Goal: Task Accomplishment & Management: Complete application form

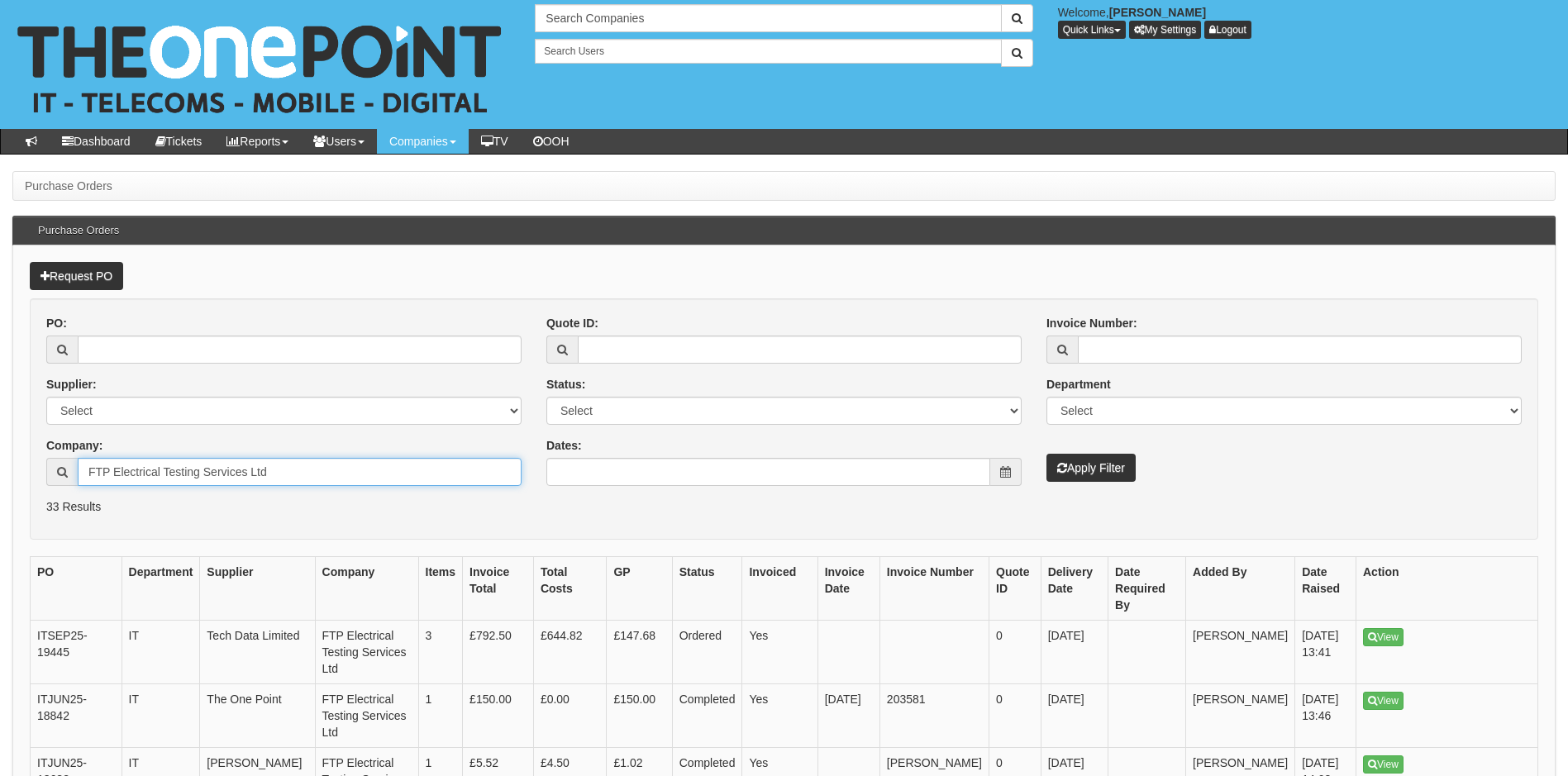
click at [286, 468] on input "FTP Electrical Testing Services Ltd" at bounding box center [300, 472] width 443 height 29
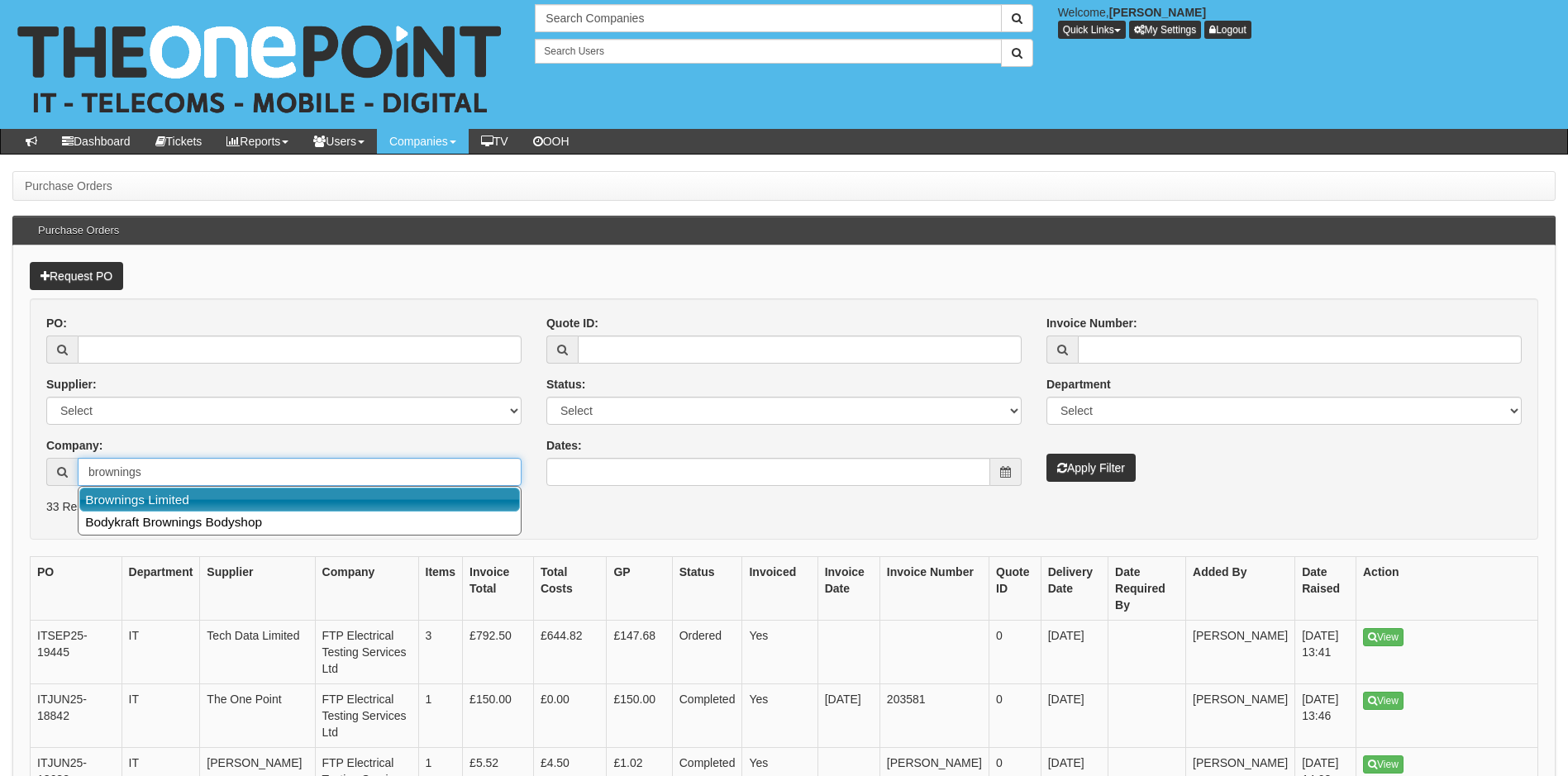
click at [262, 495] on link "Brownings Limited" at bounding box center [299, 498] width 441 height 24
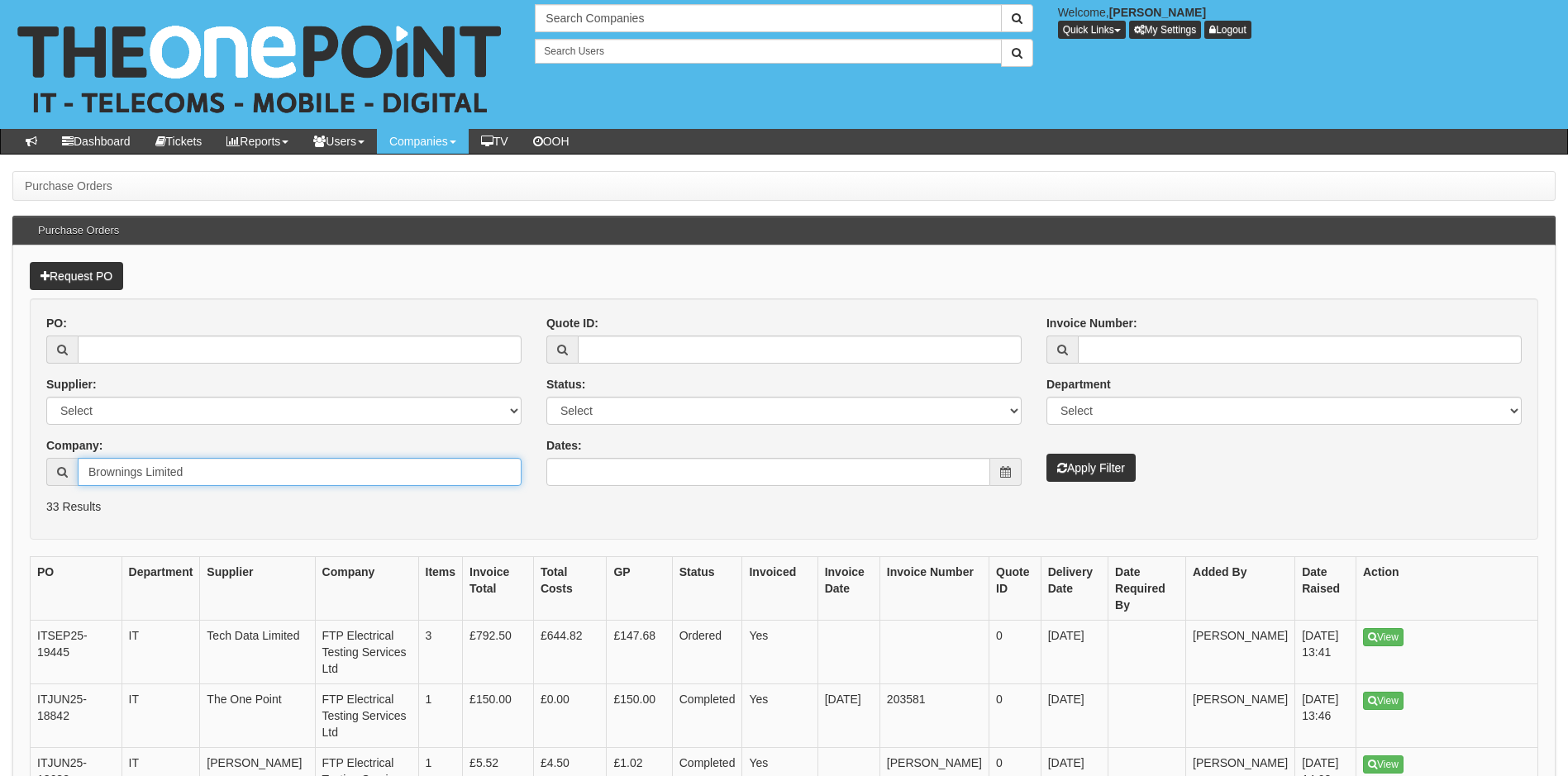
type input "Brownings Limited"
click at [1107, 473] on button "Apply Filter" at bounding box center [1091, 468] width 89 height 29
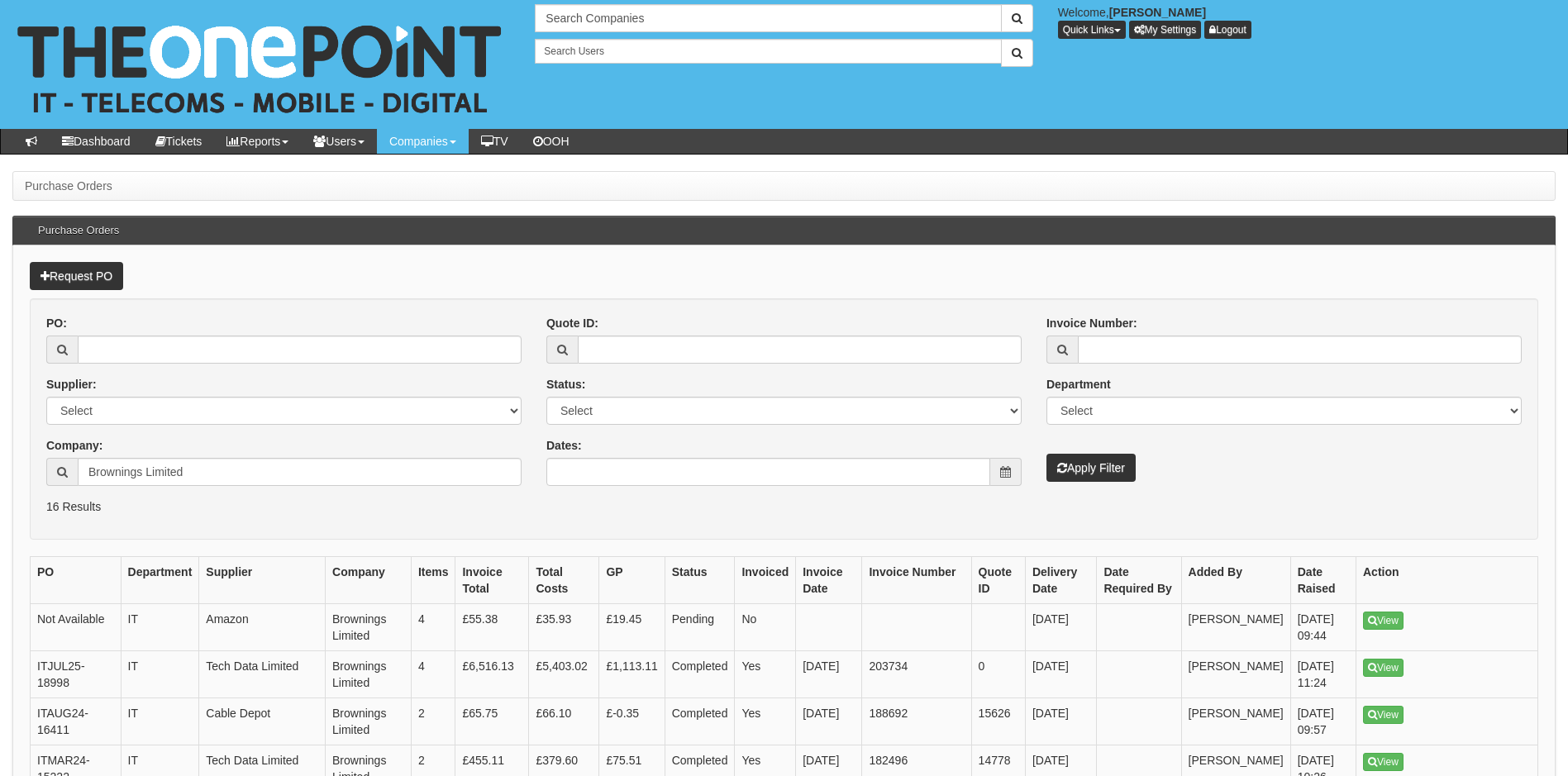
click at [85, 274] on link "Request PO" at bounding box center [76, 276] width 93 height 29
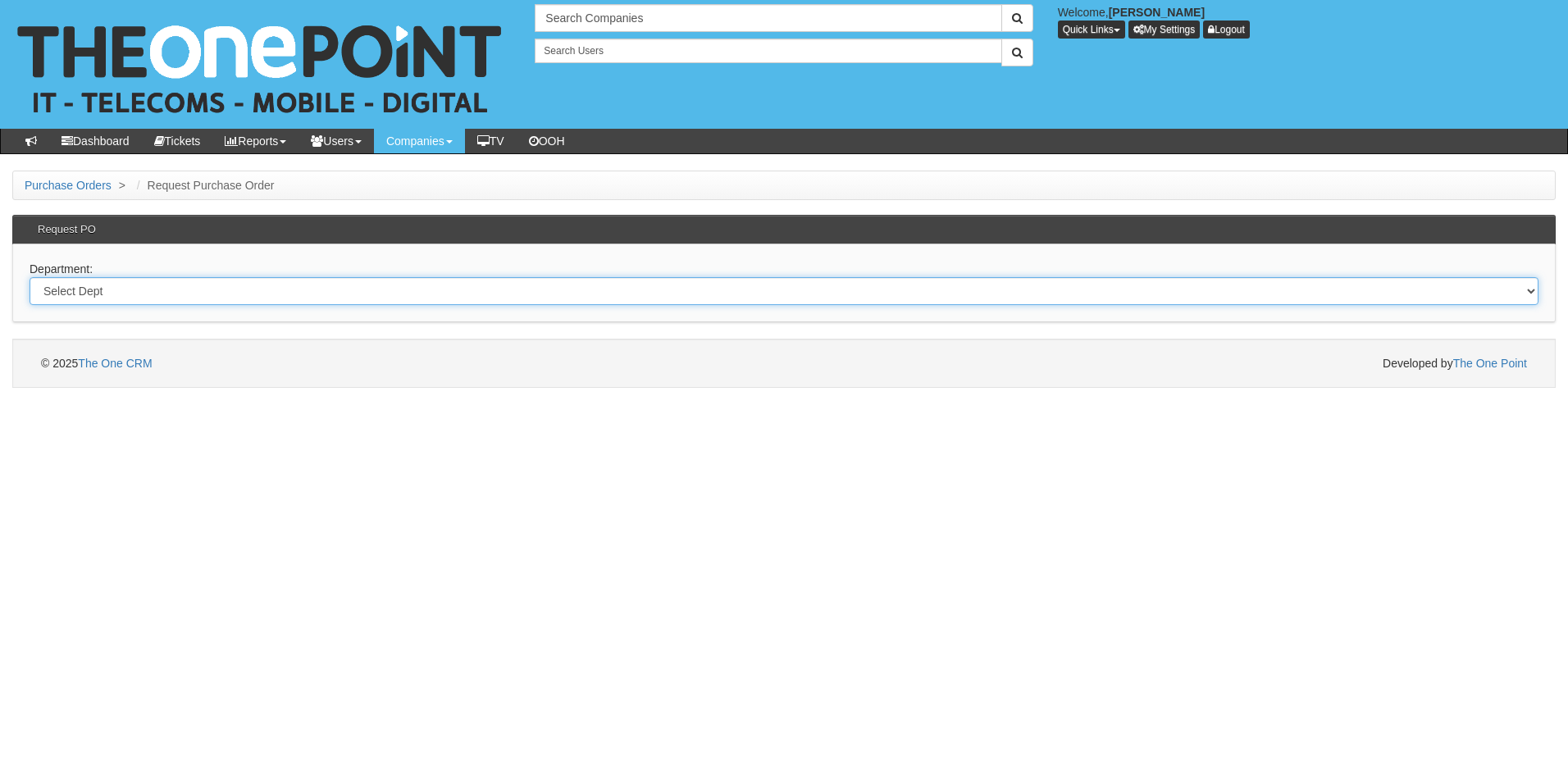
click at [149, 290] on select "Select Dept Digital Internal IT Mobiles Marketing Telecoms" at bounding box center [784, 292] width 1509 height 28
select select "?pipeID=&dept=IT"
click at [29, 277] on select "Select Dept Digital Internal IT Mobiles Marketing Telecoms" at bounding box center [784, 292] width 1509 height 28
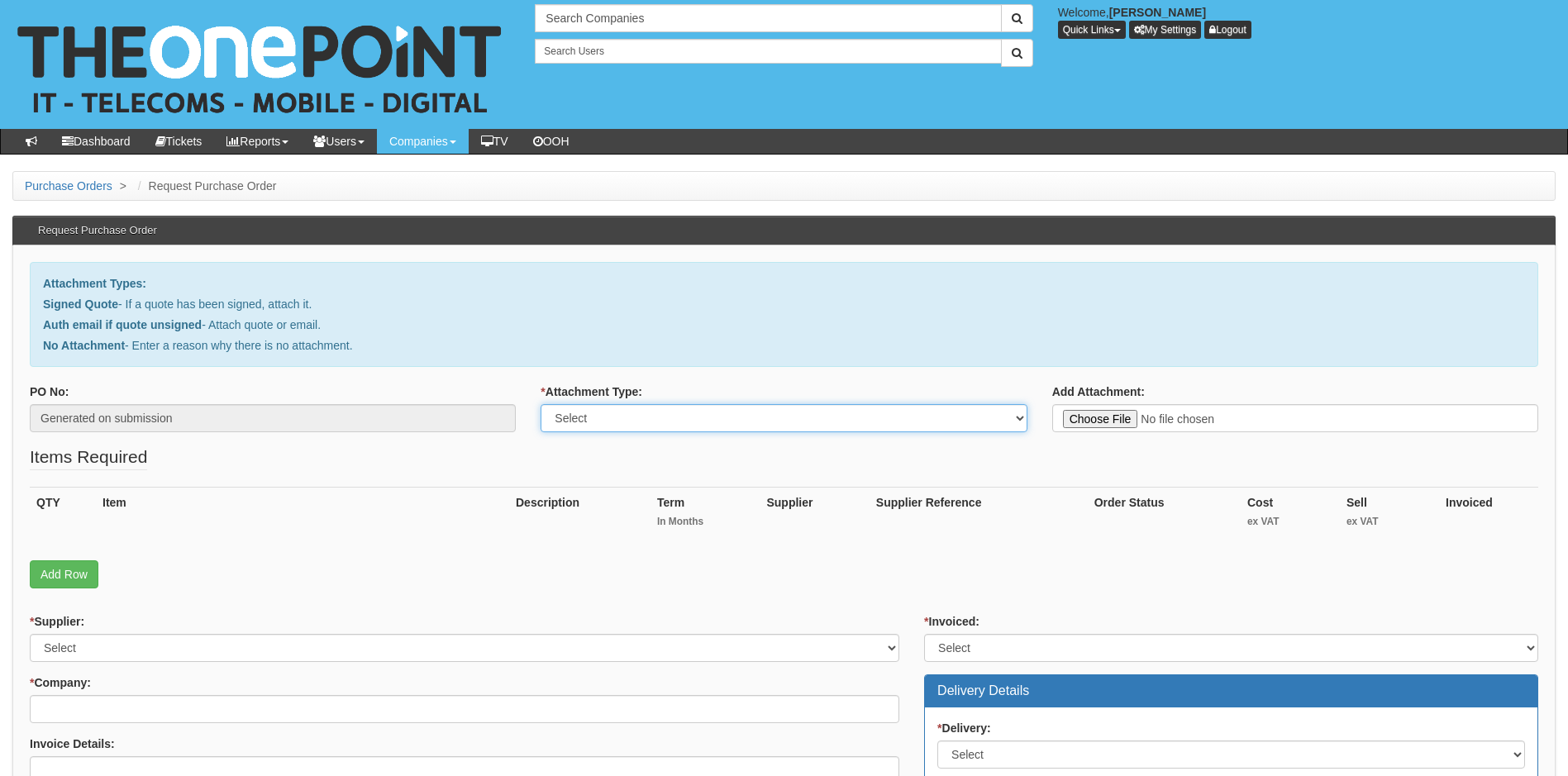
click at [708, 424] on select "Select Signed Quote Auth email with quote if unsigned No Attachment" at bounding box center [783, 418] width 486 height 29
select select "Signed Quote"
click at [540, 404] on select "Select Signed Quote Auth email with quote if unsigned No Attachment" at bounding box center [783, 418] width 486 height 29
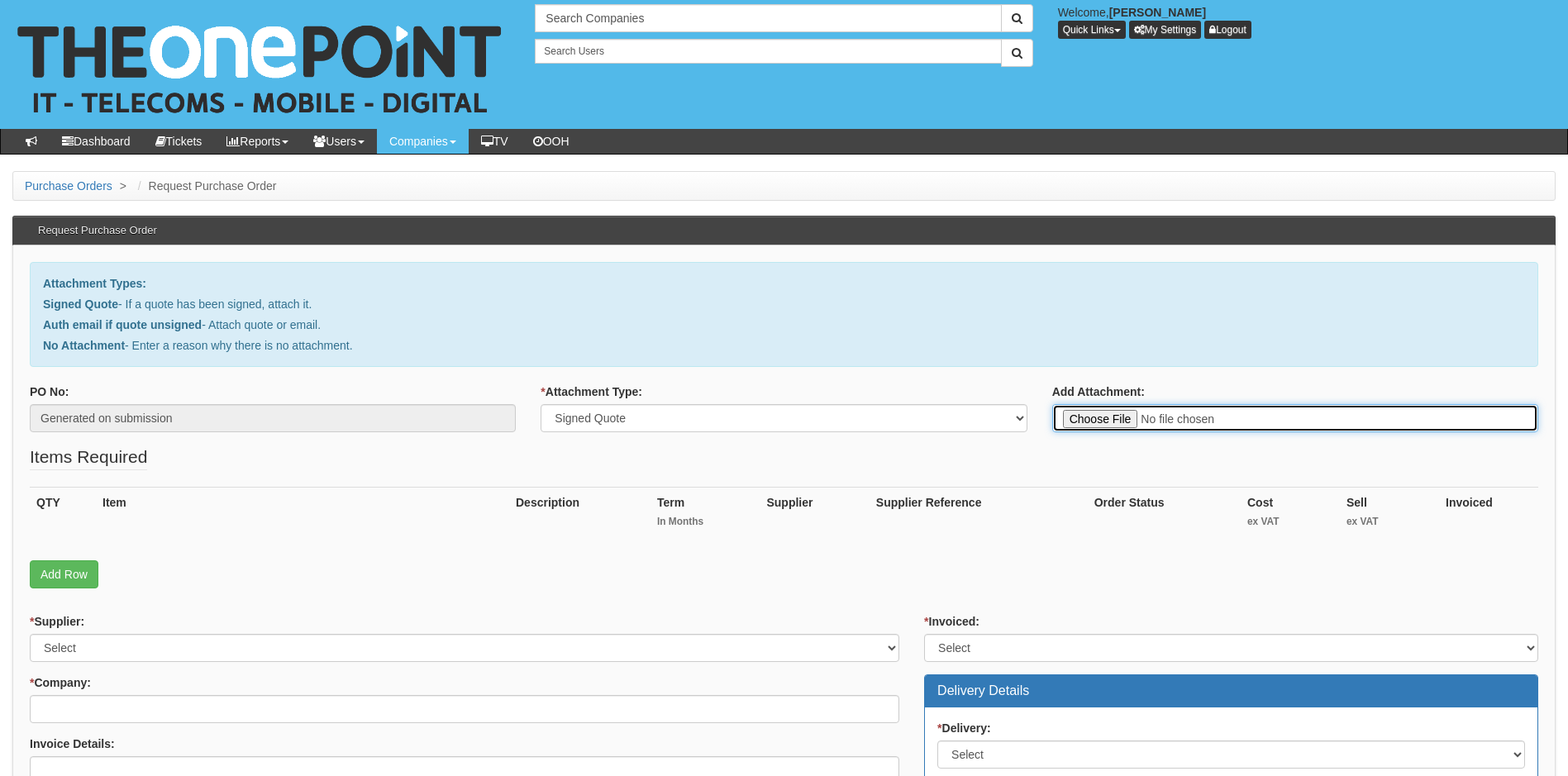
click at [1216, 412] on input "Add Attachment:" at bounding box center [1295, 418] width 486 height 29
type input "C:\fakepath\Brownings - M365.pdf"
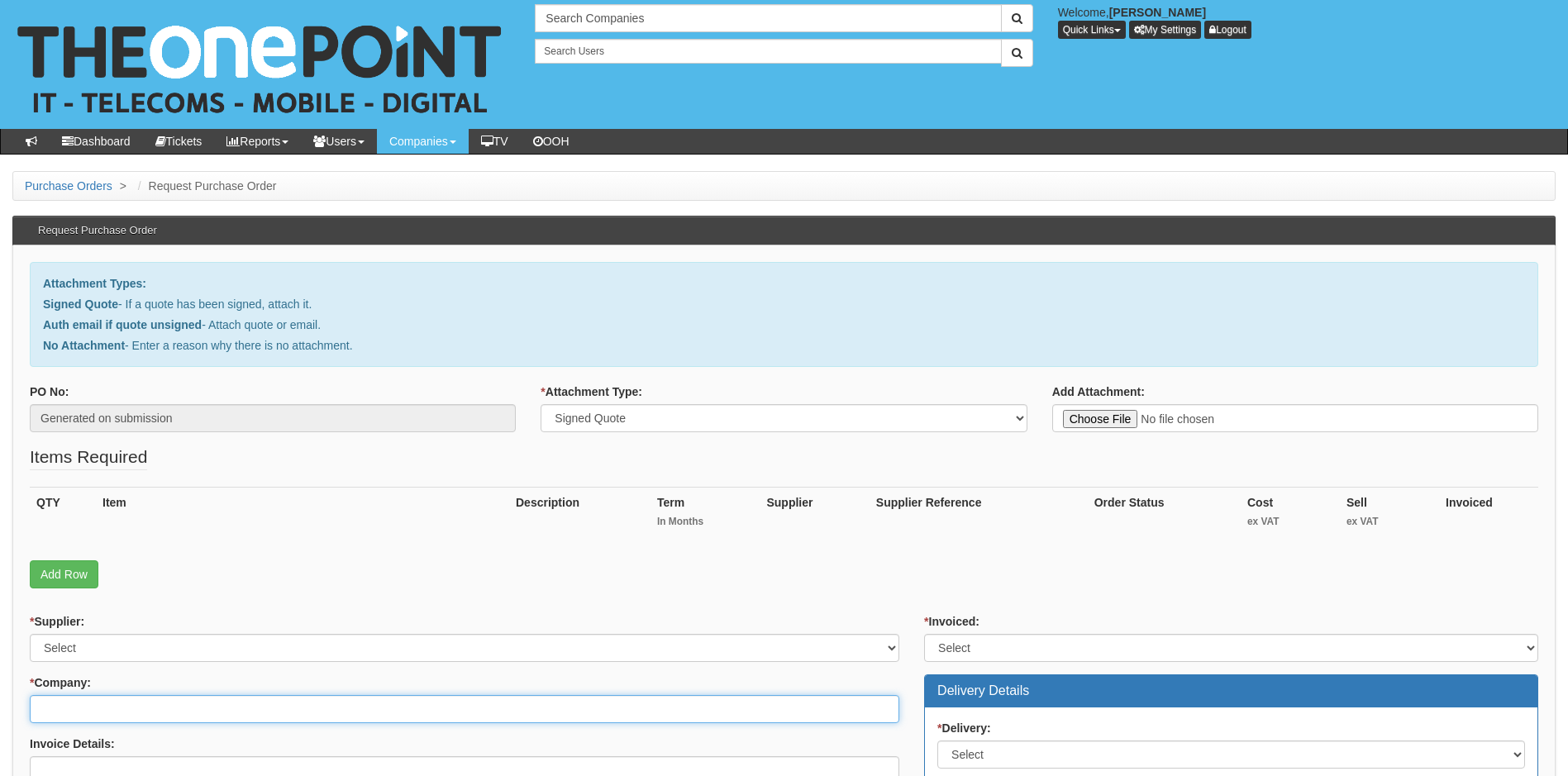
click at [152, 712] on input "* Company:" at bounding box center [464, 709] width 870 height 29
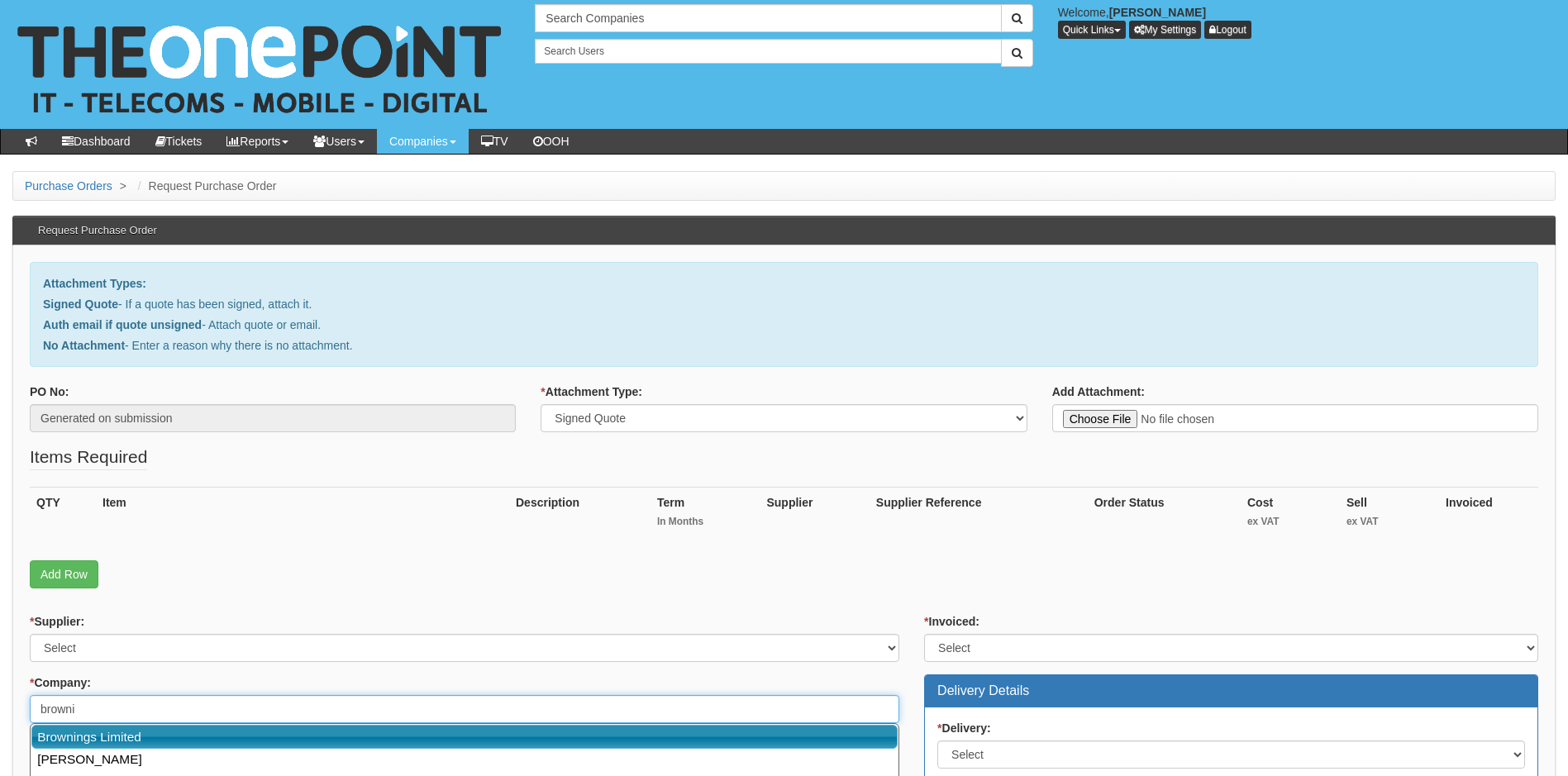
click at [118, 740] on link "Brownings Limited" at bounding box center [464, 736] width 866 height 24
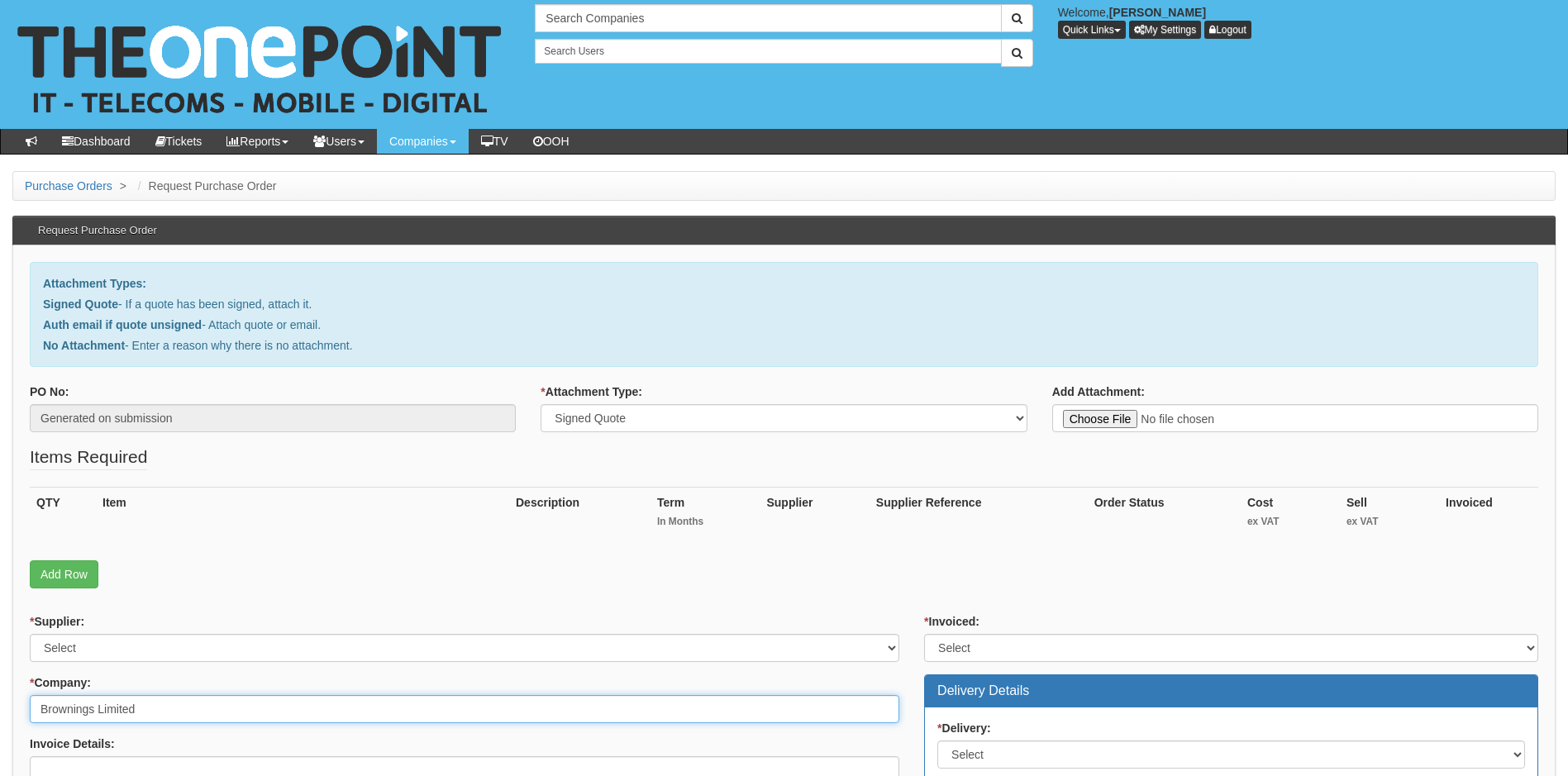
type input "Brownings Limited"
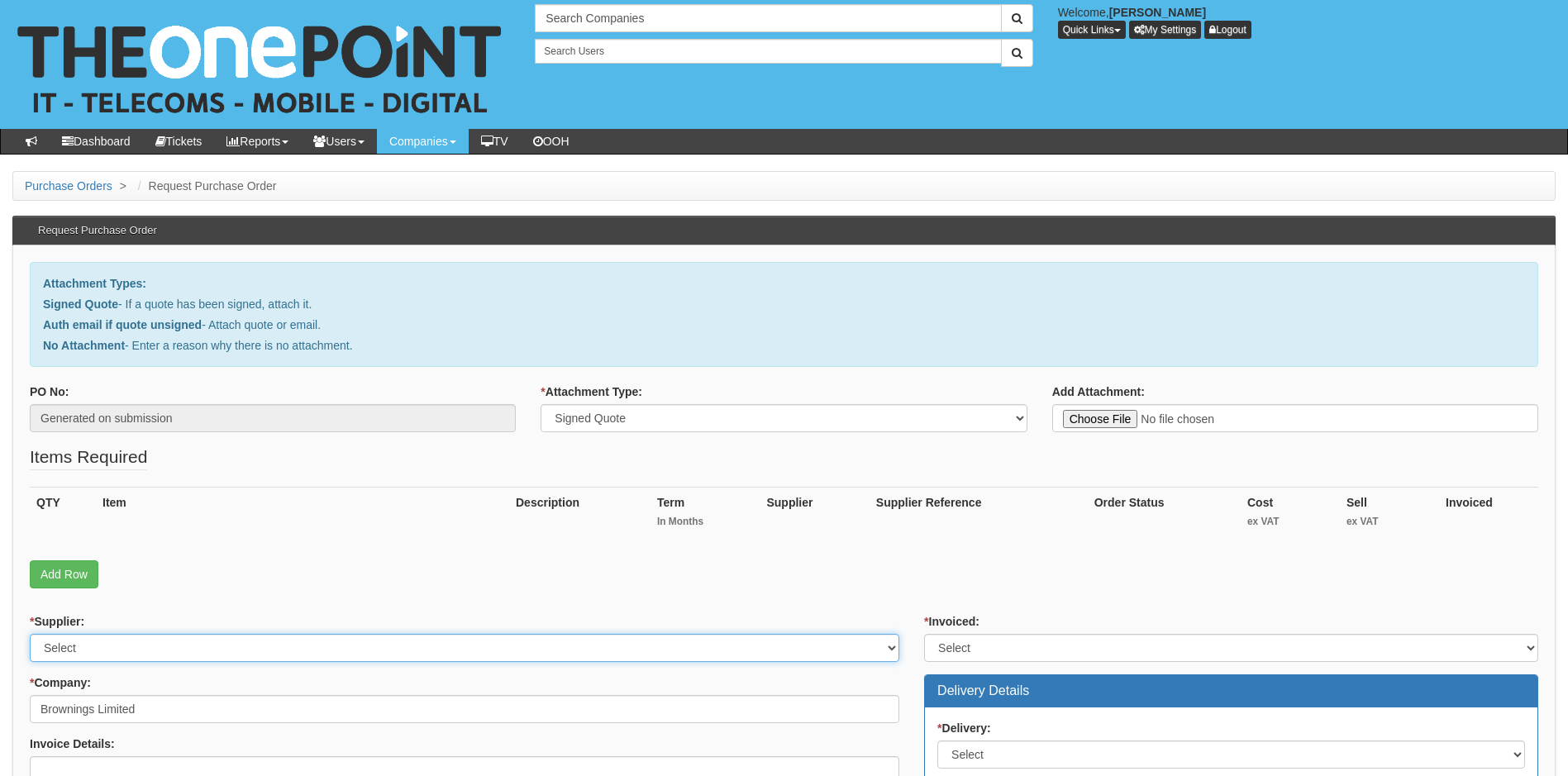
click at [146, 650] on select "Select 123 REG.co.uk 1Password 3 4Gon AA Jones Electric Ltd Abzorb Access Group…" at bounding box center [464, 648] width 870 height 29
select select "291"
click at [146, 650] on select "Select 123 REG.co.uk 1Password 3 4Gon AA Jones Electric Ltd Abzorb Access Group…" at bounding box center [464, 648] width 870 height 29
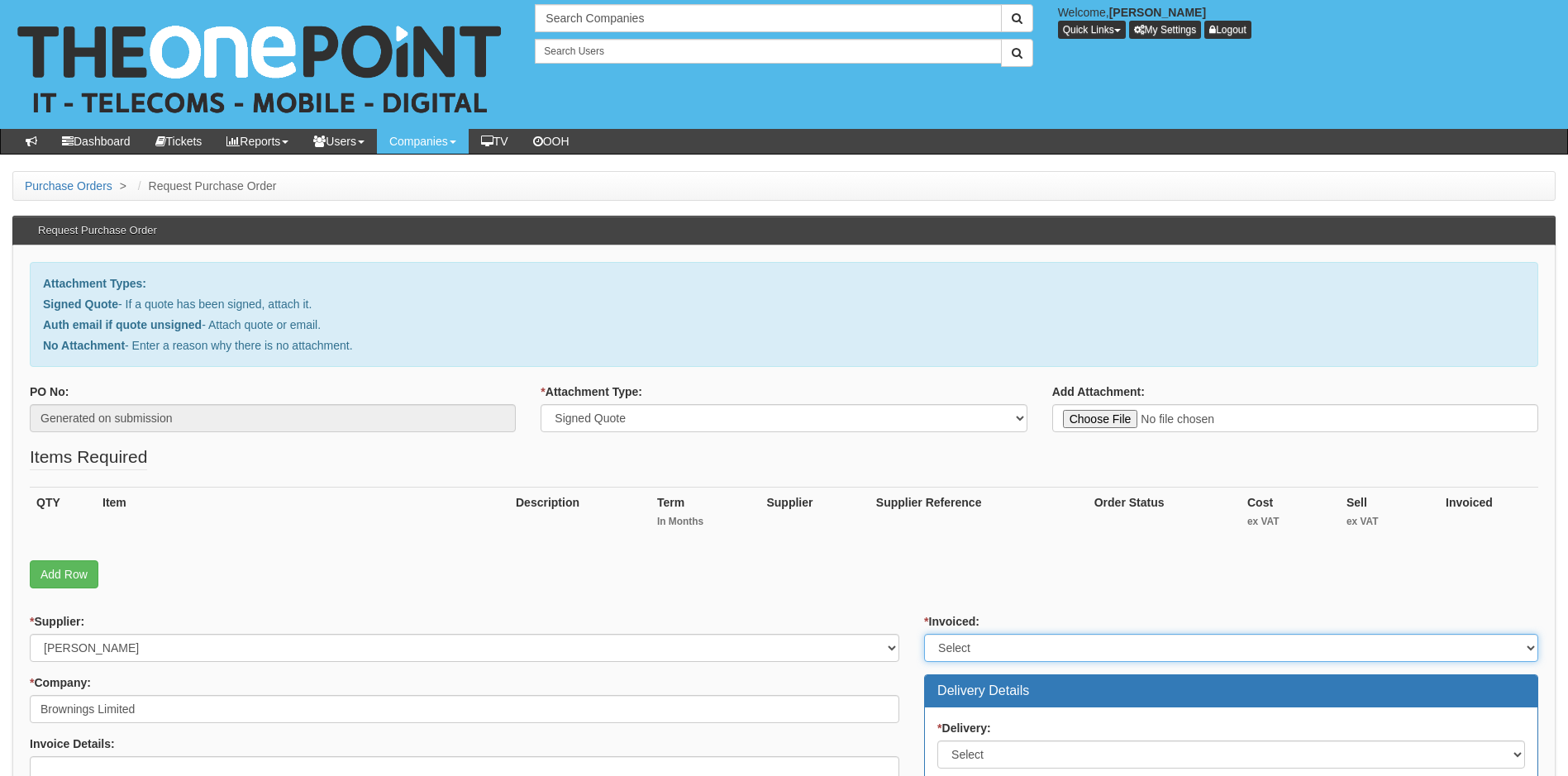
click at [1010, 643] on select "Select Yes No N/A STB (part of order)" at bounding box center [1230, 648] width 614 height 29
select select "1"
click at [924, 633] on select "Select Yes No N/A STB (part of order)" at bounding box center [1230, 648] width 614 height 29
click at [71, 575] on link "Add Row" at bounding box center [64, 574] width 69 height 29
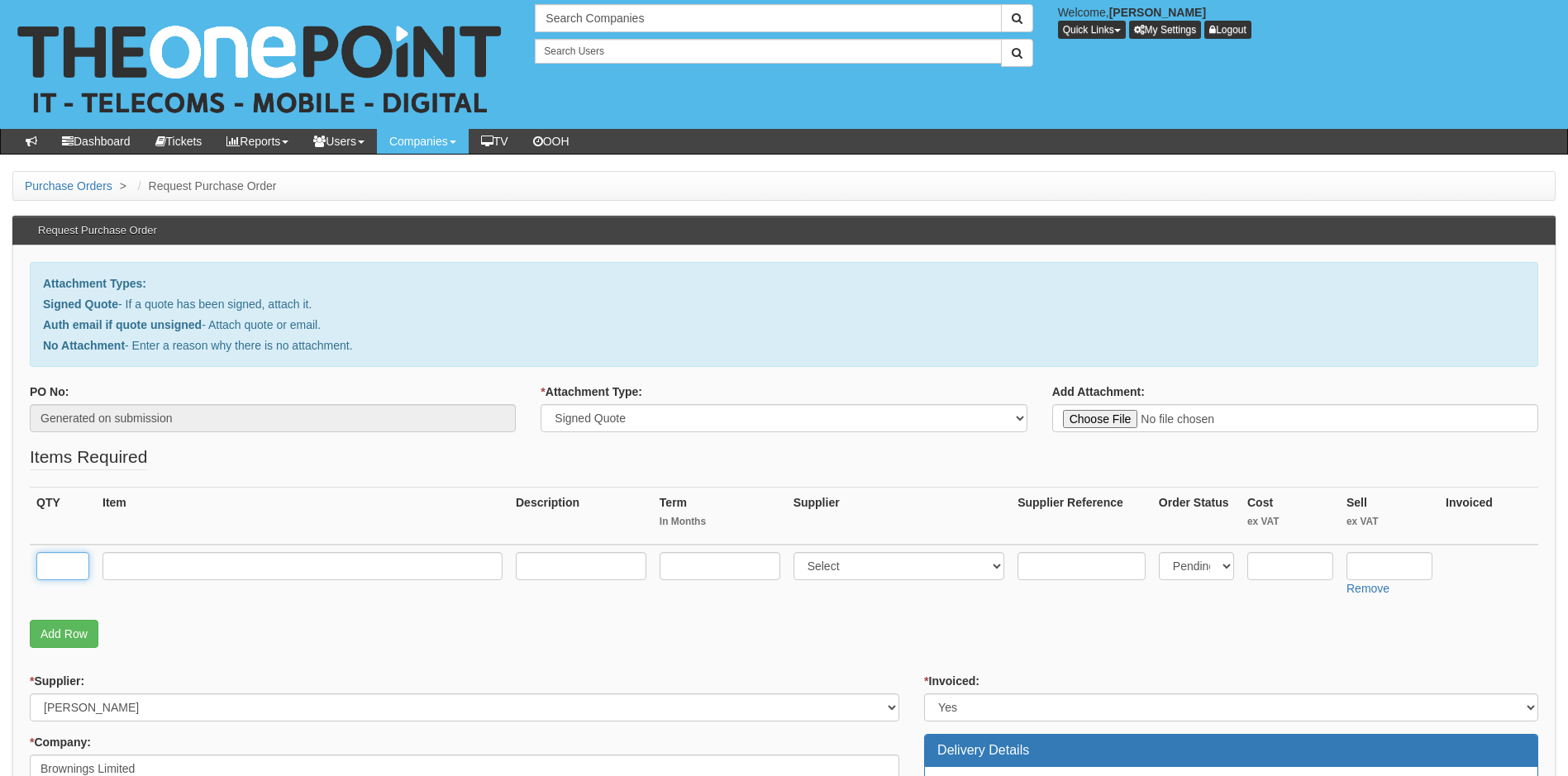
click at [63, 567] on input "text" at bounding box center [63, 566] width 53 height 29
type input "12"
click at [129, 568] on input "text" at bounding box center [303, 566] width 400 height 29
click at [180, 563] on input "text" at bounding box center [303, 566] width 400 height 29
type input "M365 Bus Std Licences"
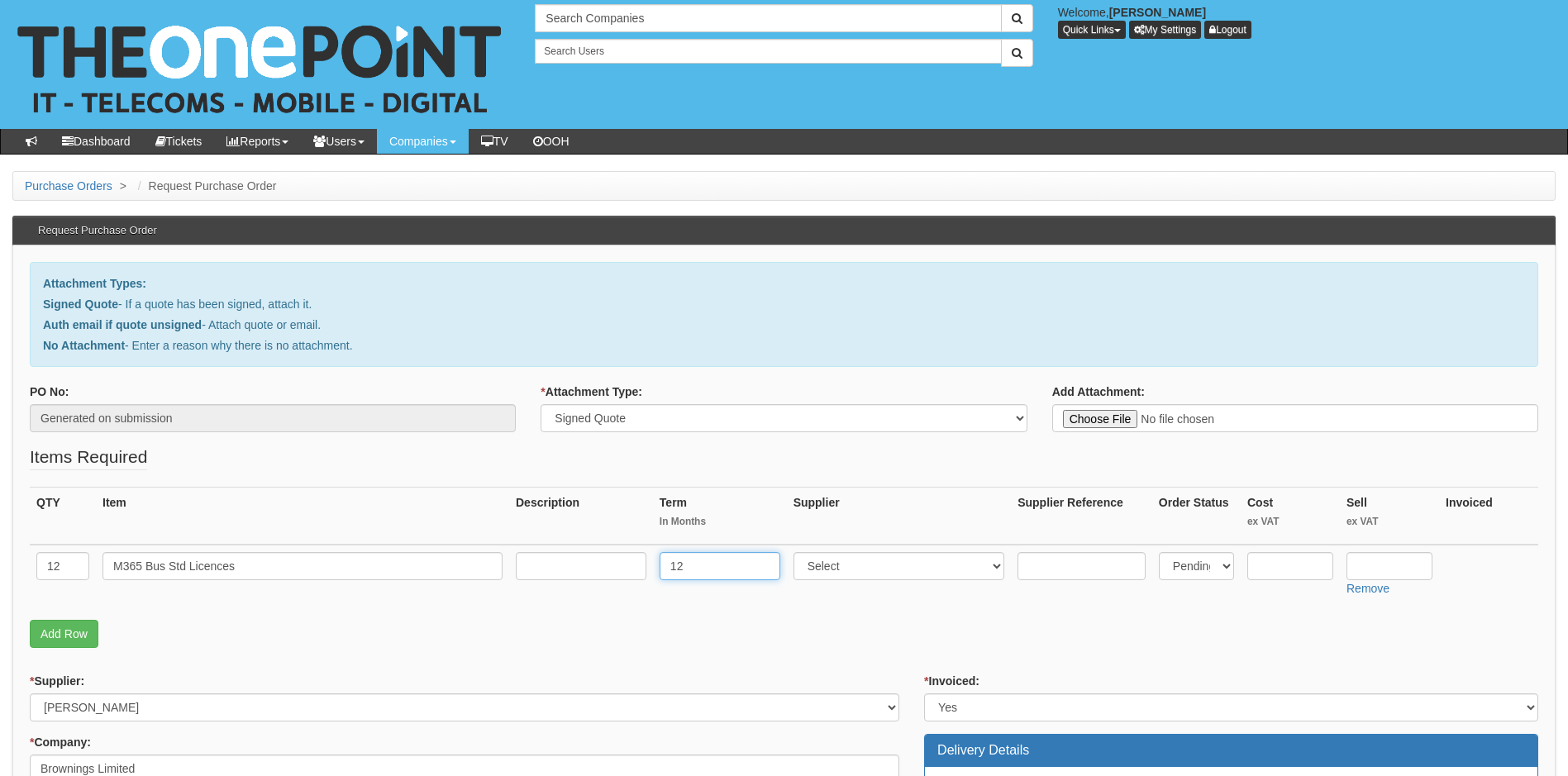
type input "12"
select select "291"
type input "10.08"
click at [1284, 568] on input "text" at bounding box center [1290, 566] width 86 height 29
type input "8.22"
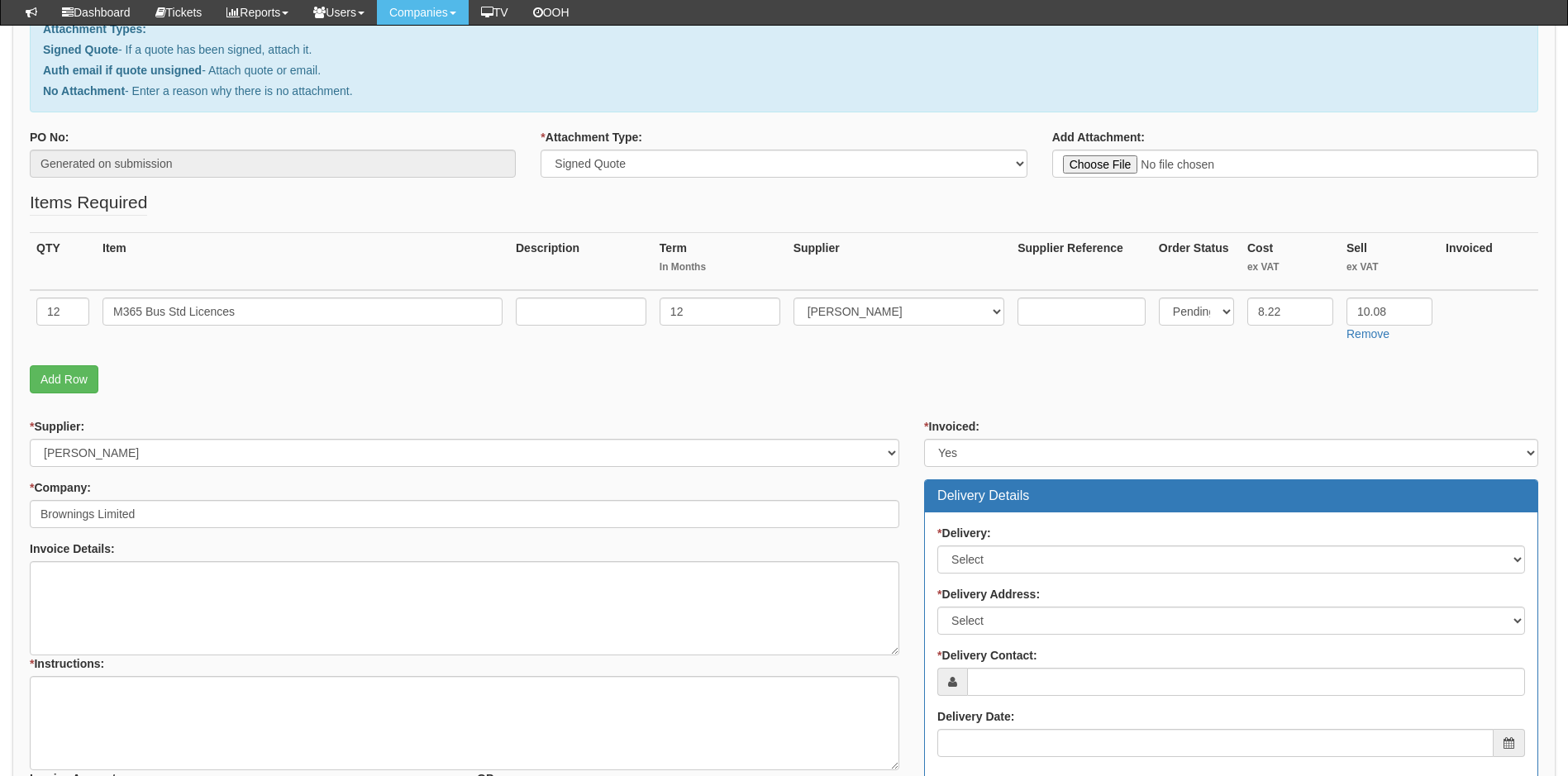
scroll to position [413, 0]
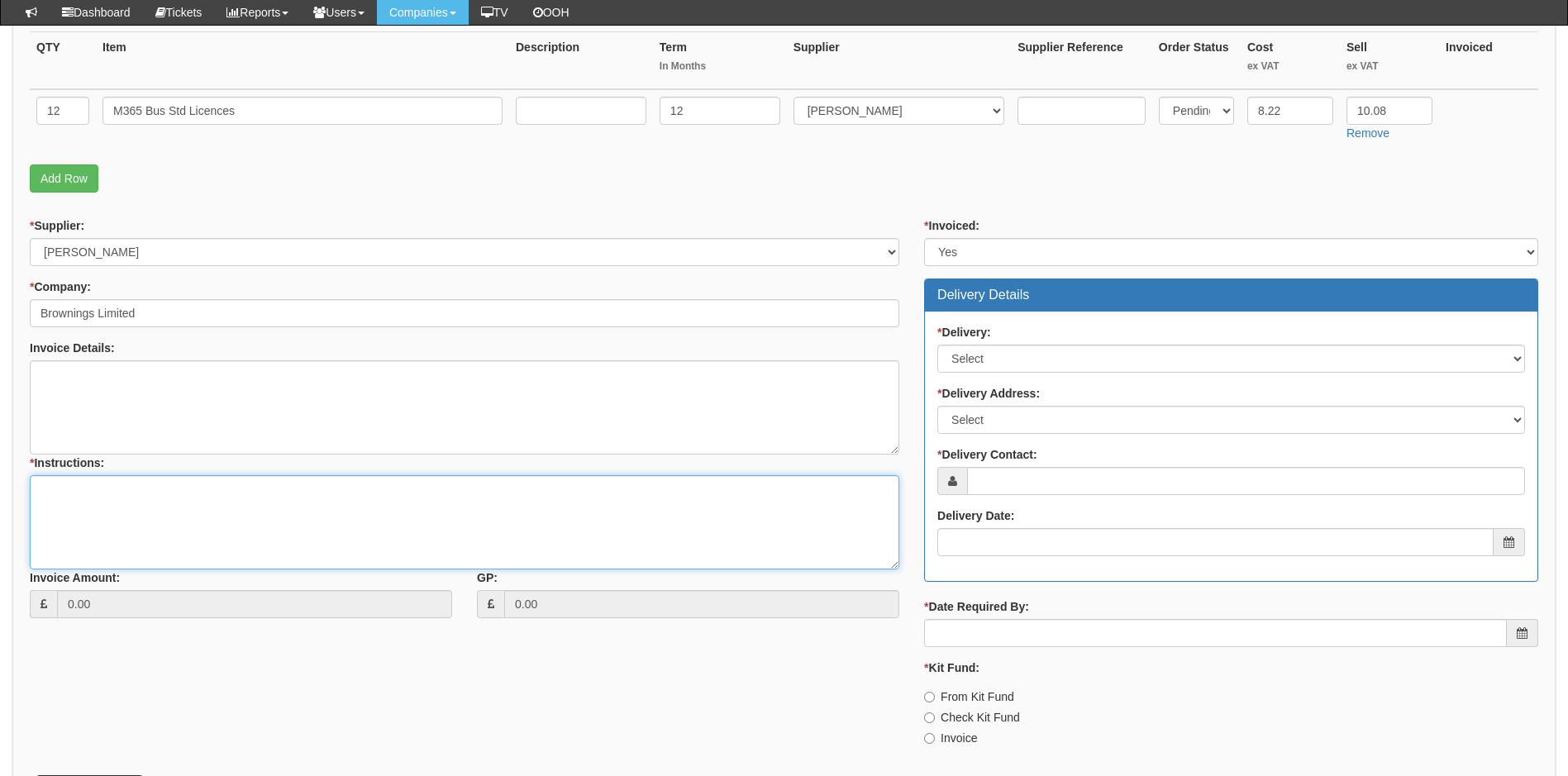
click at [108, 492] on textarea "* Instructions:" at bounding box center [464, 521] width 870 height 94
type textarea "To be implemented into customers 365 suite"
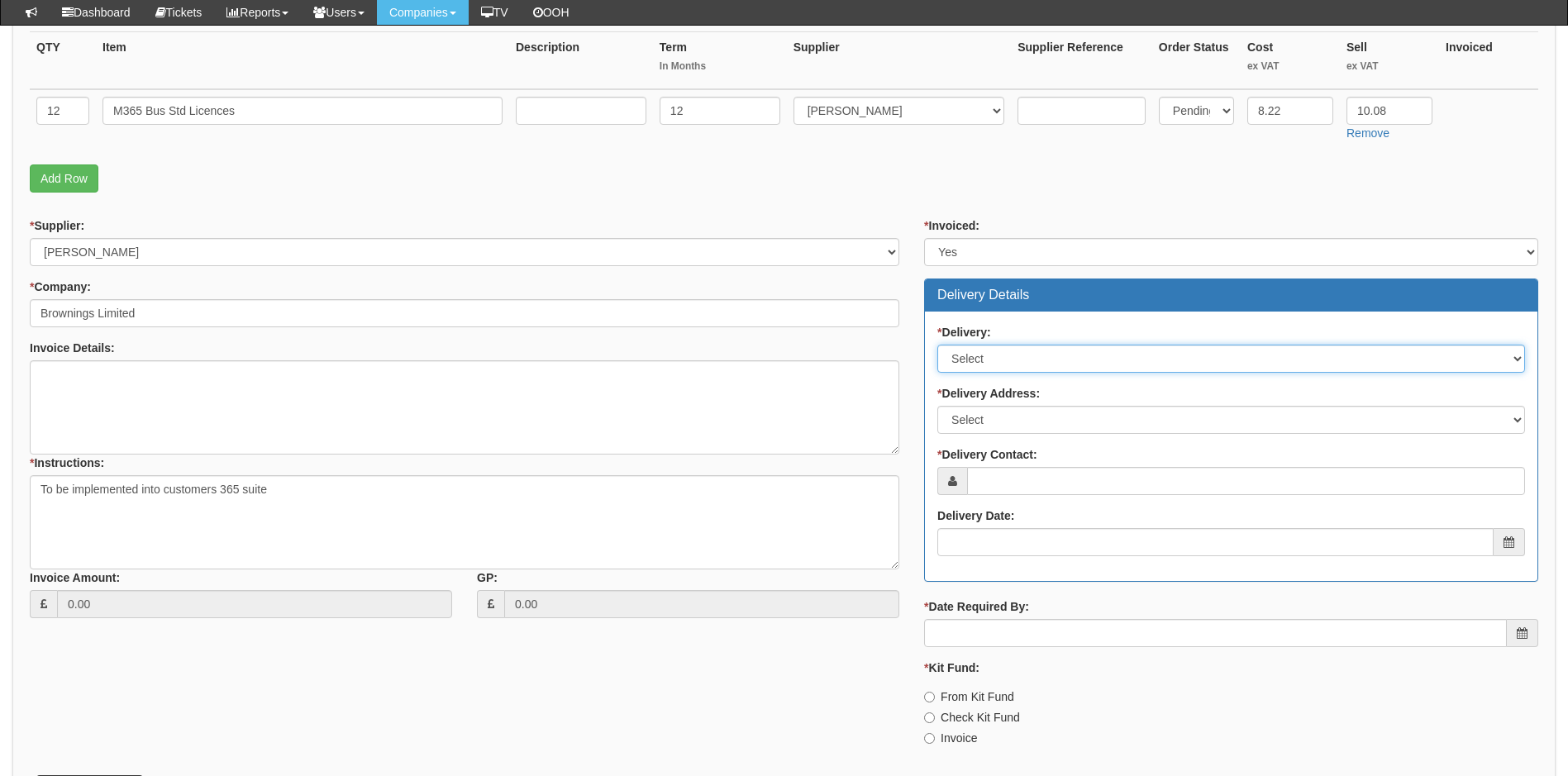
click at [1073, 362] on select "Select No Not Applicable Yes" at bounding box center [1231, 359] width 588 height 29
select select "3"
click at [937, 344] on select "Select No Not Applicable Yes" at bounding box center [1231, 359] width 588 height 29
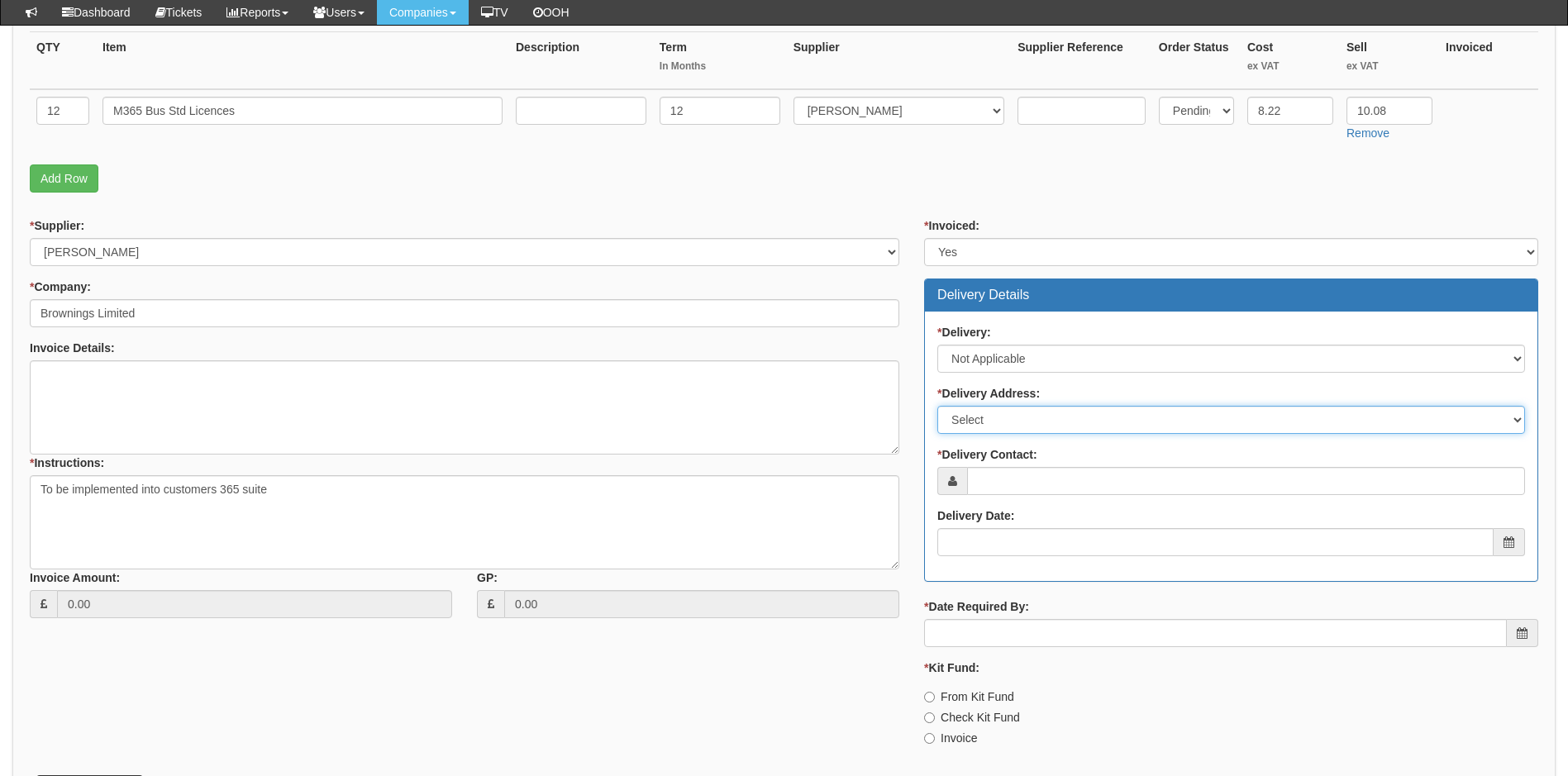
click at [1068, 424] on select "Select Not Applicable Main Address - HU3 2BT Other" at bounding box center [1231, 419] width 588 height 29
select select "N/A"
click at [937, 405] on select "Select Not Applicable Main Address - HU3 2BT Other" at bounding box center [1231, 419] width 588 height 29
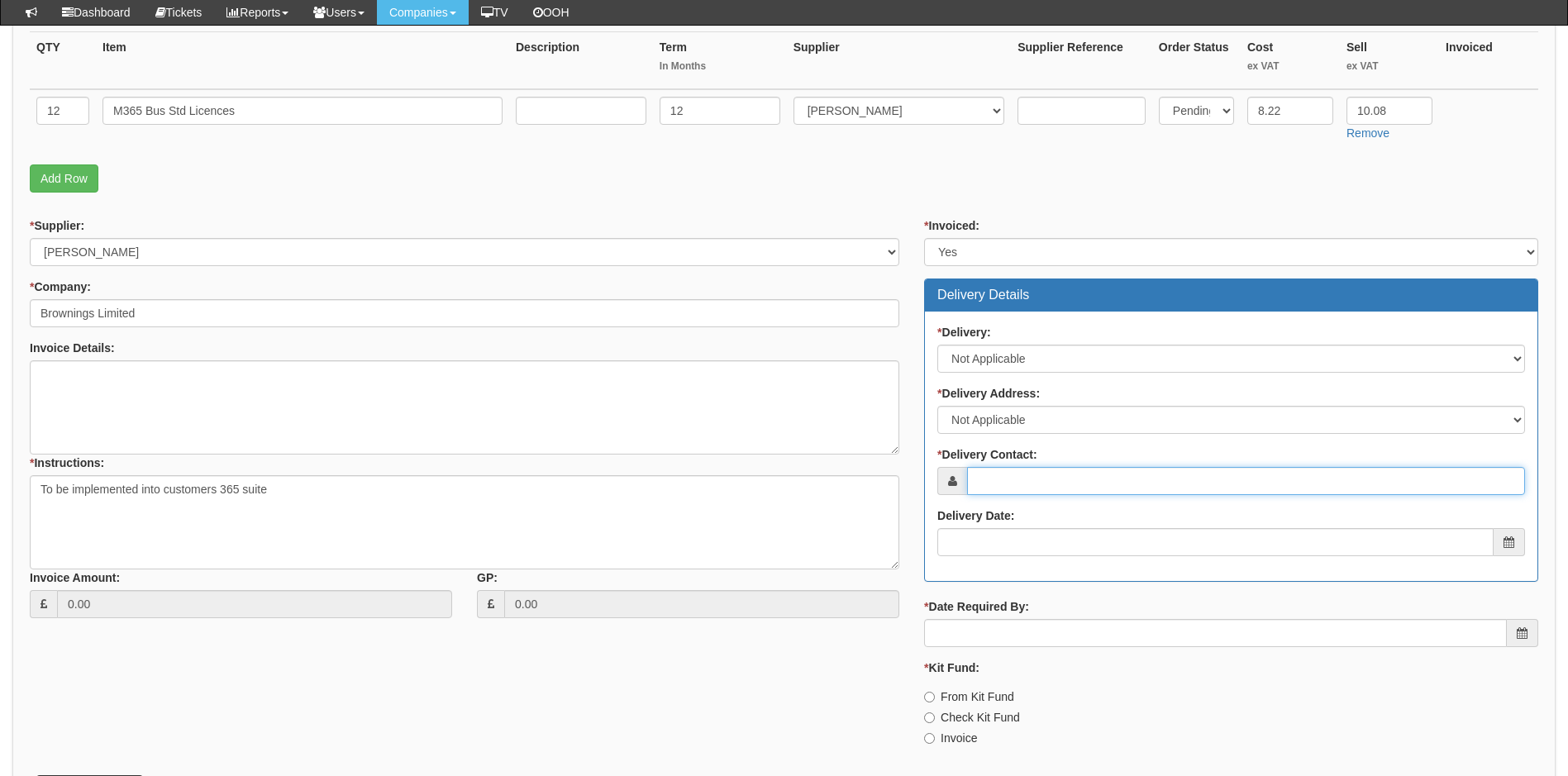
click at [1068, 485] on input "* Delivery Contact:" at bounding box center [1245, 481] width 558 height 29
click at [1048, 475] on input "* Delivery Contact:" at bounding box center [1245, 481] width 558 height 29
paste input "richard@browningsltd.co.uk"
type input "richard@browningsltd.co.uk"
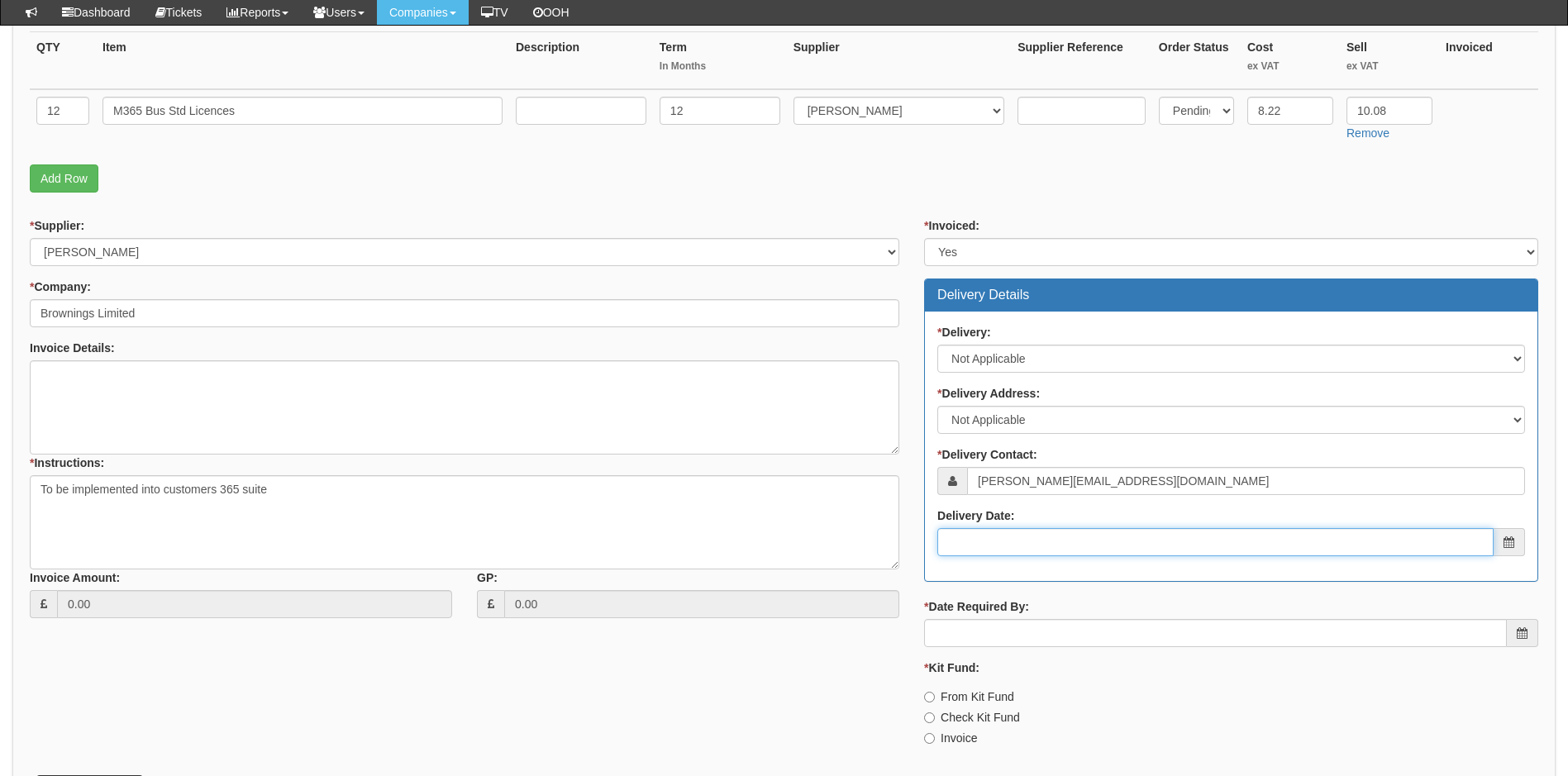
click at [1163, 544] on input "Delivery Date:" at bounding box center [1215, 542] width 557 height 29
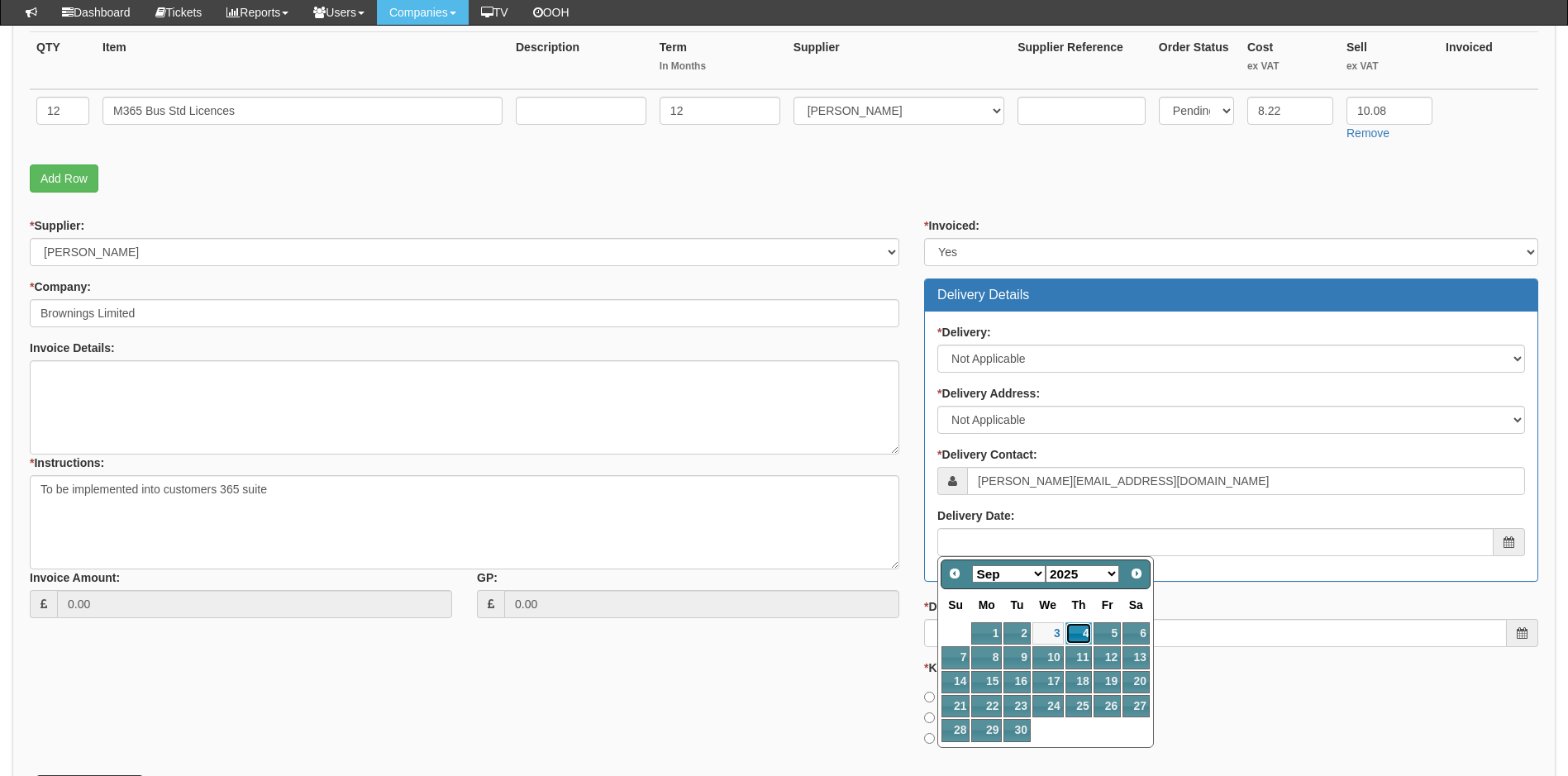
click at [1072, 638] on link "4" at bounding box center [1079, 632] width 28 height 22
type input "2025-09-04"
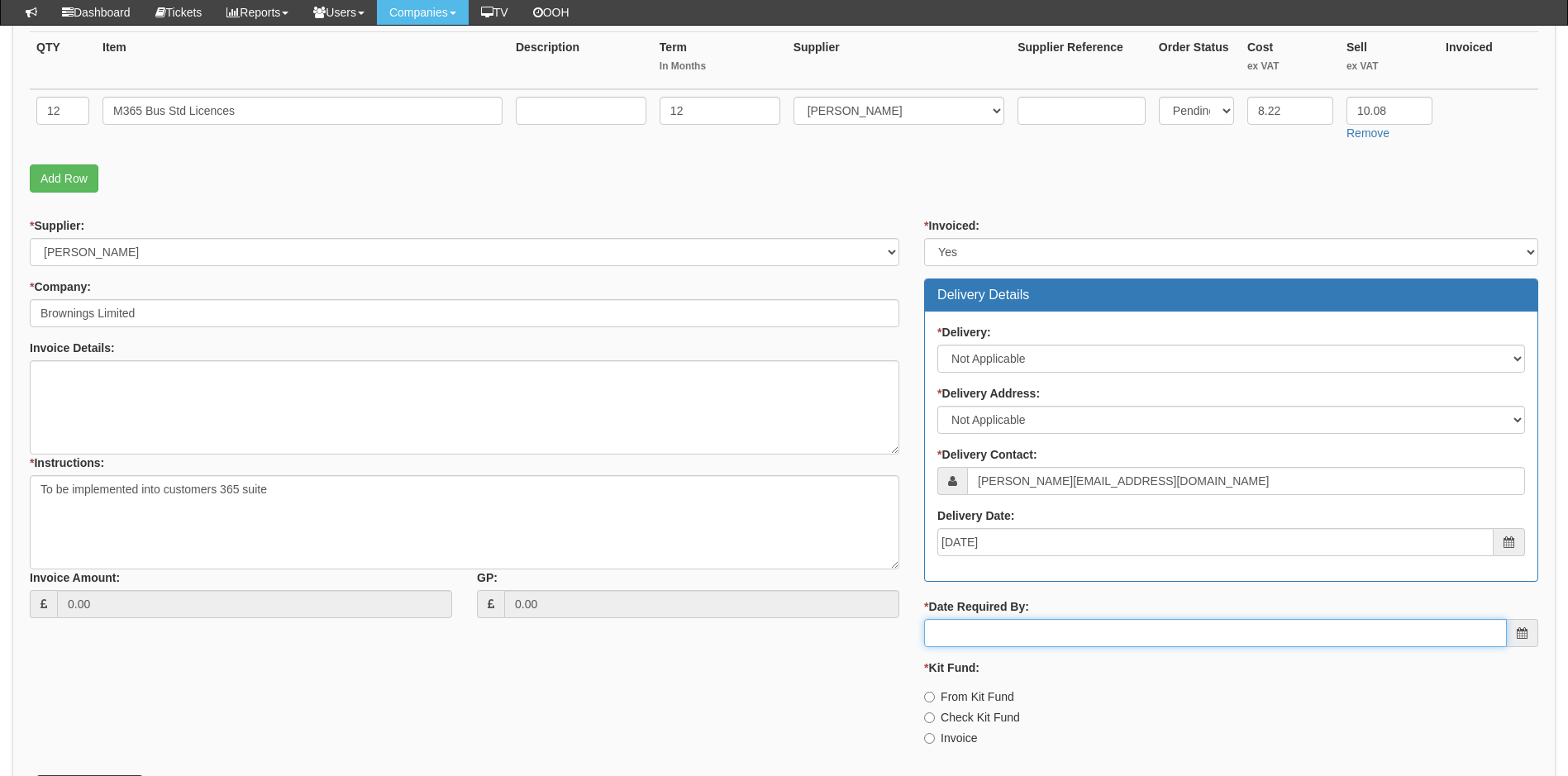
click at [1044, 630] on input "* Date Required By:" at bounding box center [1215, 633] width 582 height 29
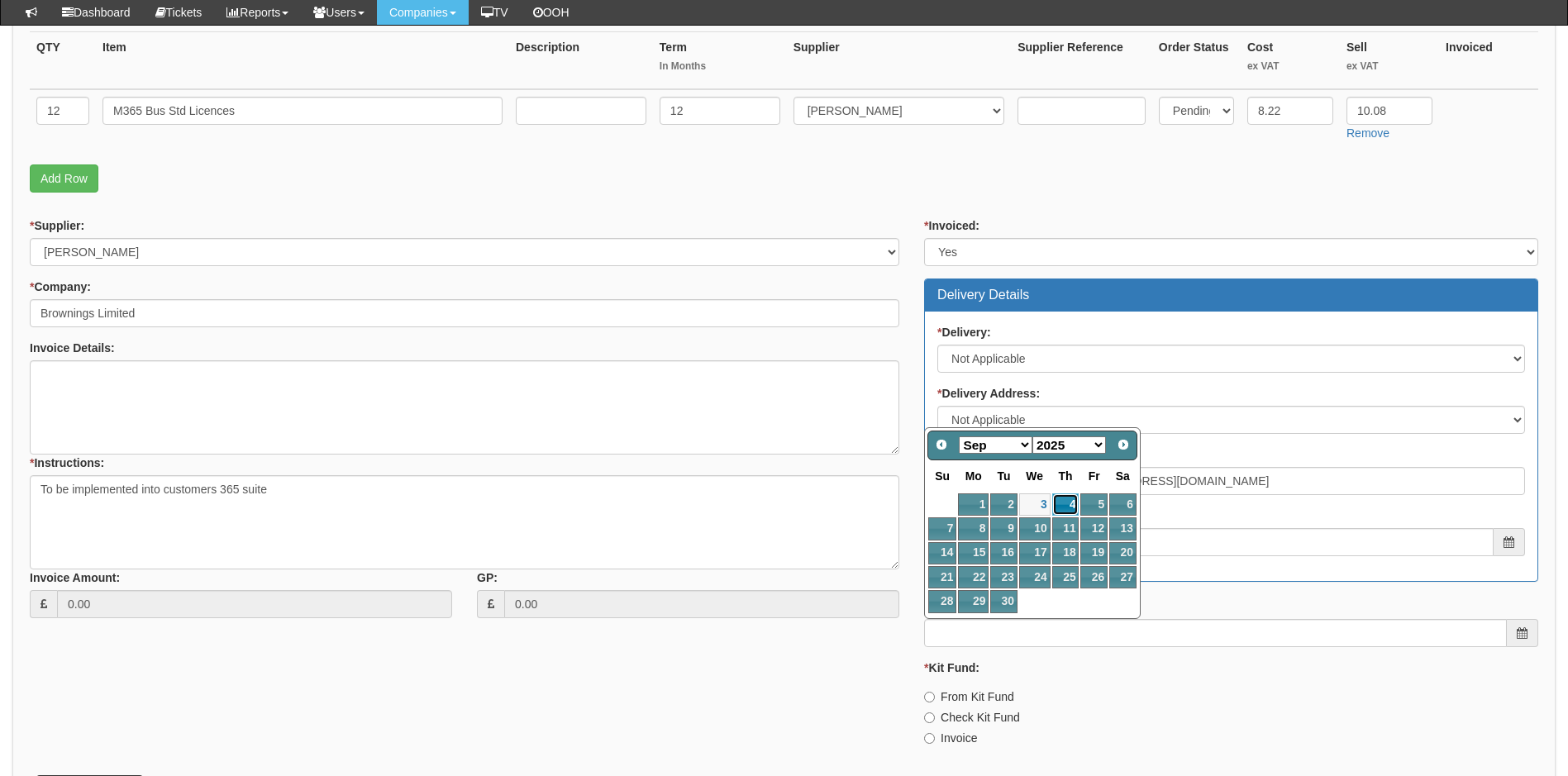
click at [1064, 499] on link "4" at bounding box center [1066, 504] width 28 height 22
type input "2025-09-04"
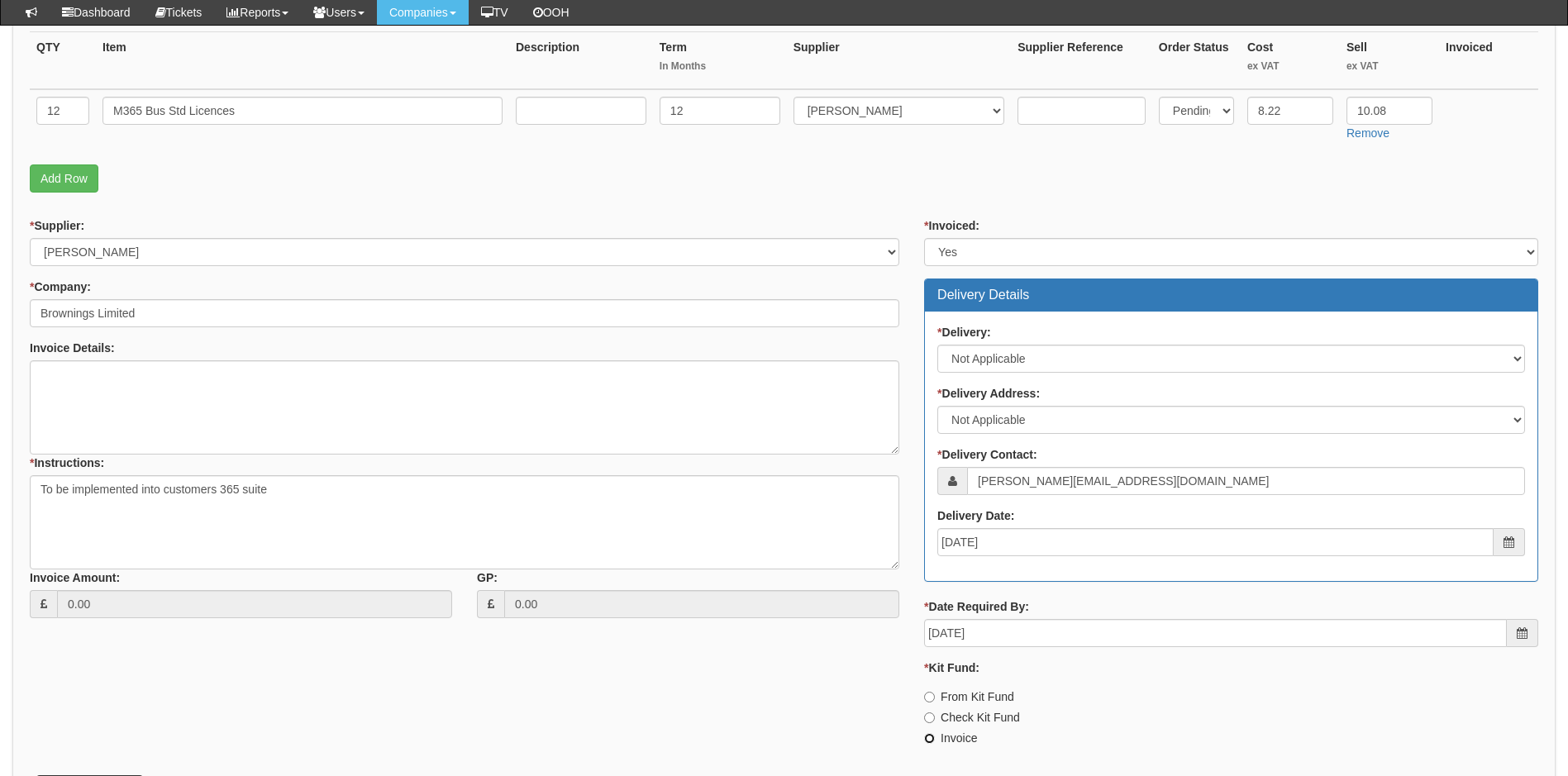
click at [931, 740] on input "Invoice" at bounding box center [929, 737] width 10 height 10
radio input "true"
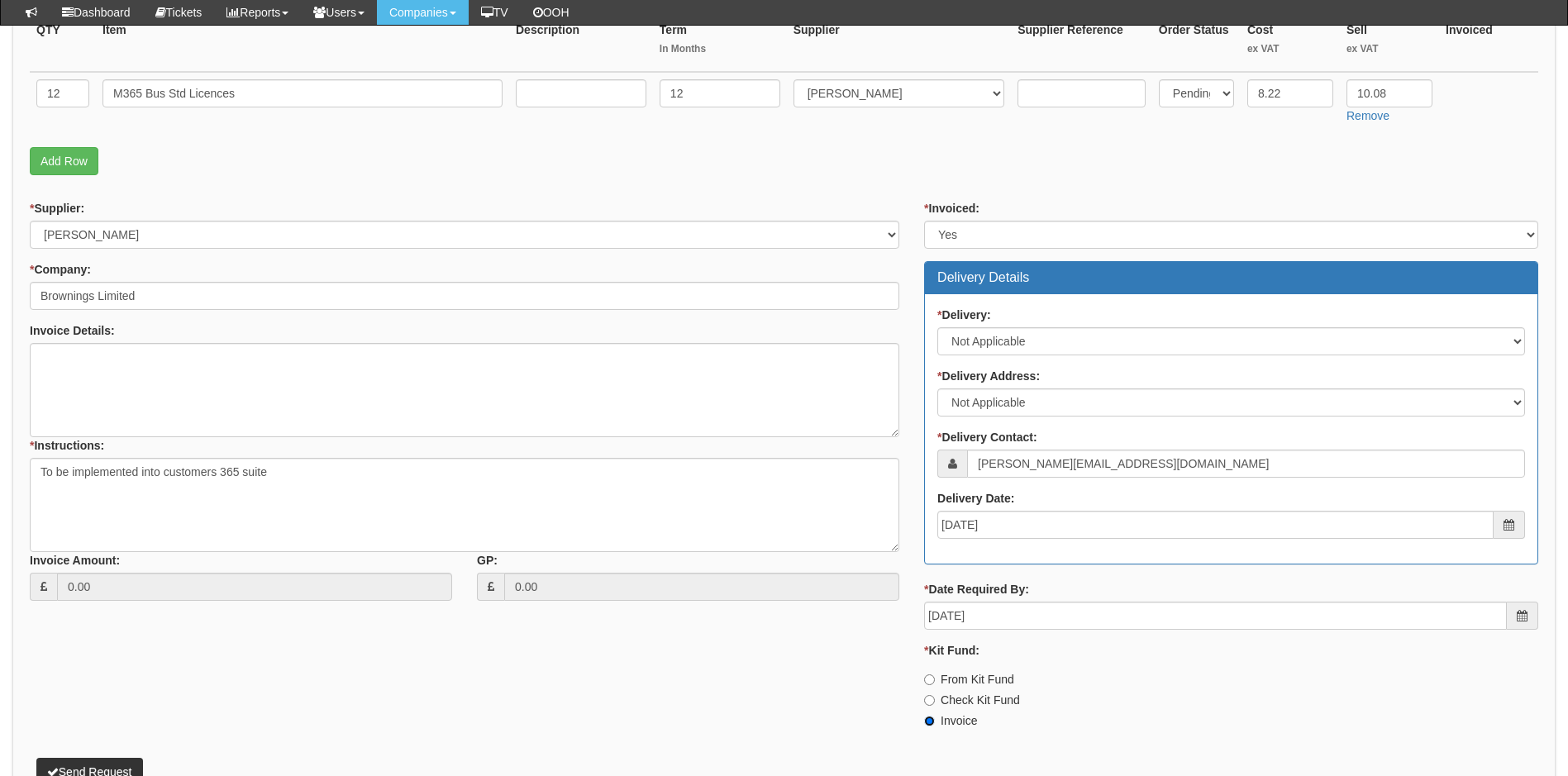
scroll to position [532, 0]
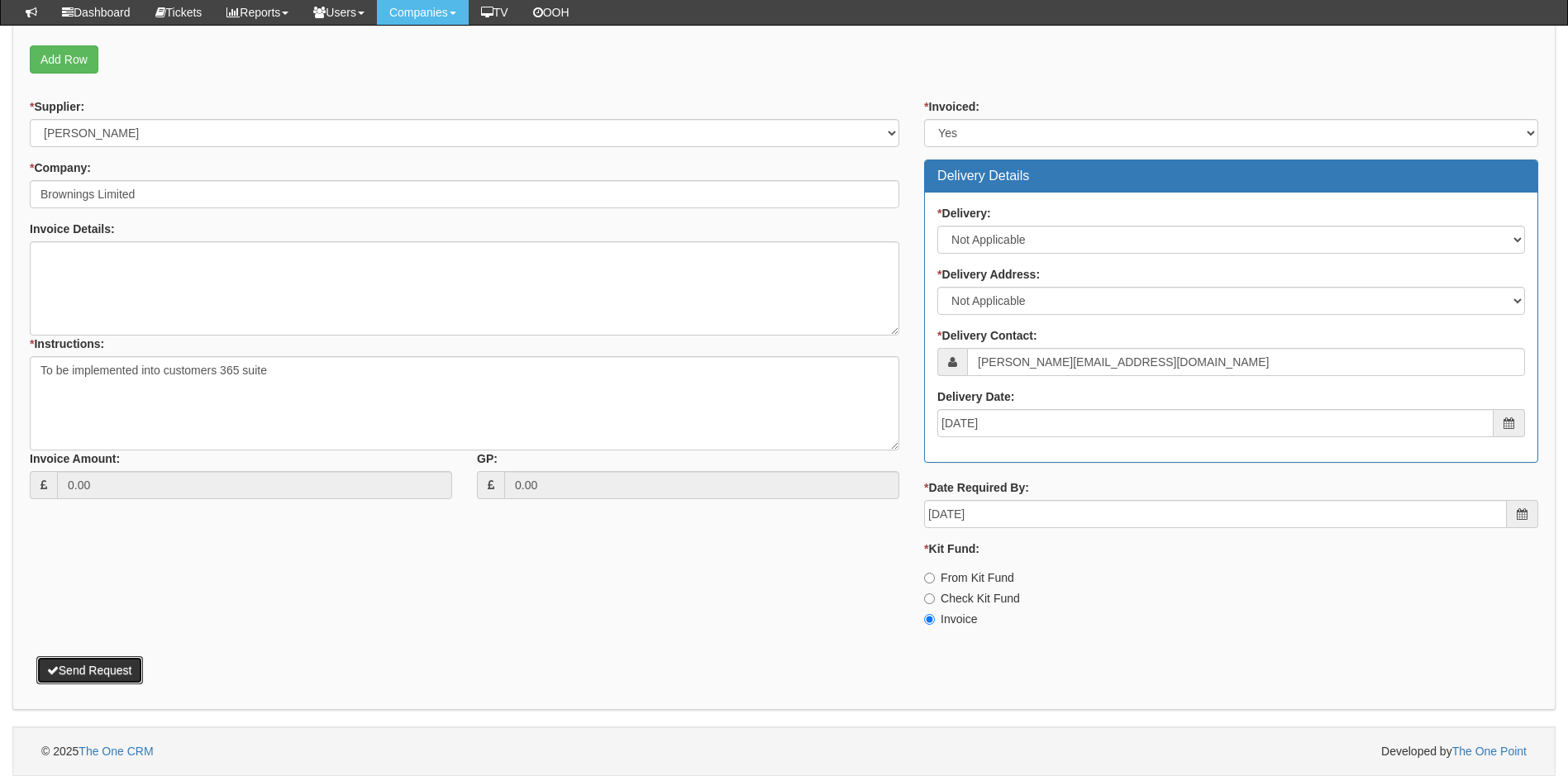
click at [107, 669] on button "Send Request" at bounding box center [89, 670] width 107 height 29
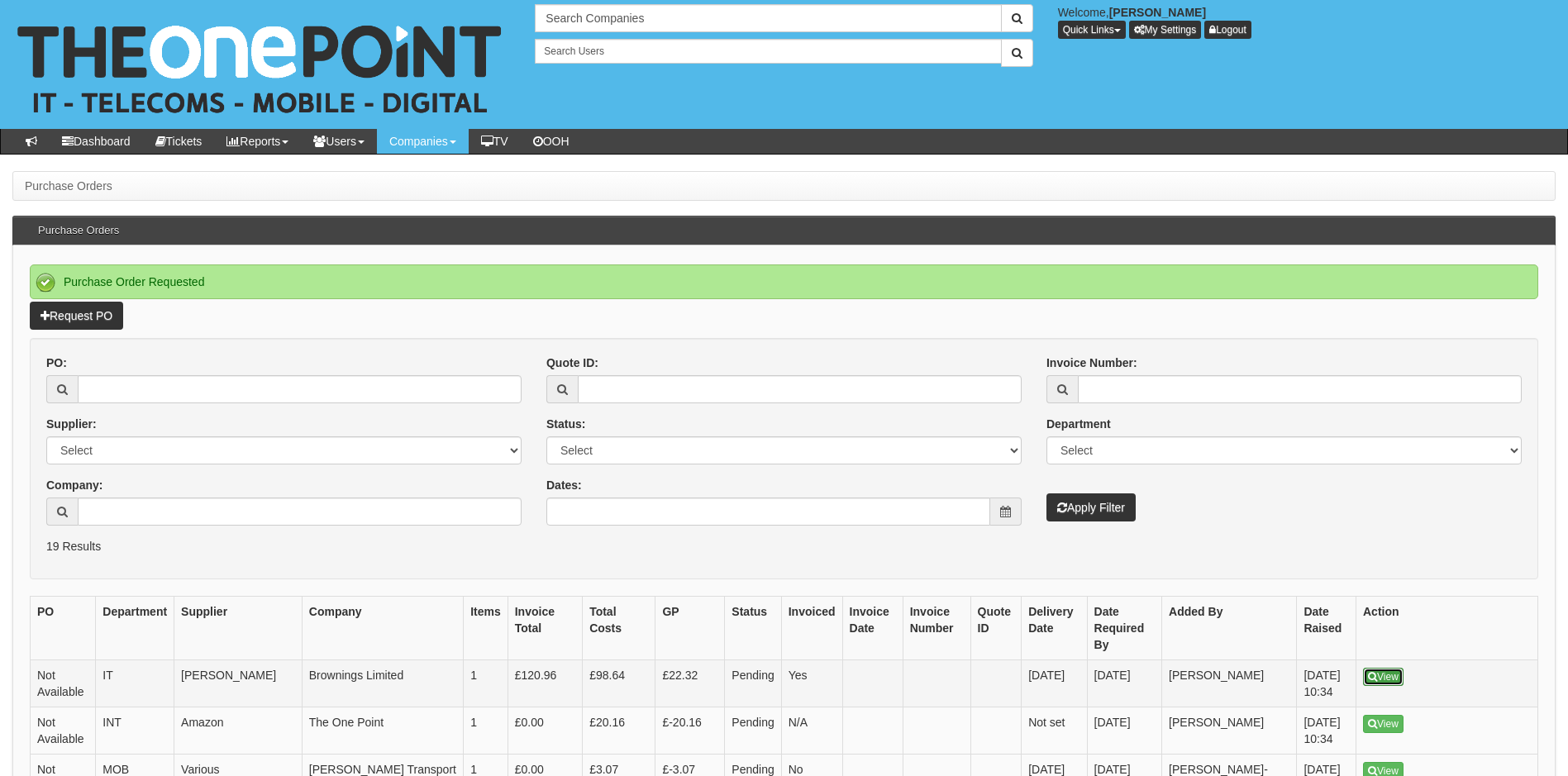
click at [1391, 668] on link "View" at bounding box center [1382, 676] width 41 height 18
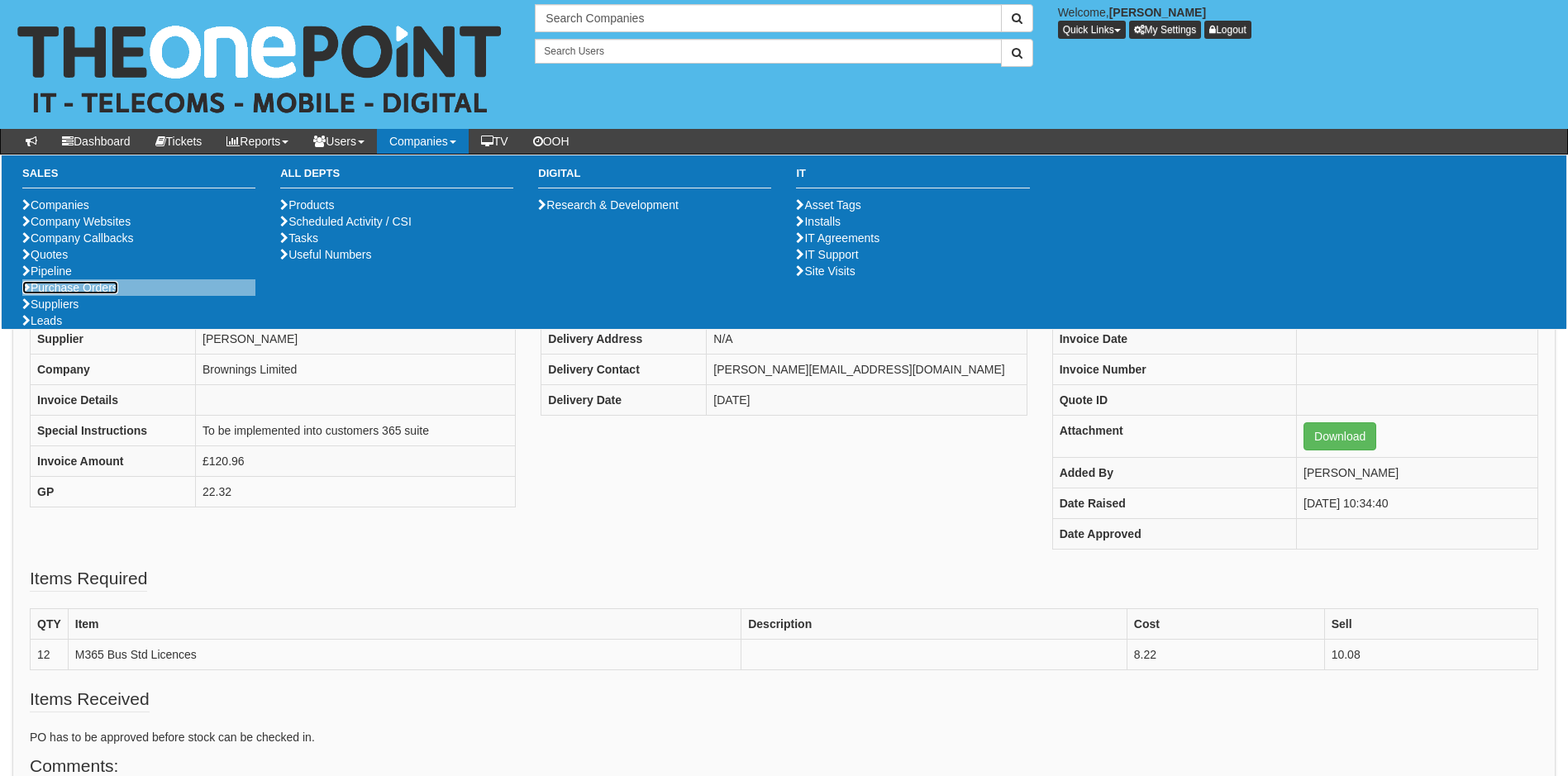
click at [113, 294] on link "Purchase Orders" at bounding box center [69, 287] width 96 height 13
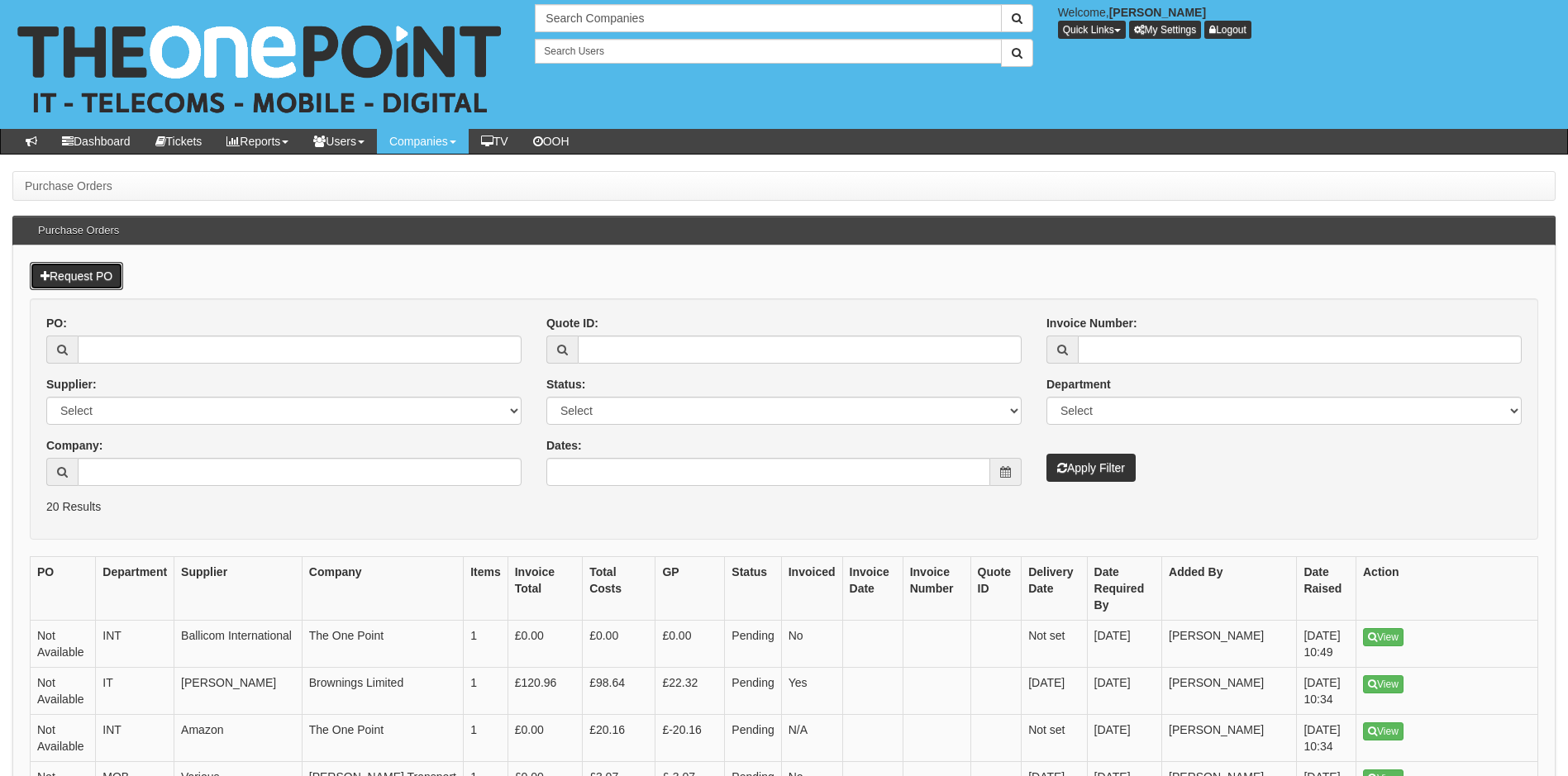
click at [83, 277] on link "Request PO" at bounding box center [76, 276] width 93 height 29
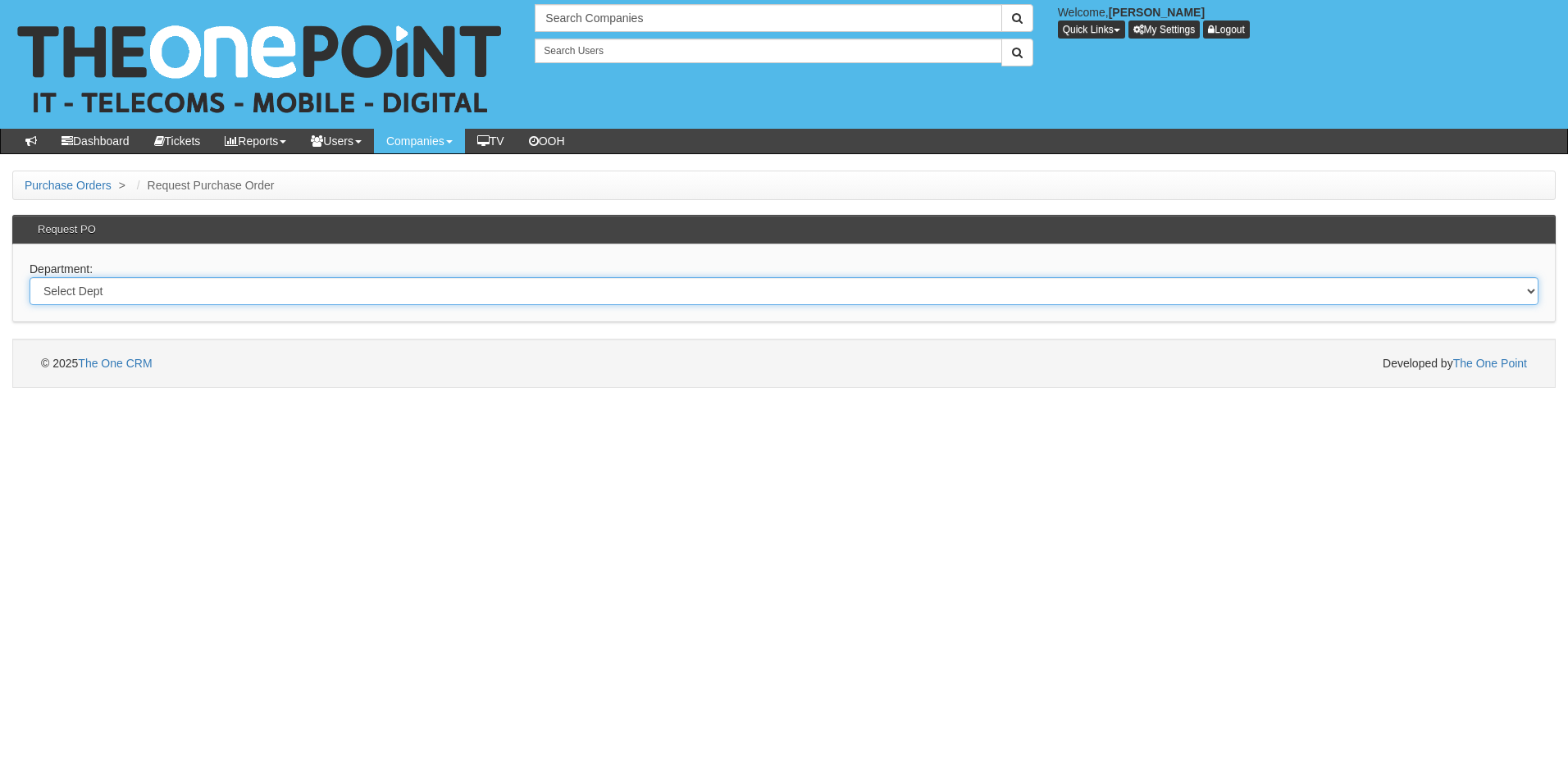
click at [126, 297] on select "Select Dept Digital Internal IT Mobiles Marketing Telecoms" at bounding box center [784, 292] width 1509 height 28
select select "?pipeID=&dept=IT"
click at [29, 277] on select "Select Dept Digital Internal IT Mobiles Marketing Telecoms" at bounding box center [784, 292] width 1509 height 28
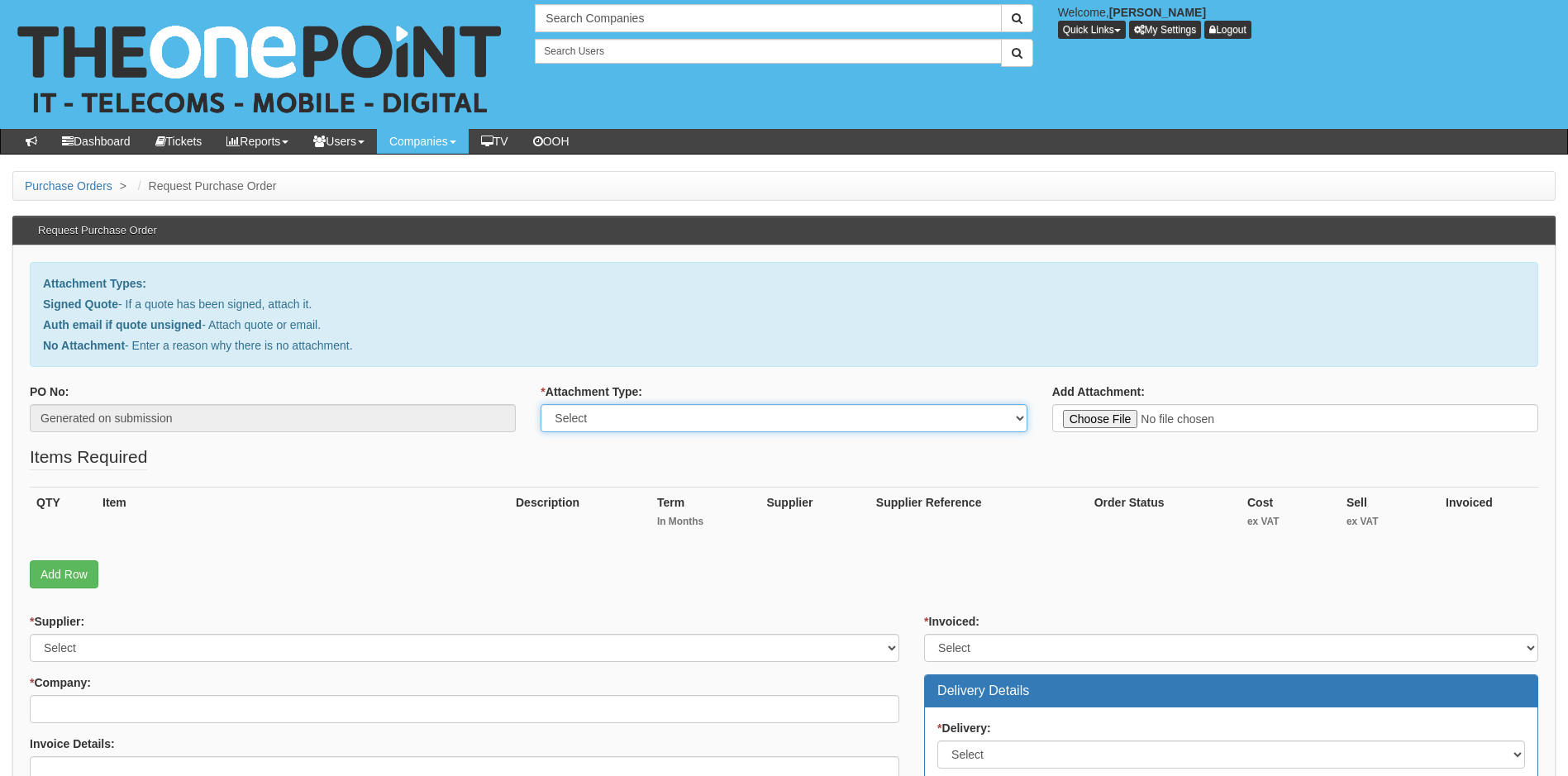
click at [676, 426] on select "Select Signed Quote Auth email with quote if unsigned No Attachment" at bounding box center [783, 418] width 486 height 29
select select "Signed Quote"
click at [540, 404] on select "Select Signed Quote Auth email with quote if unsigned No Attachment" at bounding box center [783, 418] width 486 height 29
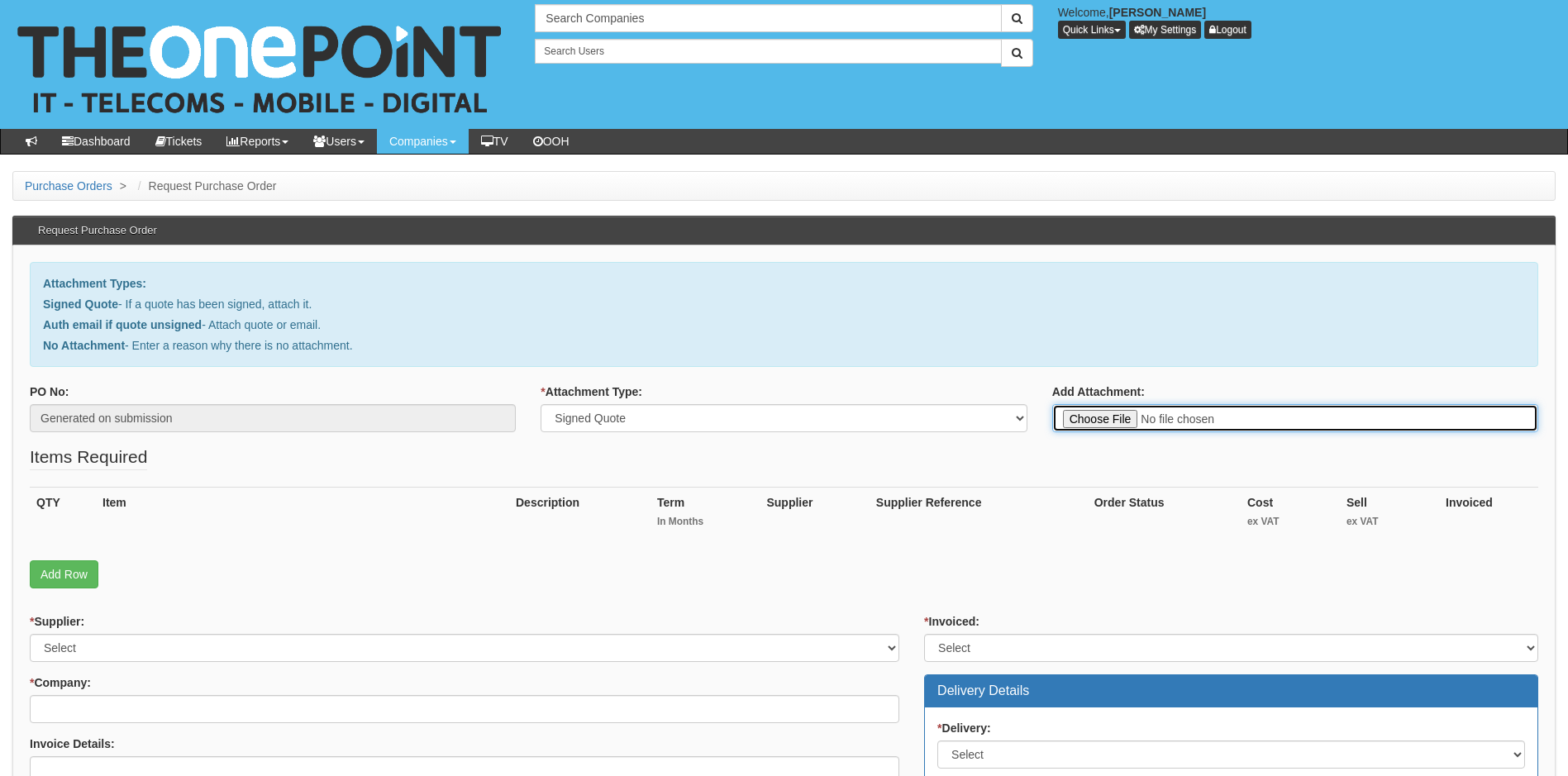
click at [1119, 415] on input "Add Attachment:" at bounding box center [1295, 418] width 486 height 29
type input "C:\fakepath\Catchuk - Wi-Fi.pdf"
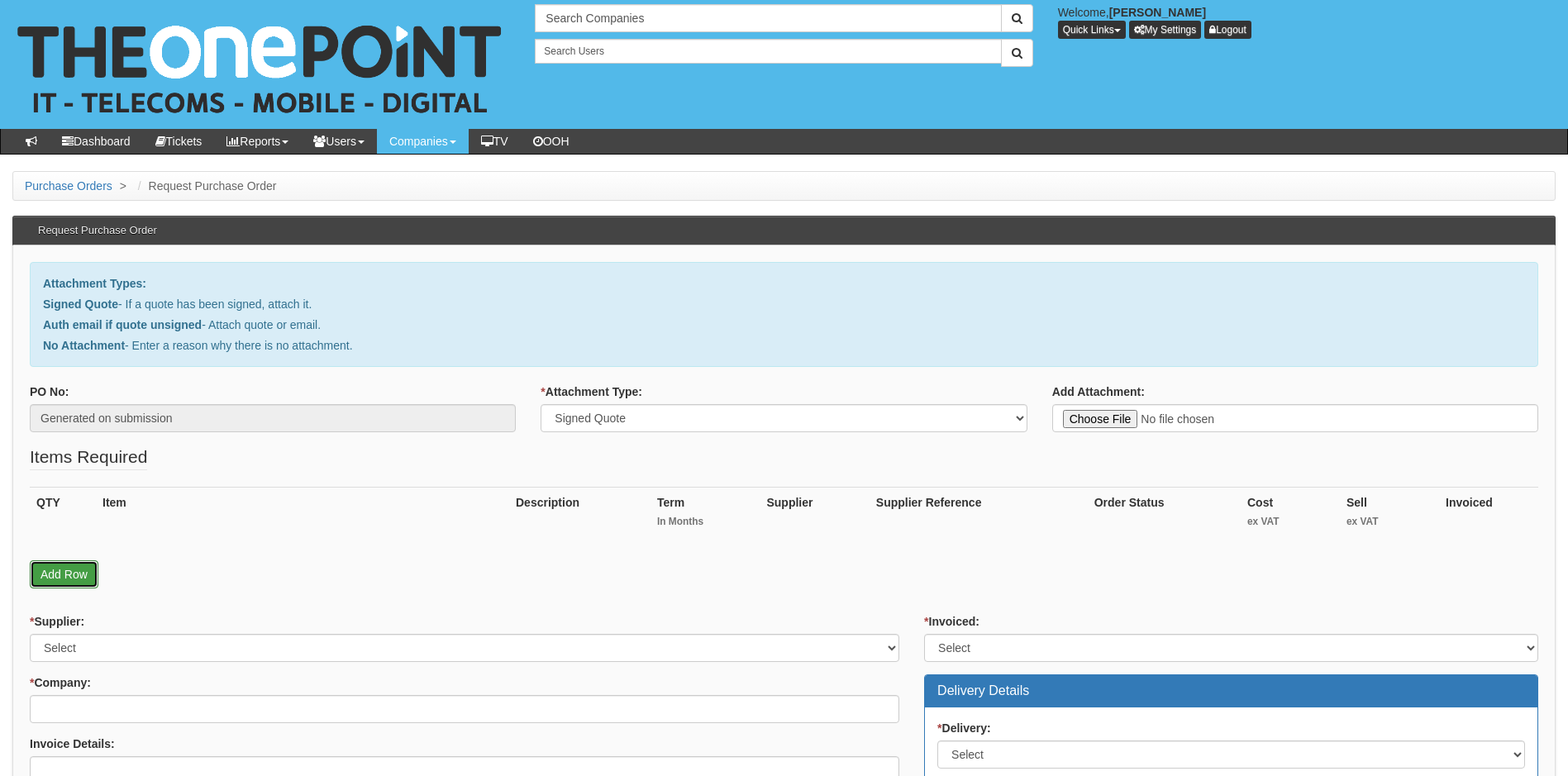
click at [68, 581] on link "Add Row" at bounding box center [64, 574] width 69 height 29
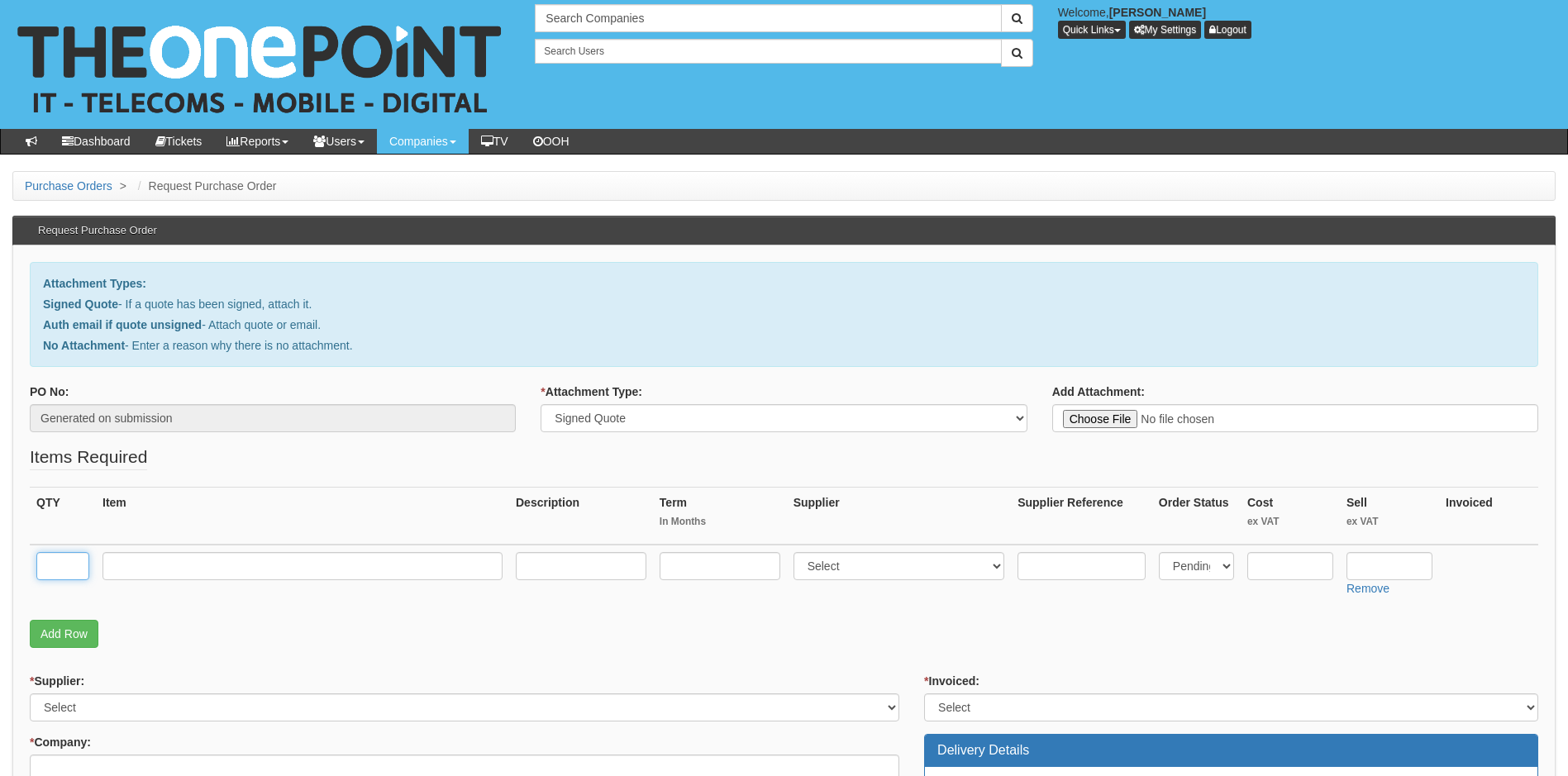
click at [74, 564] on input "text" at bounding box center [63, 566] width 53 height 29
click at [152, 574] on input "text" at bounding box center [303, 566] width 400 height 29
paste input "U7 Pro"
type input "U7 Pro"
click at [53, 570] on input "text" at bounding box center [63, 566] width 53 height 29
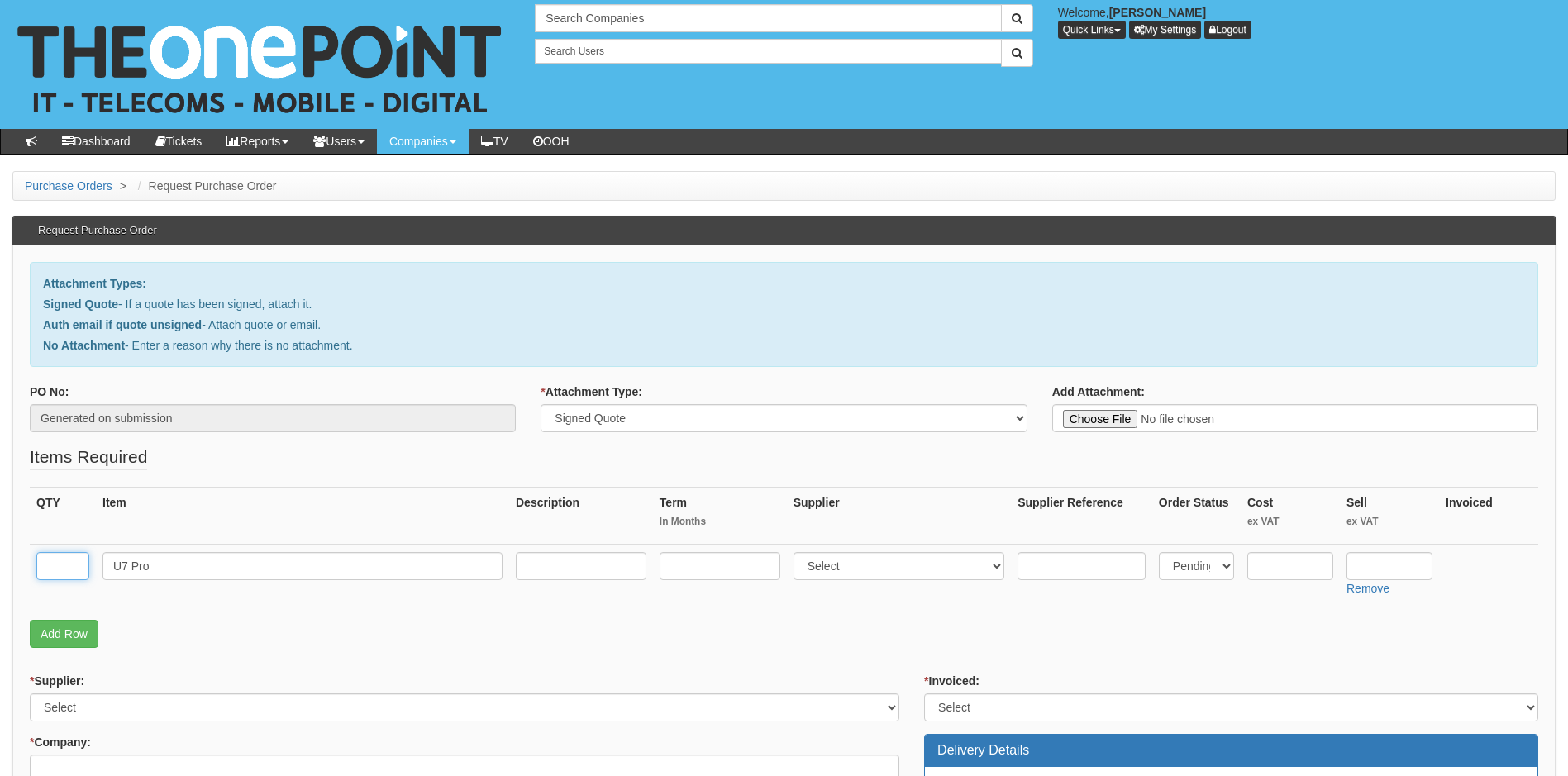
type input "`"
type input "1"
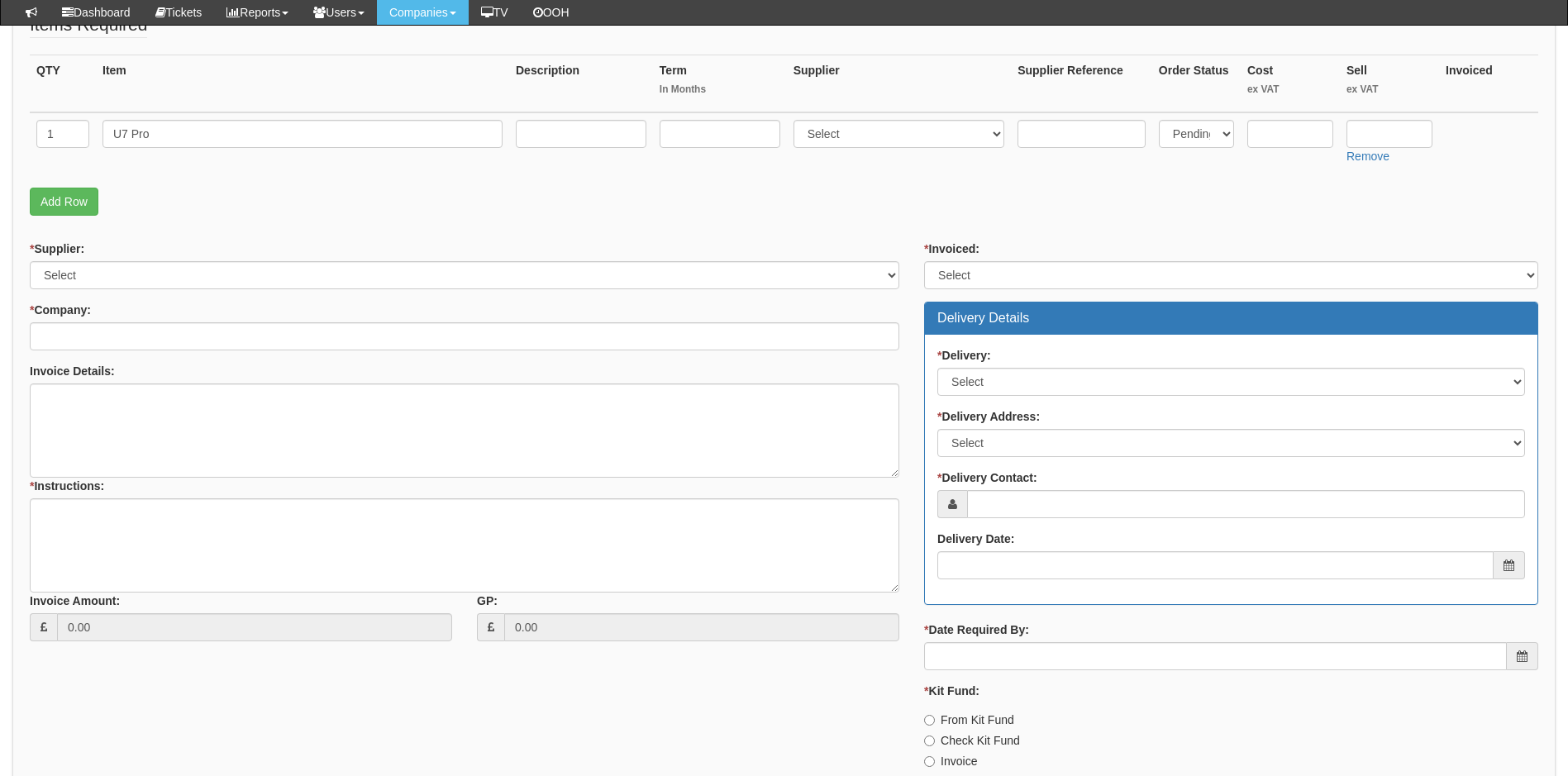
scroll to position [413, 0]
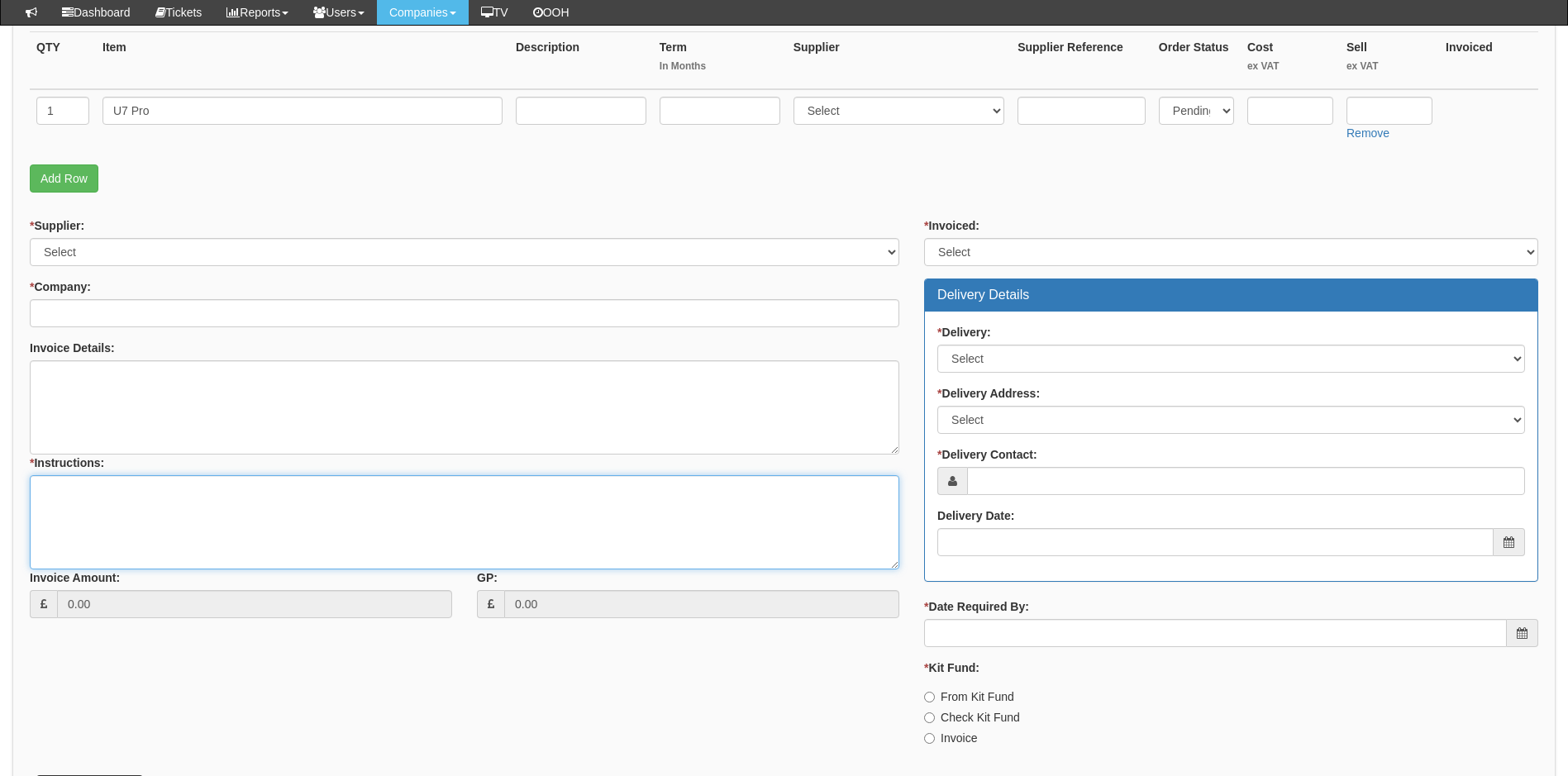
click at [106, 509] on textarea "* Instructions:" at bounding box center [464, 521] width 870 height 94
paste textarea "1x AP for the CEO’s office and upon this being successful can then be billed. 3…"
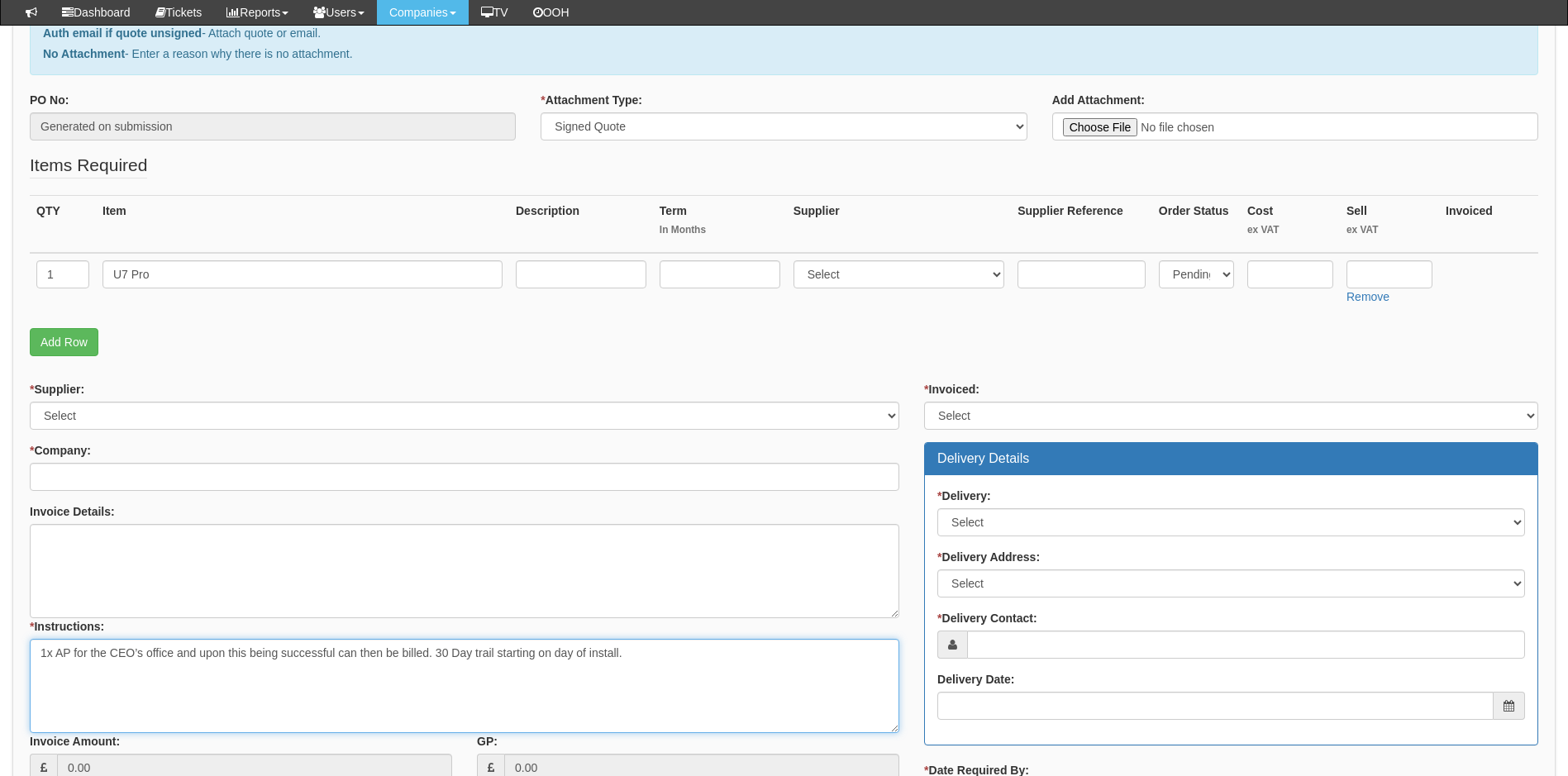
scroll to position [248, 0]
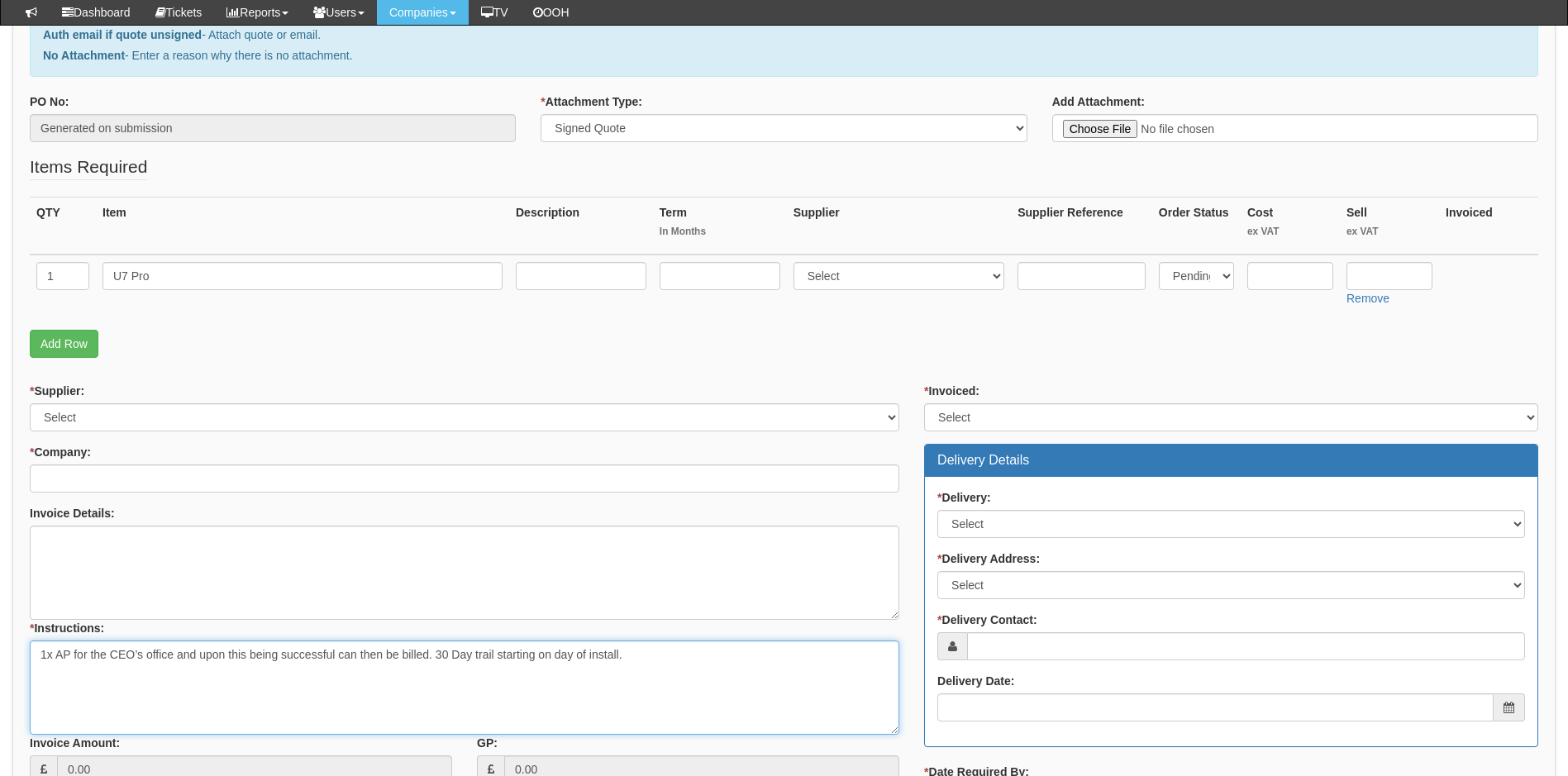
type textarea "1x AP for the CEO’s office and upon this being successful can then be billed. 3…"
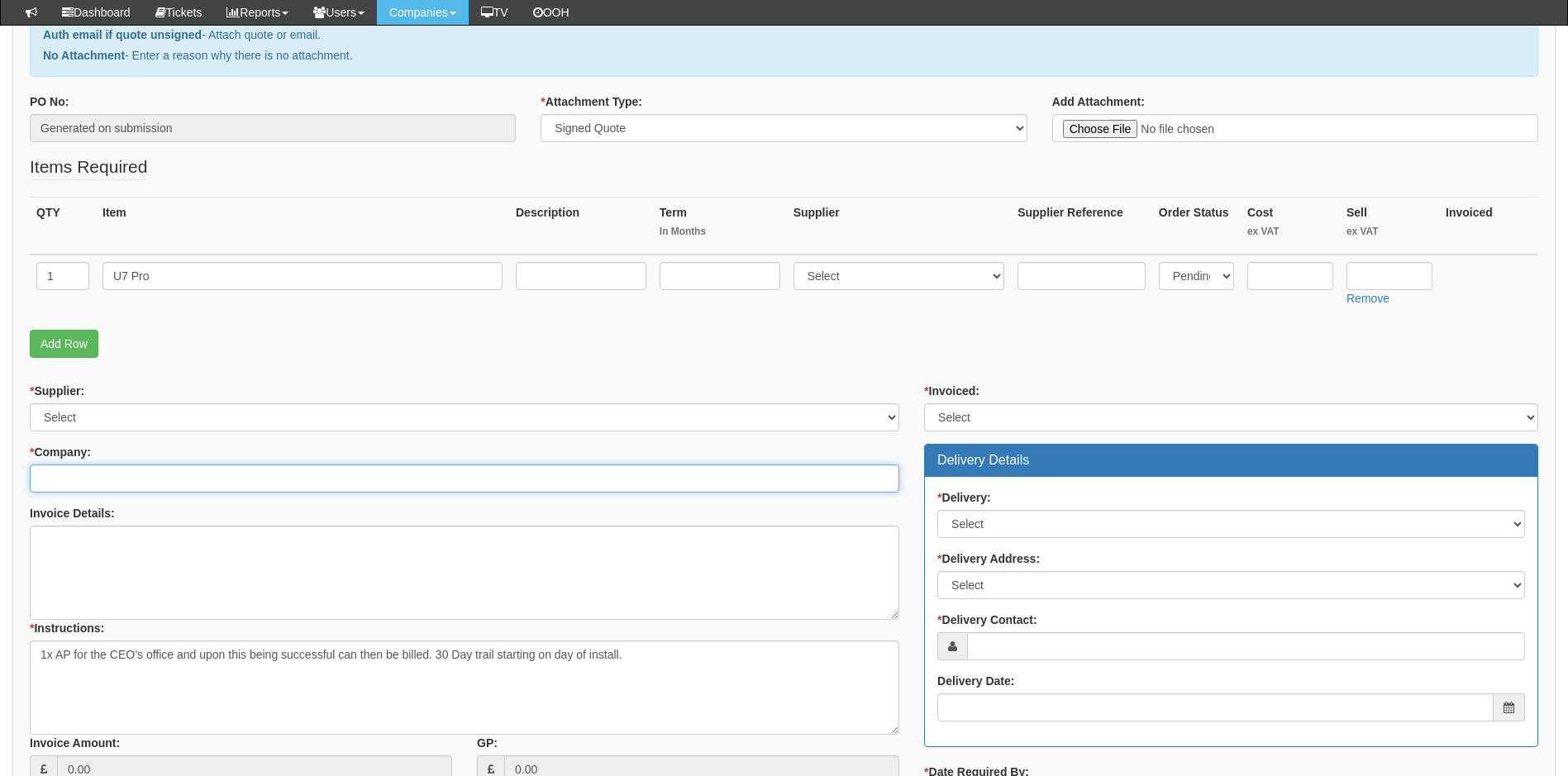
click at [153, 486] on input "* Company:" at bounding box center [464, 478] width 870 height 29
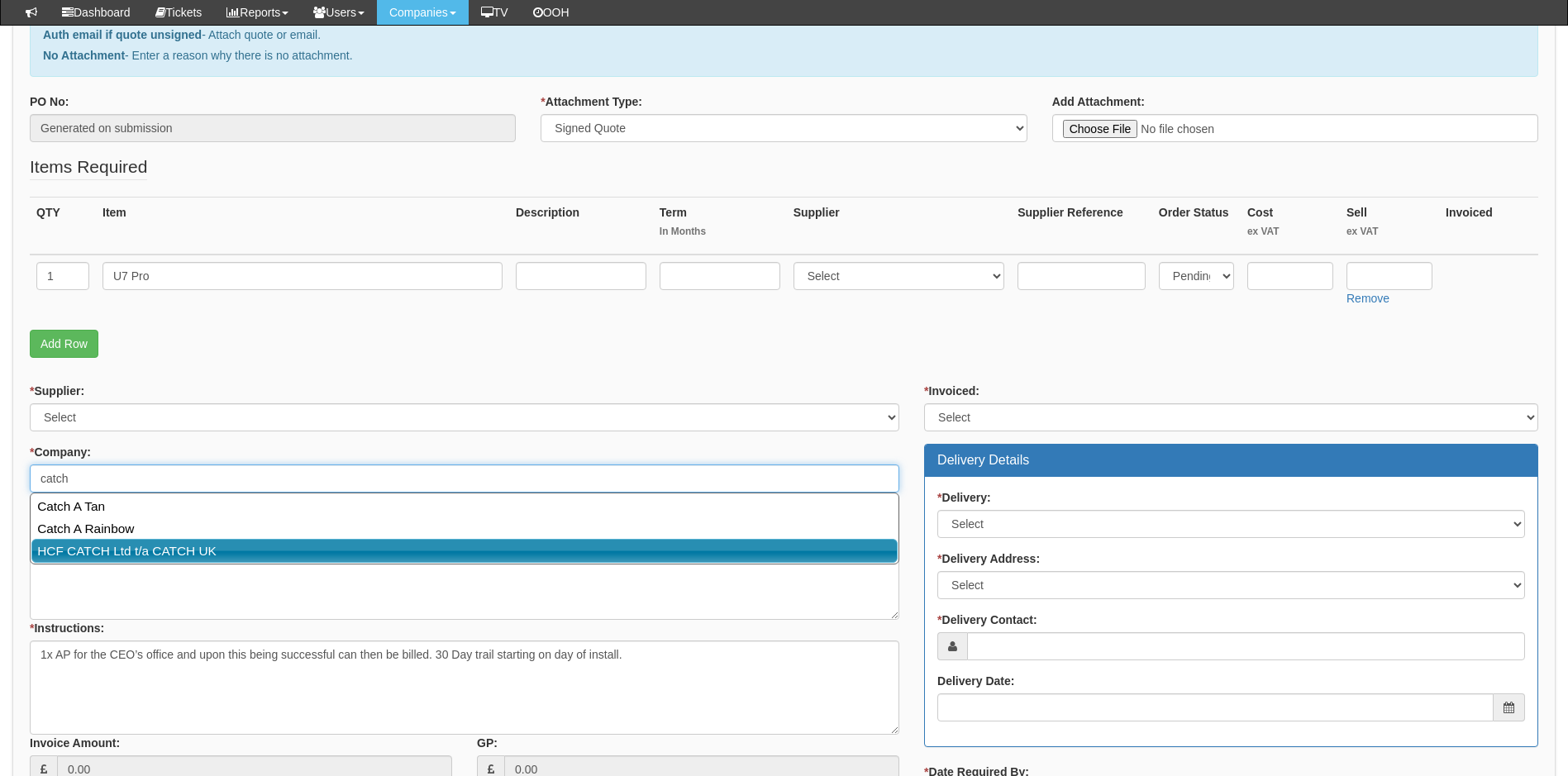
click at [144, 549] on link "HCF CATCH Ltd t/a CATCH UK" at bounding box center [464, 550] width 866 height 24
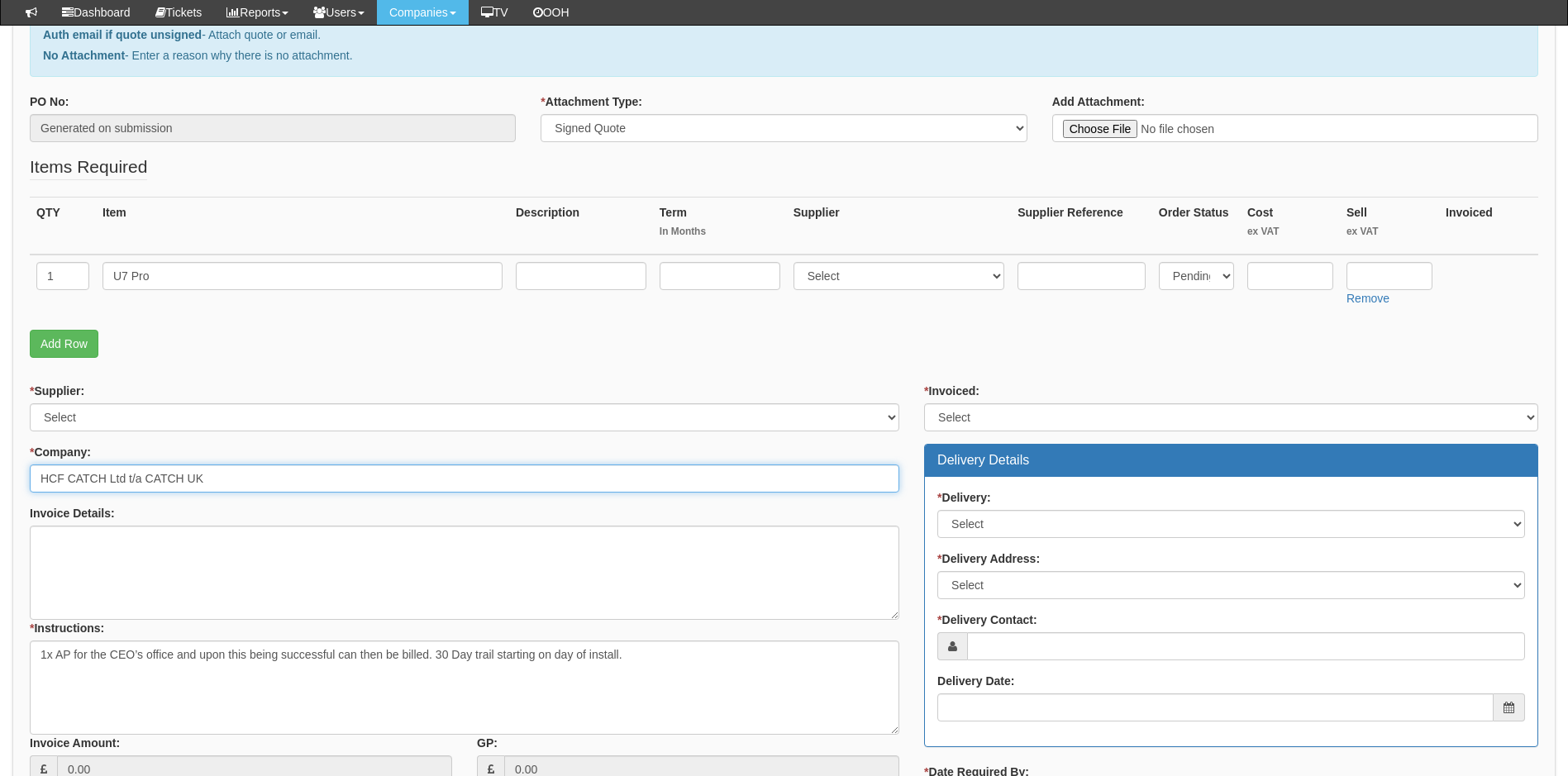
type input "HCF CATCH Ltd t/a CATCH UK"
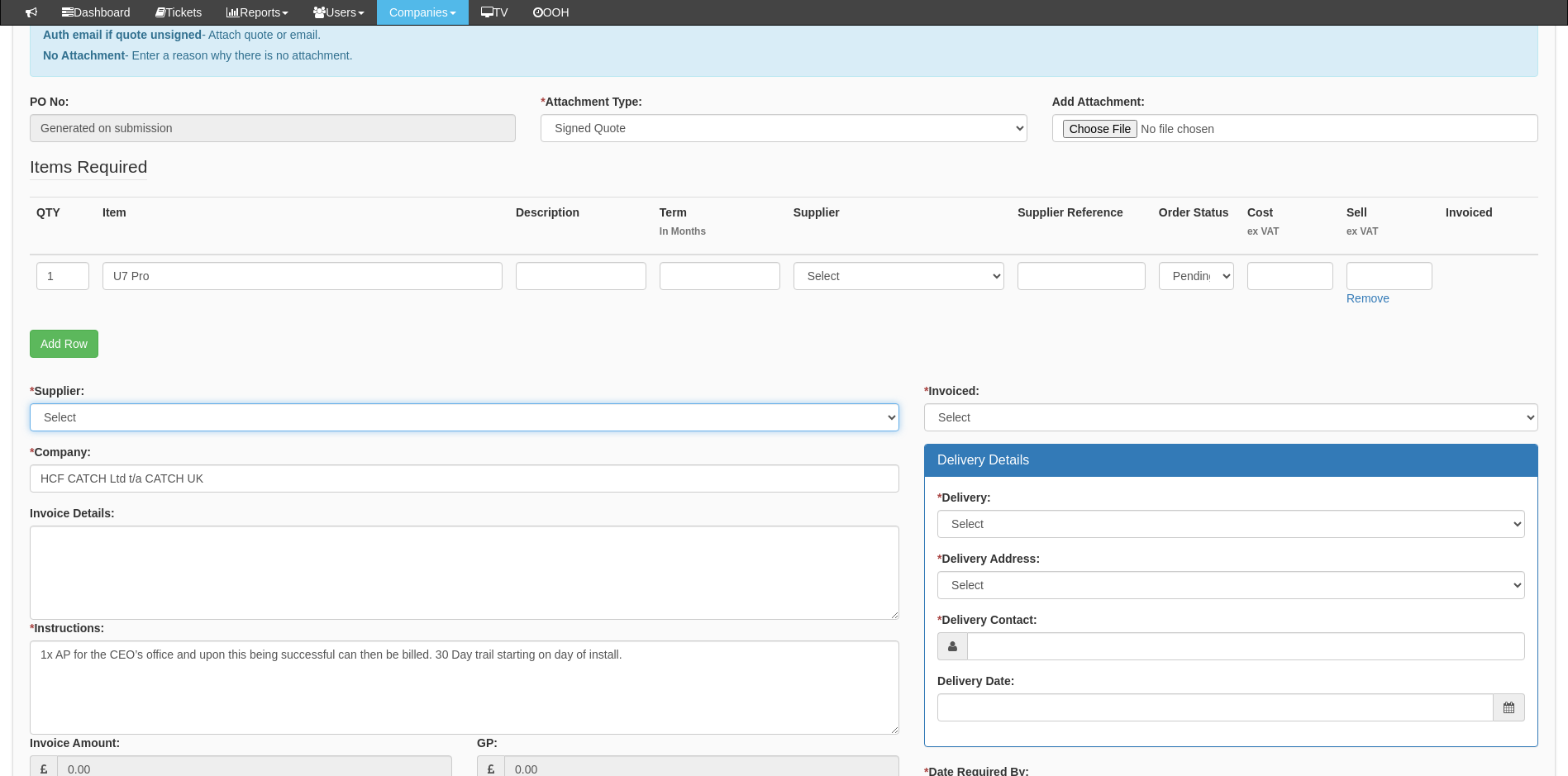
click at [781, 418] on select "Select 123 REG.co.uk 1Password 3 4Gon AA Jones Electric Ltd Abzorb Access Group…" at bounding box center [464, 417] width 870 height 29
select select "247"
click at [781, 418] on select "Select 123 REG.co.uk 1Password 3 4Gon AA Jones Electric Ltd Abzorb Access Group…" at bounding box center [464, 417] width 870 height 29
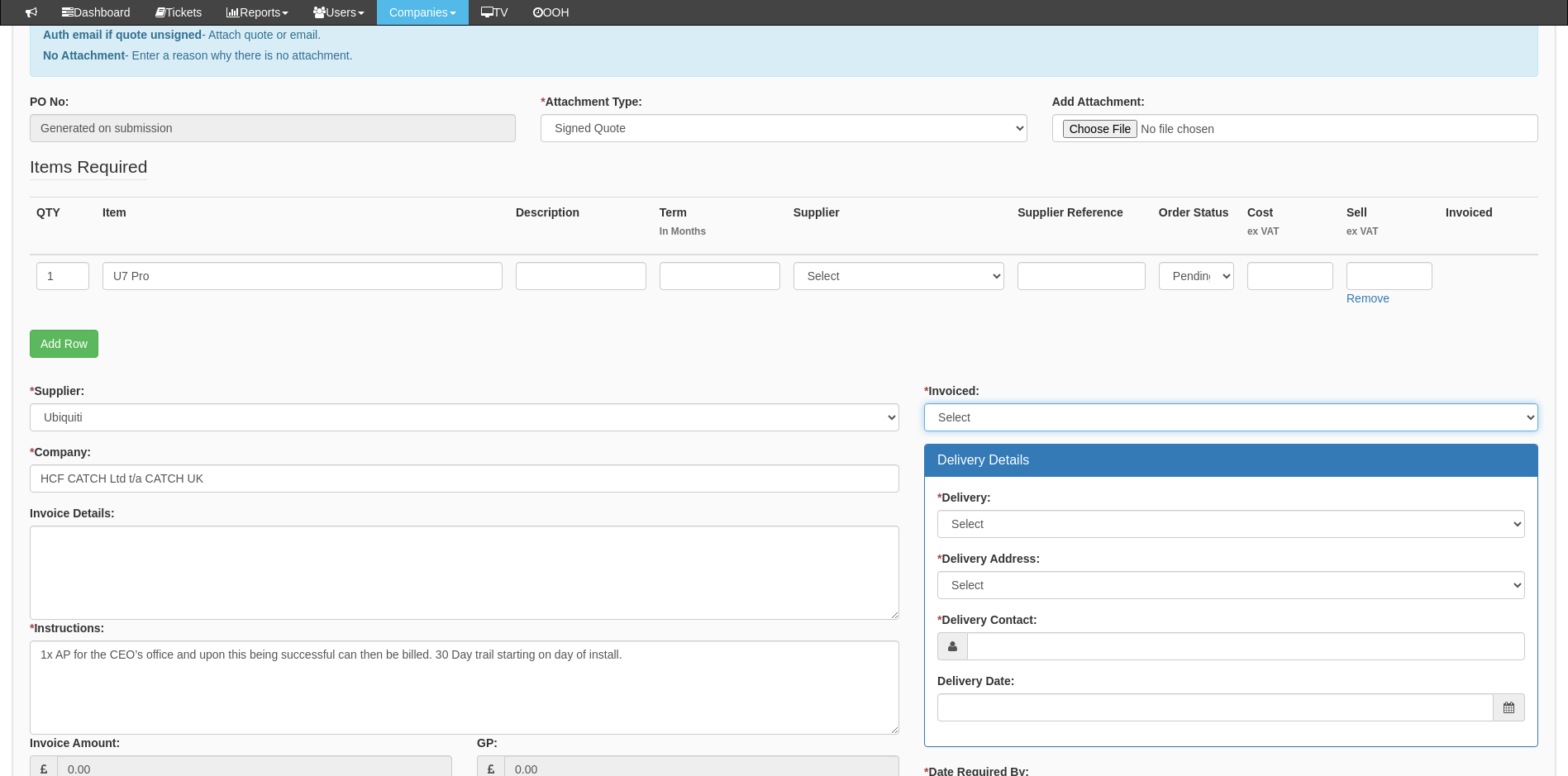
click at [990, 411] on select "Select Yes No N/A STB (part of order)" at bounding box center [1230, 417] width 614 height 29
select select "1"
click at [924, 403] on select "Select Yes No N/A STB (part of order)" at bounding box center [1230, 417] width 614 height 29
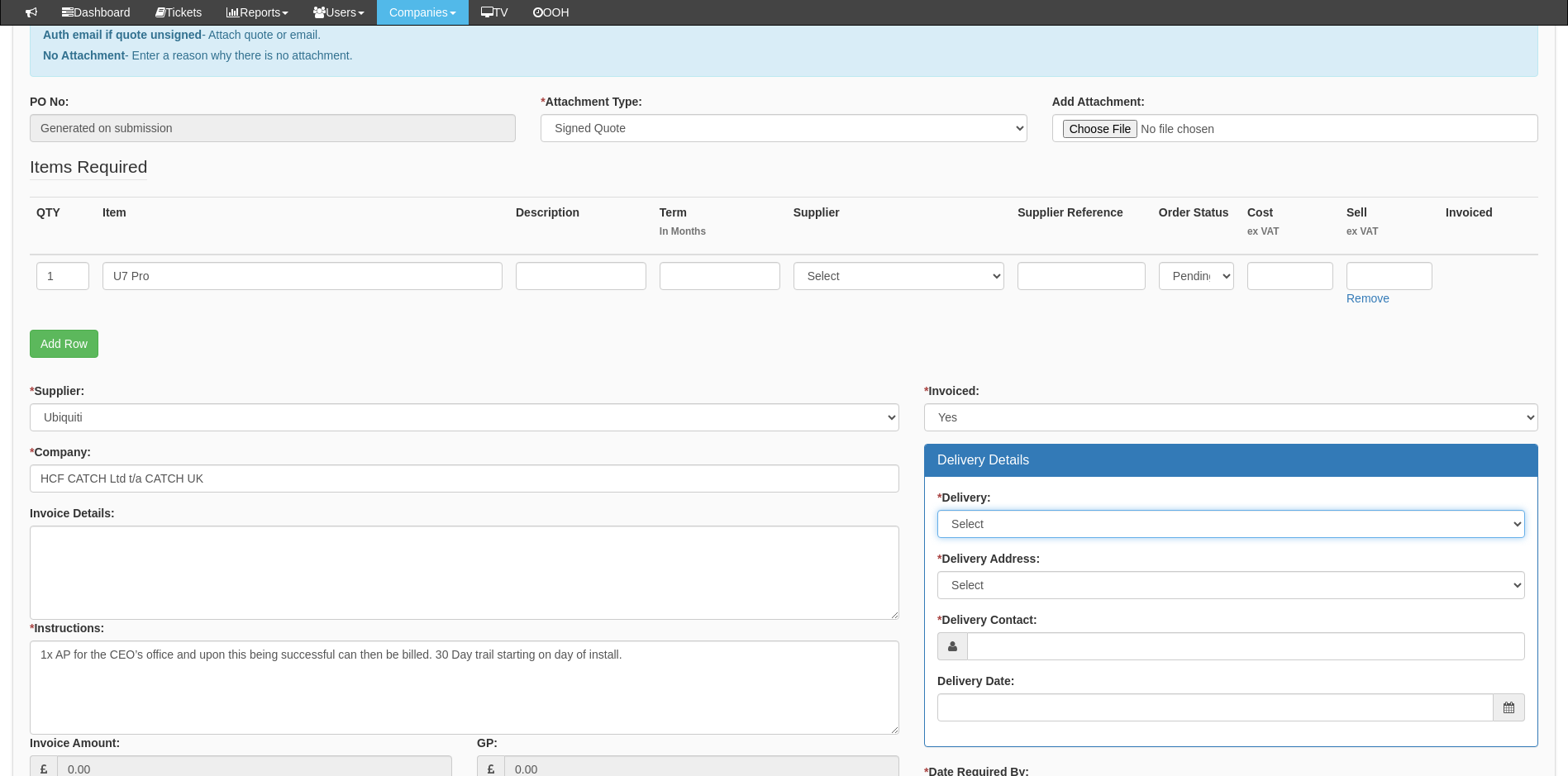
click at [1029, 521] on select "Select No Not Applicable Yes" at bounding box center [1231, 524] width 588 height 29
select select "3"
click at [937, 510] on select "Select No Not Applicable Yes" at bounding box center [1231, 524] width 588 height 29
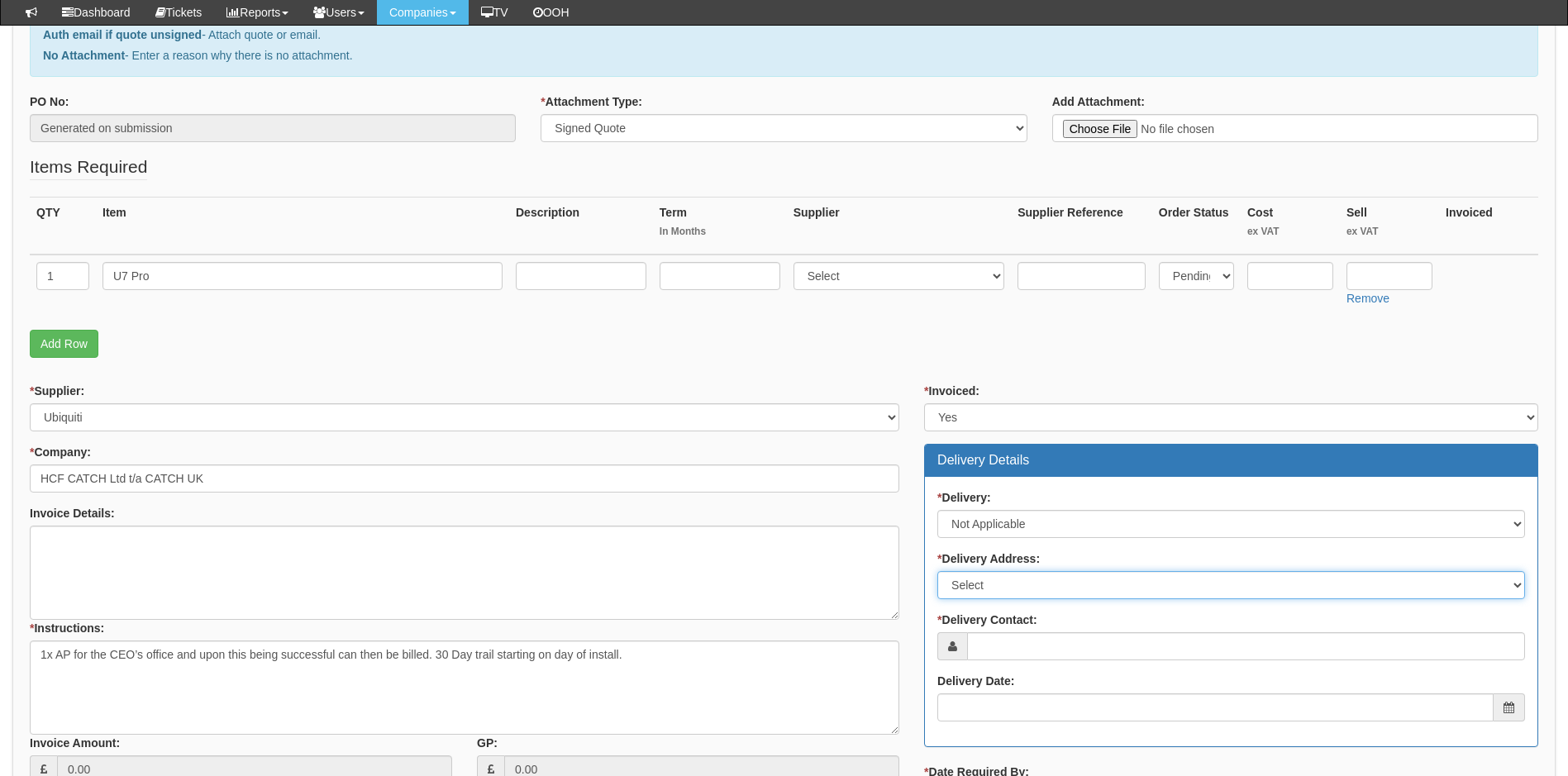
click at [1035, 587] on select "Select Not Applicable Main Address - DN41 8TH Other" at bounding box center [1231, 585] width 588 height 29
select select "N/A"
click at [937, 571] on select "Select Not Applicable Main Address - DN41 8TH Other" at bounding box center [1231, 585] width 588 height 29
click at [1038, 639] on input "* Delivery Contact:" at bounding box center [1245, 647] width 558 height 29
click at [1018, 647] on input "* Delivery Contact:" at bounding box center [1245, 647] width 558 height 29
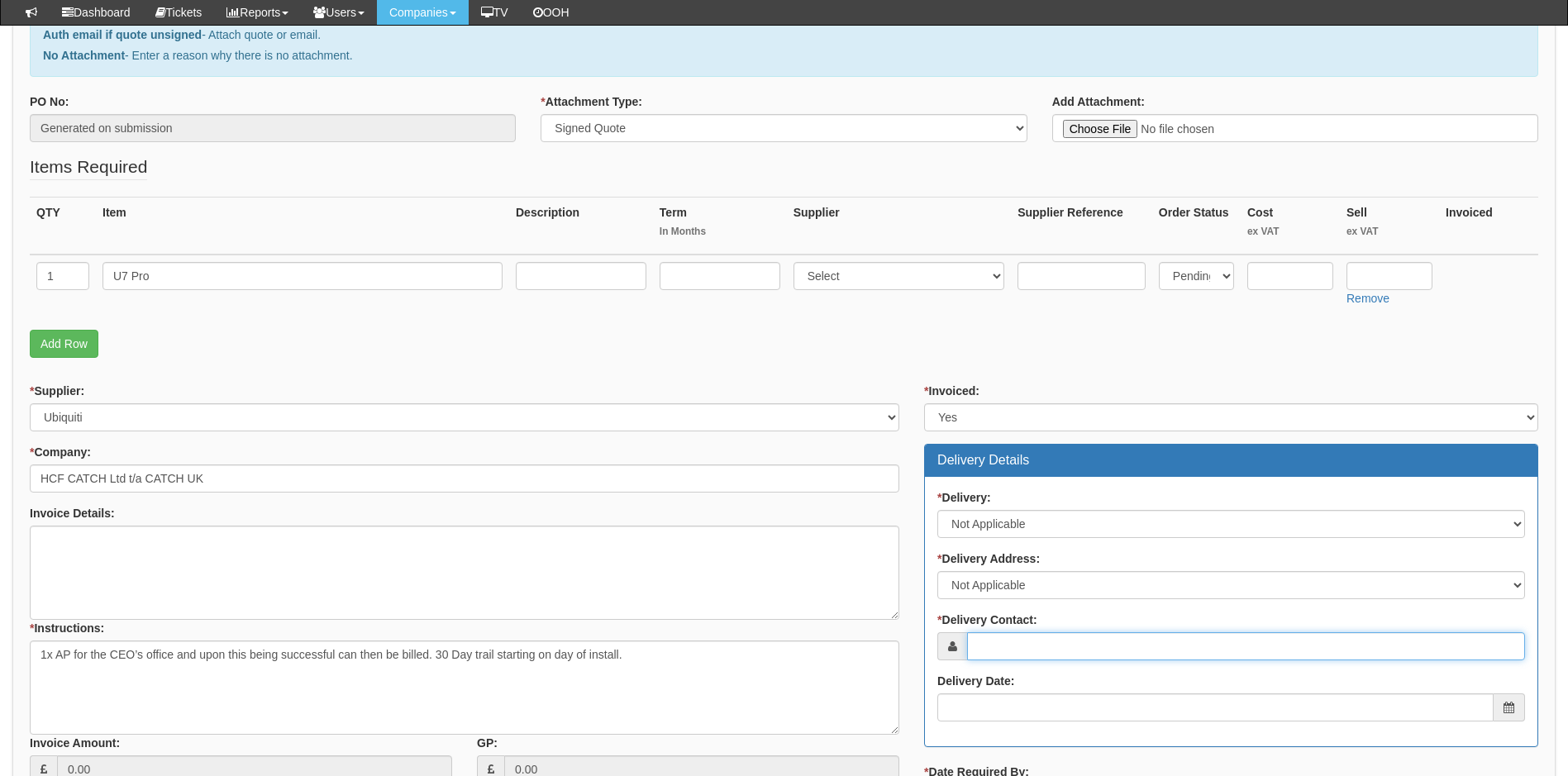
paste input "[PERSON_NAME][EMAIL_ADDRESS][PERSON_NAME][DOMAIN_NAME]"
type input "[PERSON_NAME][EMAIL_ADDRESS][PERSON_NAME][DOMAIN_NAME]"
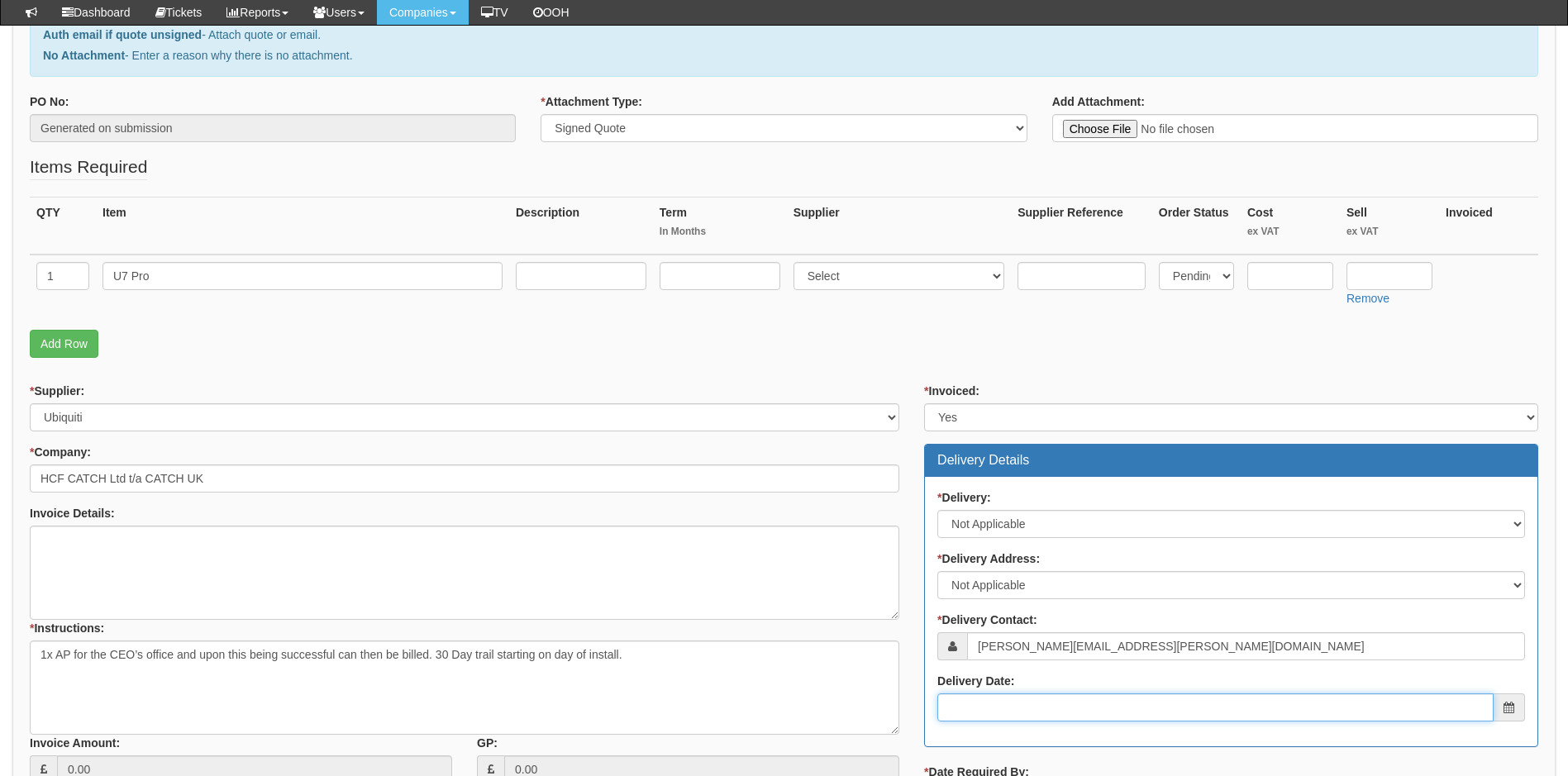
click at [1016, 704] on input "Delivery Date:" at bounding box center [1215, 708] width 557 height 29
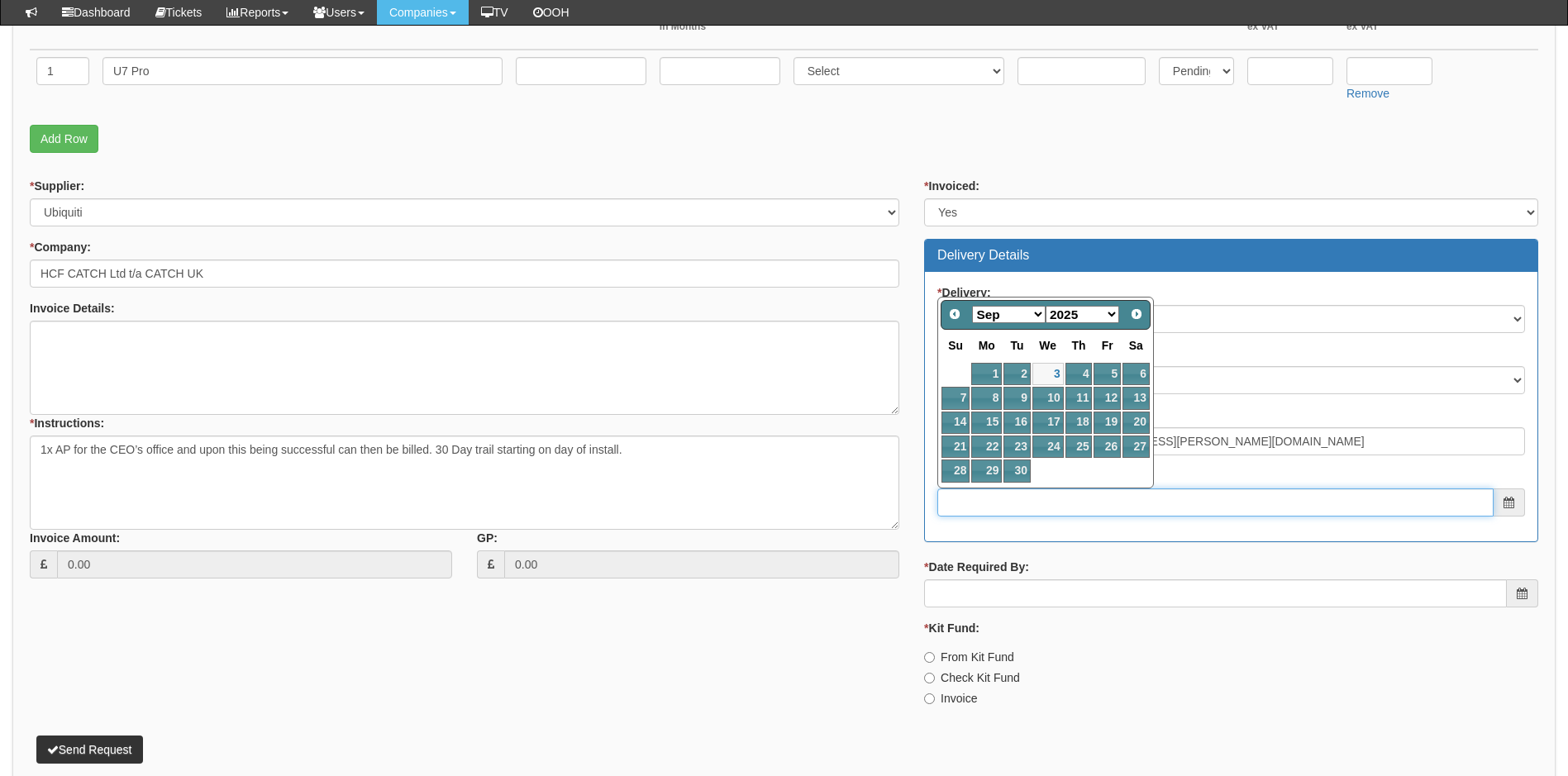
scroll to position [495, 0]
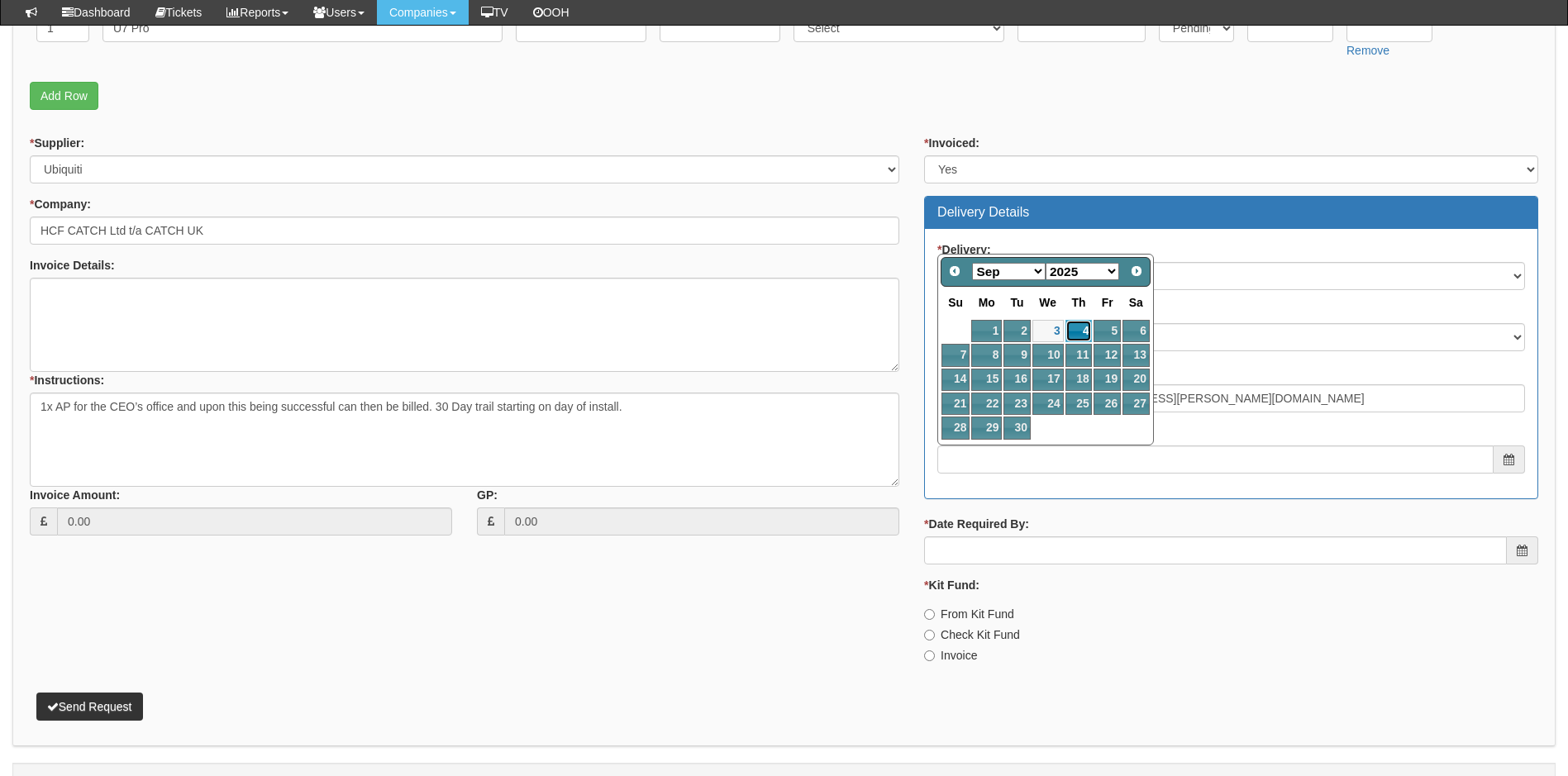
click at [1078, 327] on link "4" at bounding box center [1079, 330] width 28 height 22
type input "2025-09-04"
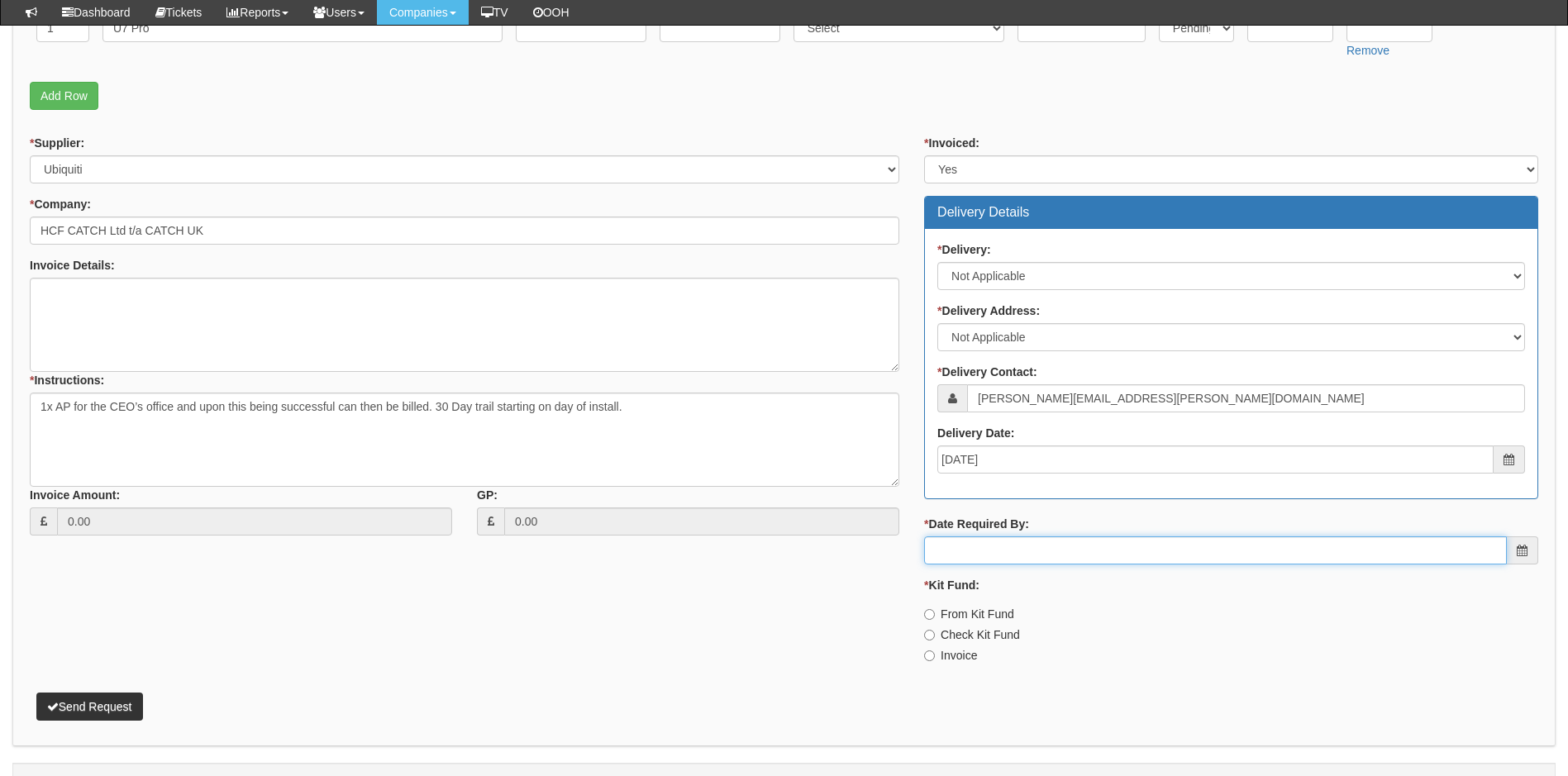
click at [1023, 553] on input "* Date Required By:" at bounding box center [1215, 551] width 582 height 29
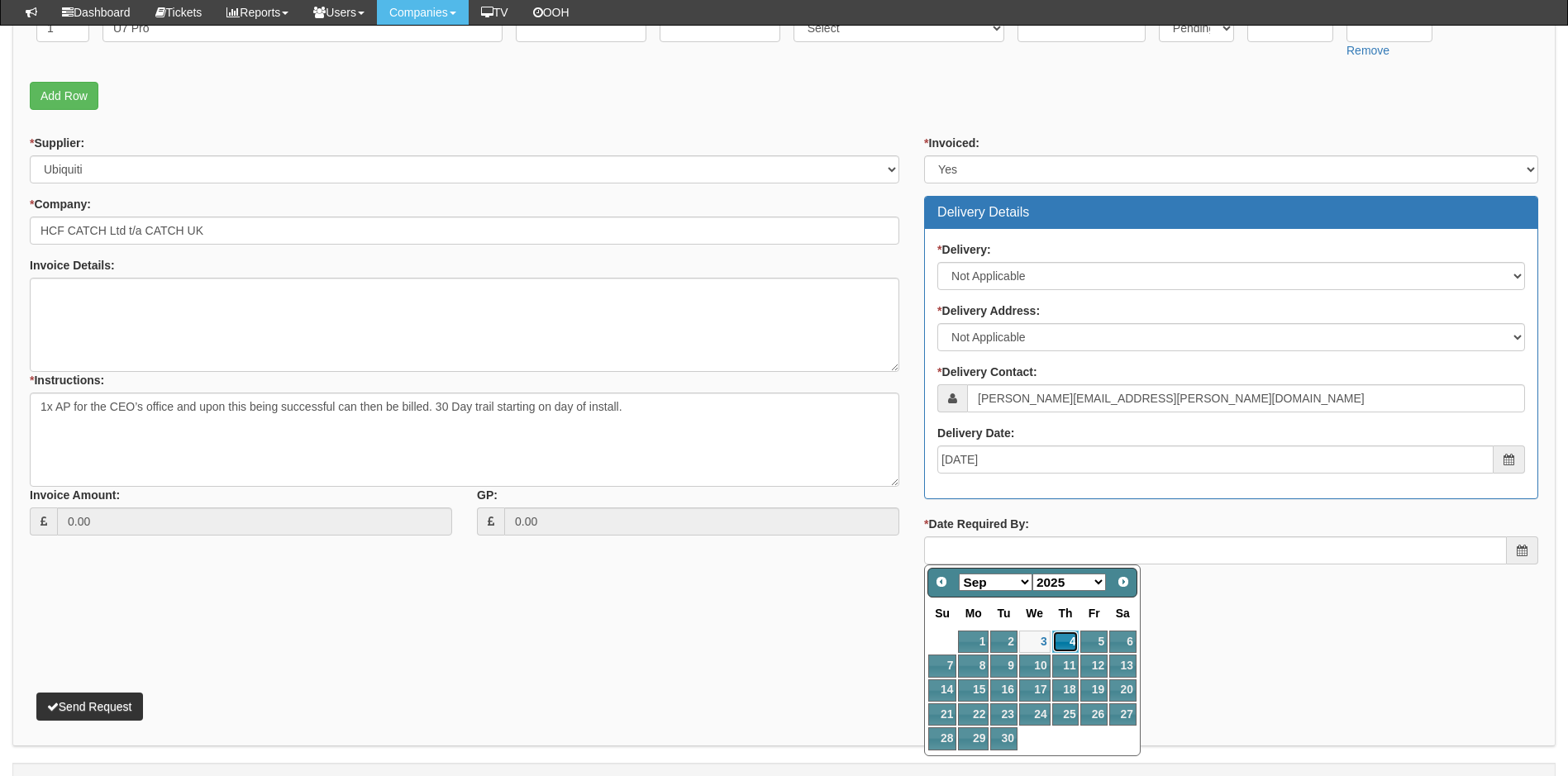
click at [1064, 635] on link "4" at bounding box center [1066, 641] width 28 height 22
type input "2025-09-04"
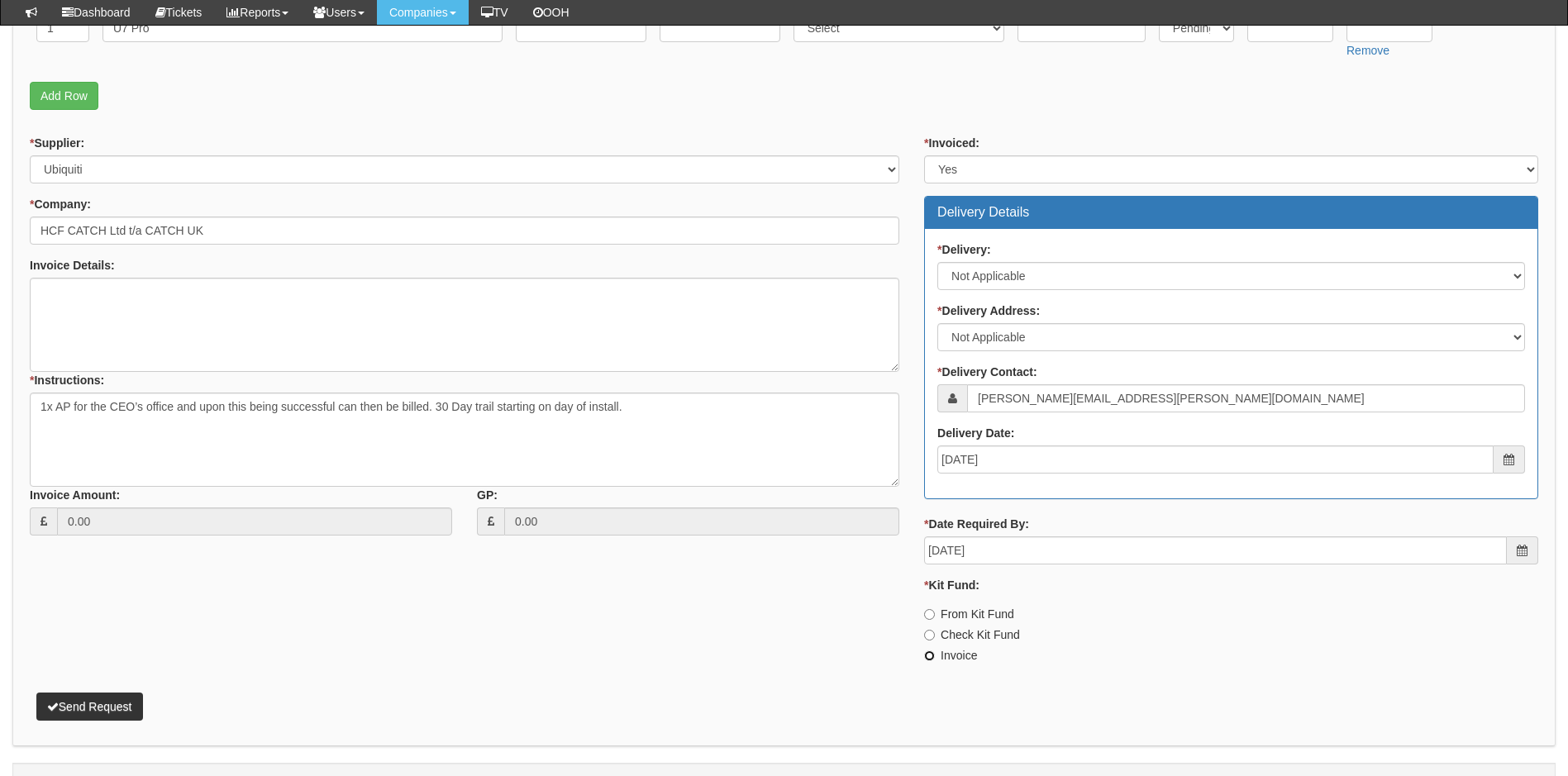
click at [930, 655] on input "Invoice" at bounding box center [929, 655] width 10 height 10
radio input "true"
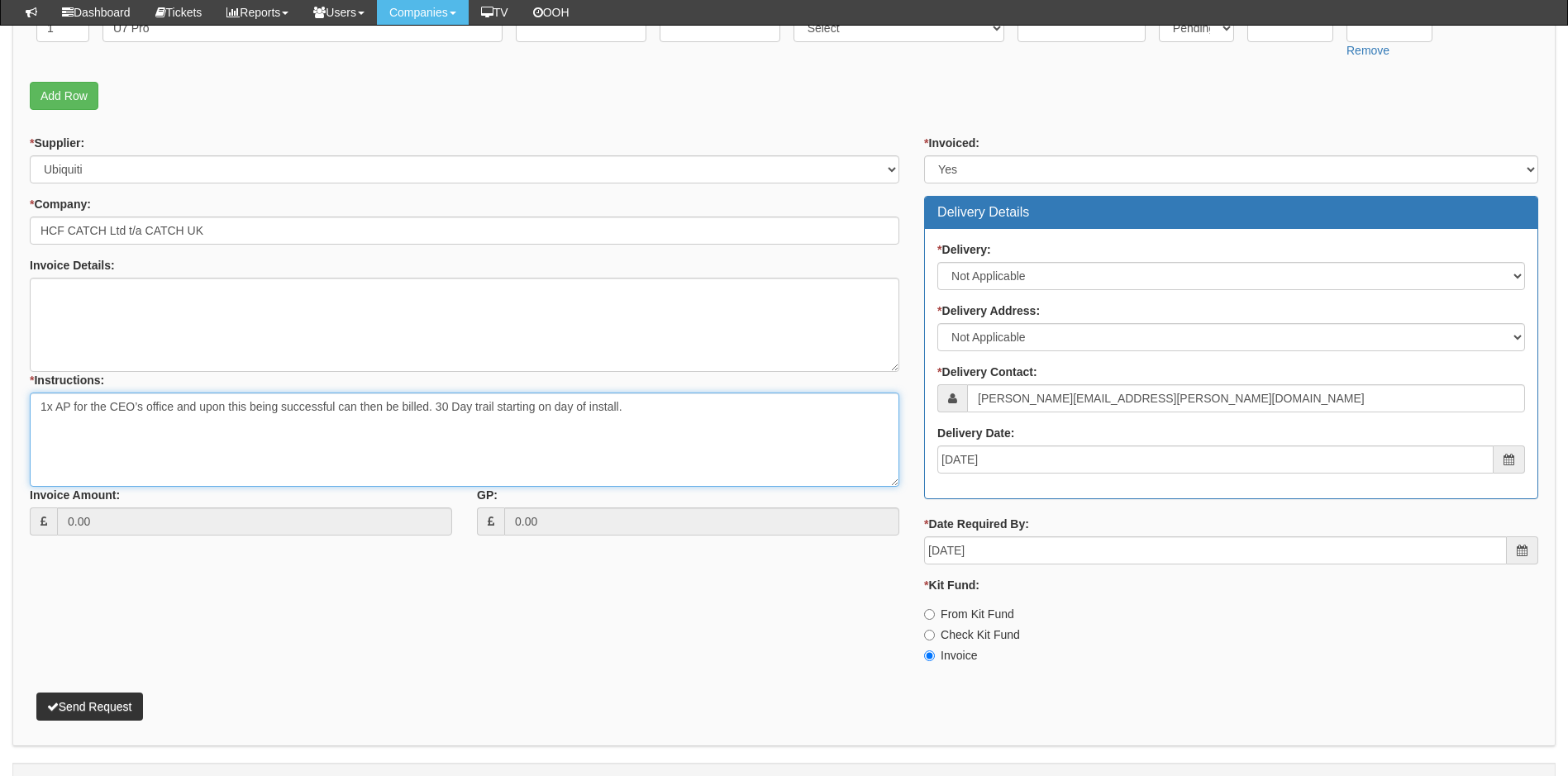
click at [638, 411] on textarea "1x AP for the CEO’s office and upon this being successful can then be billed. 3…" at bounding box center [464, 439] width 870 height 94
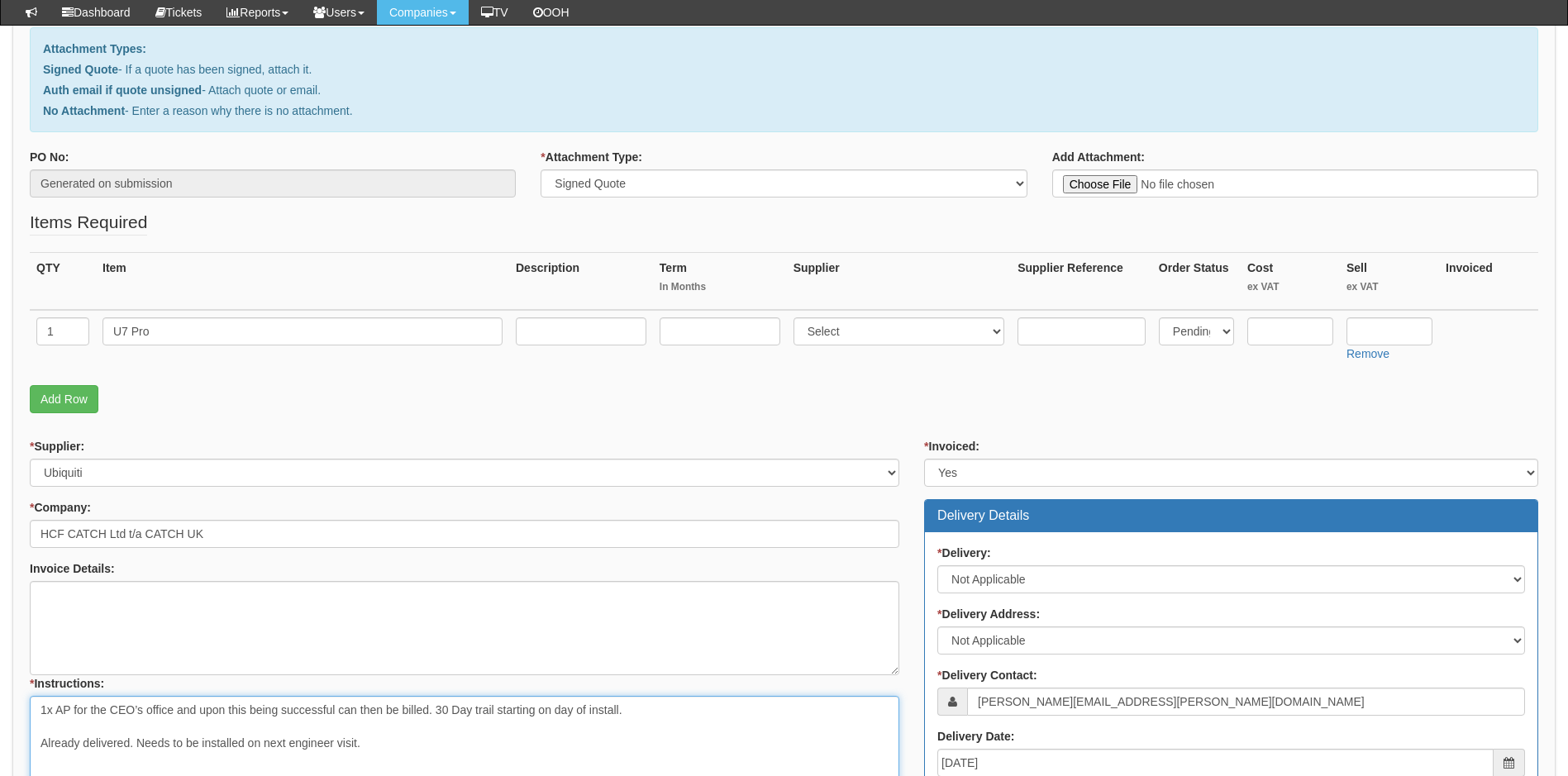
scroll to position [165, 0]
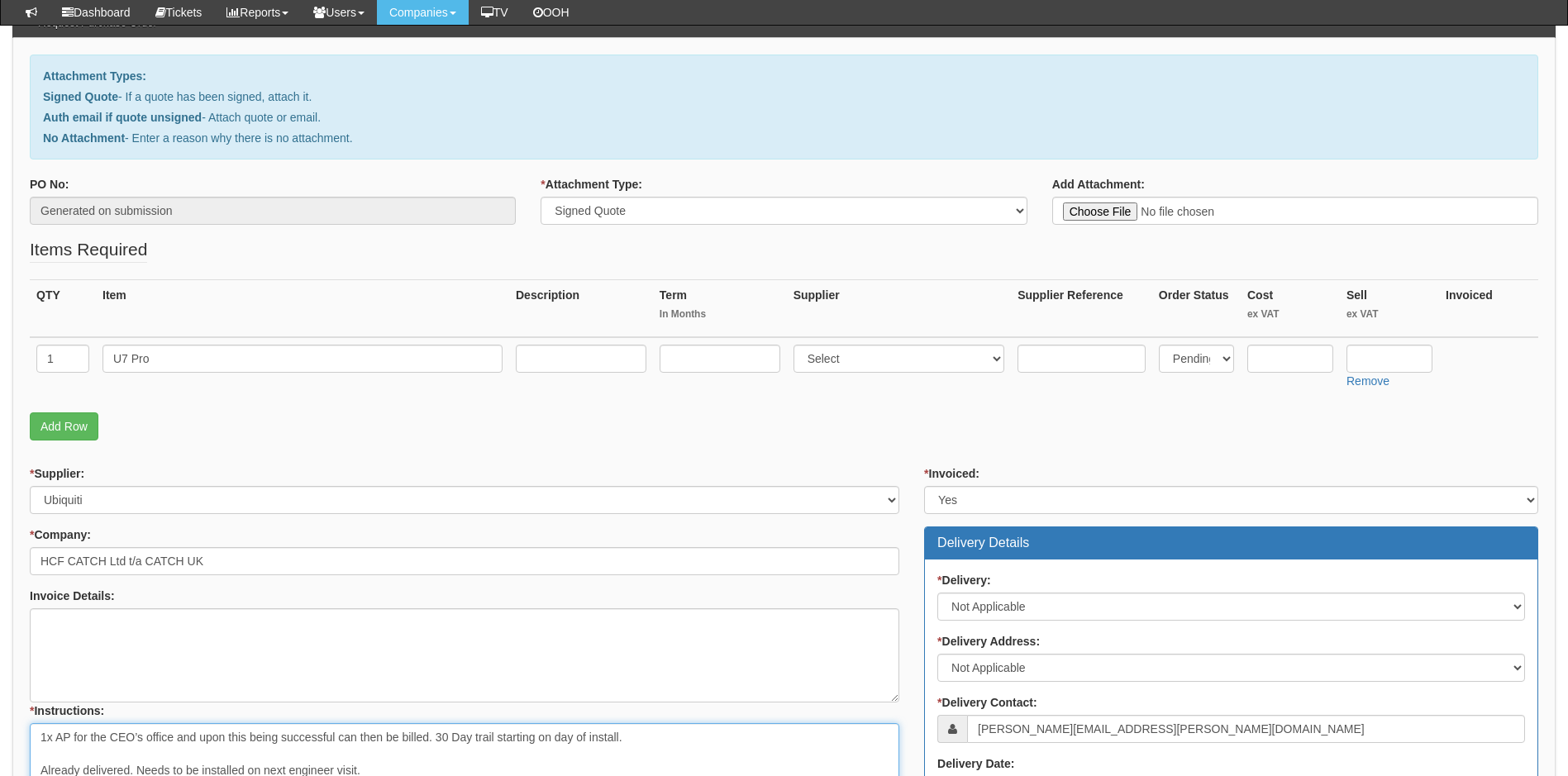
type textarea "1x AP for the CEO’s office and upon this being successful can then be billed. 3…"
click at [1363, 361] on input "text" at bounding box center [1389, 359] width 86 height 29
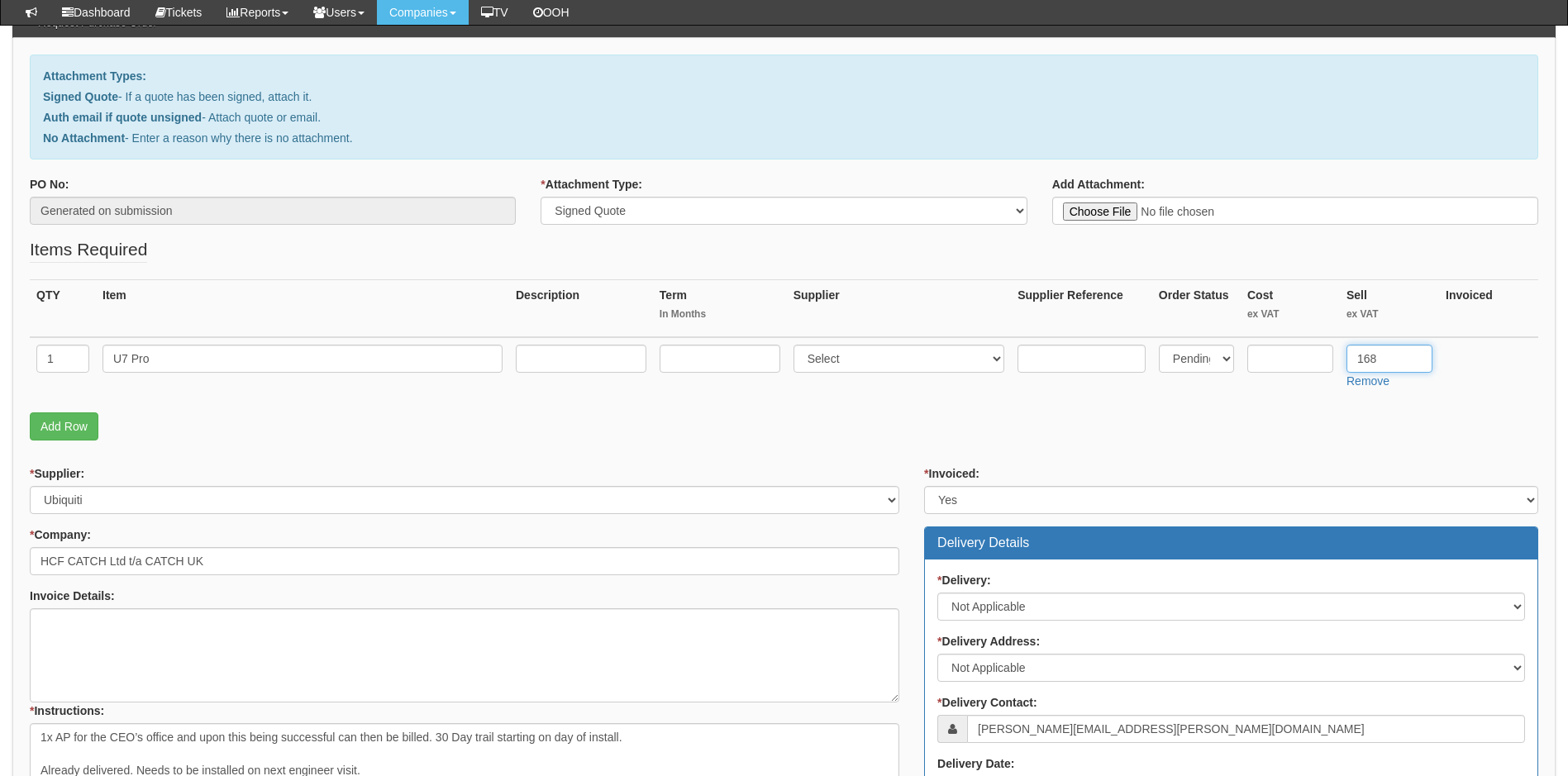
type input "168"
click at [1270, 363] on input "text" at bounding box center [1290, 359] width 86 height 29
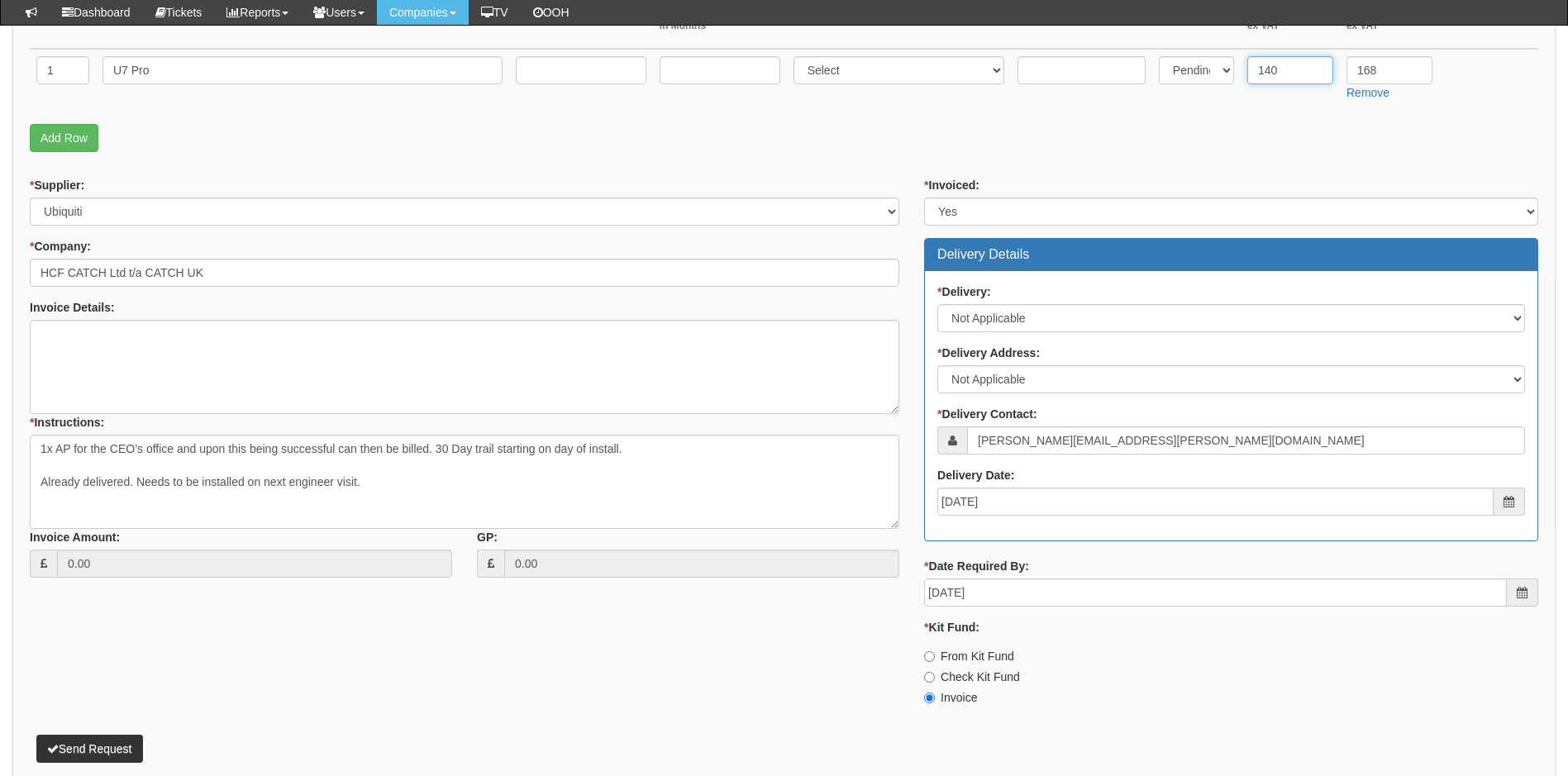
scroll to position [532, 0]
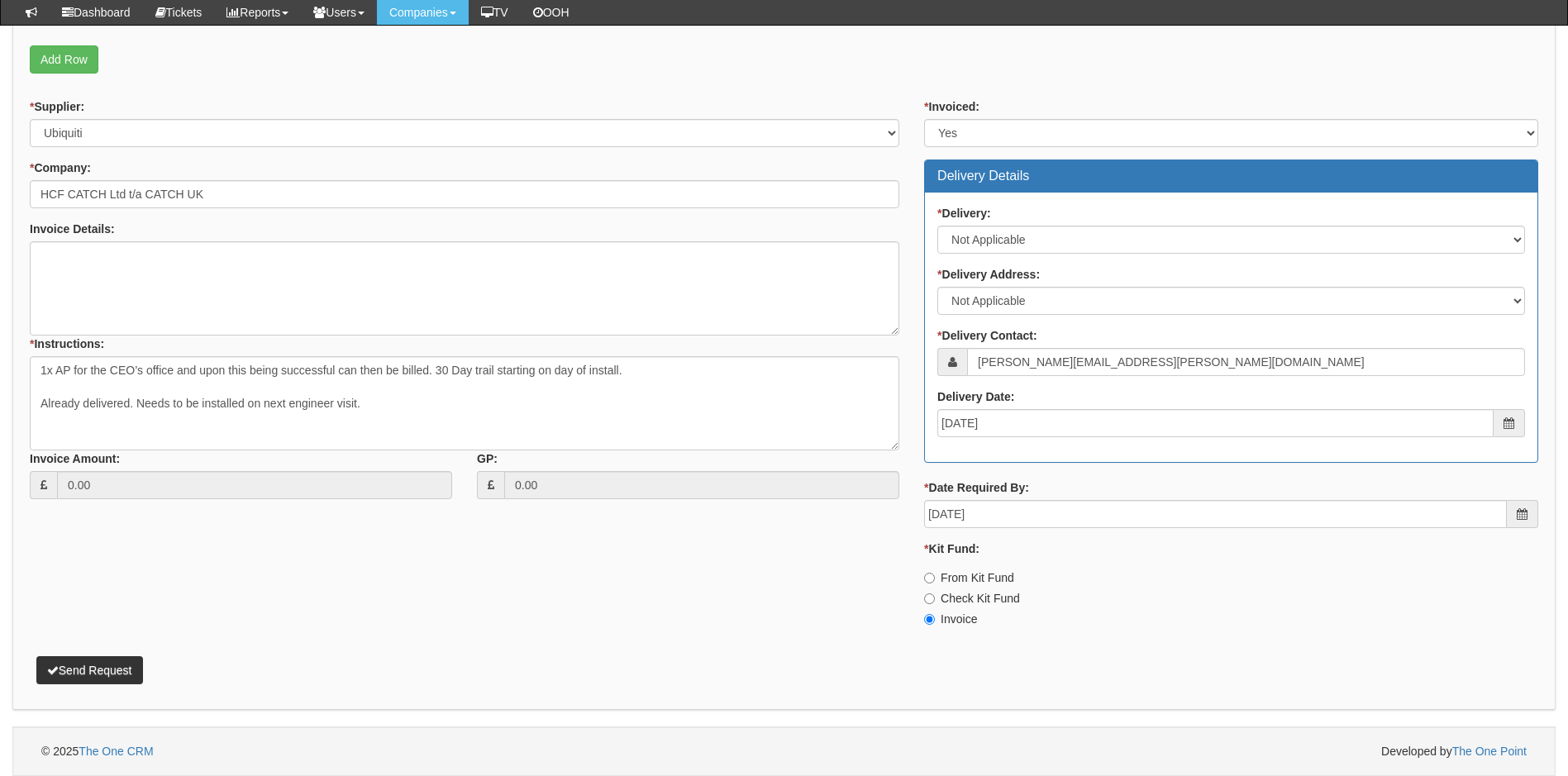
type input "140"
click at [122, 676] on button "Send Request" at bounding box center [89, 670] width 107 height 29
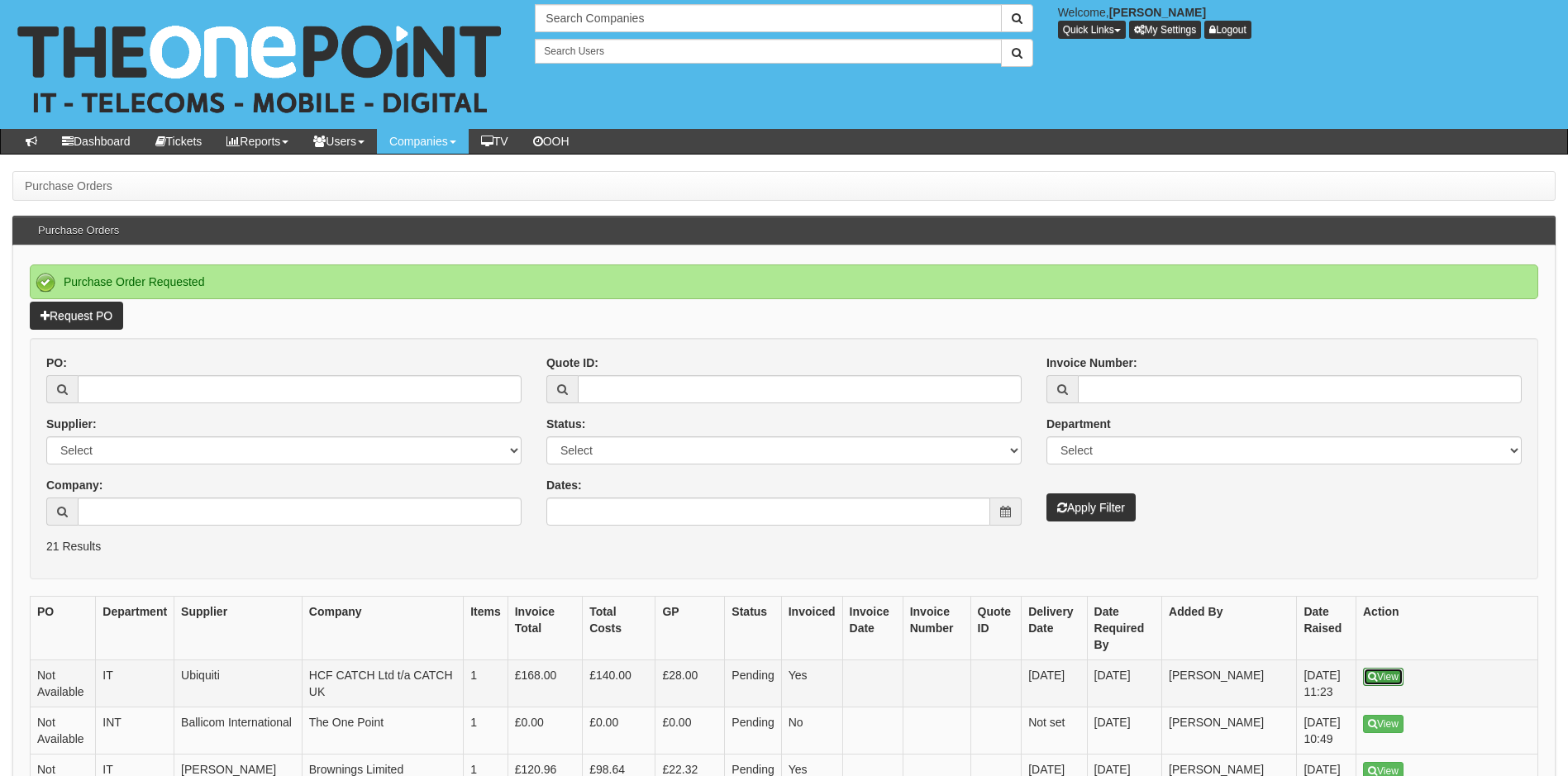
click at [1378, 668] on link "View" at bounding box center [1382, 676] width 41 height 18
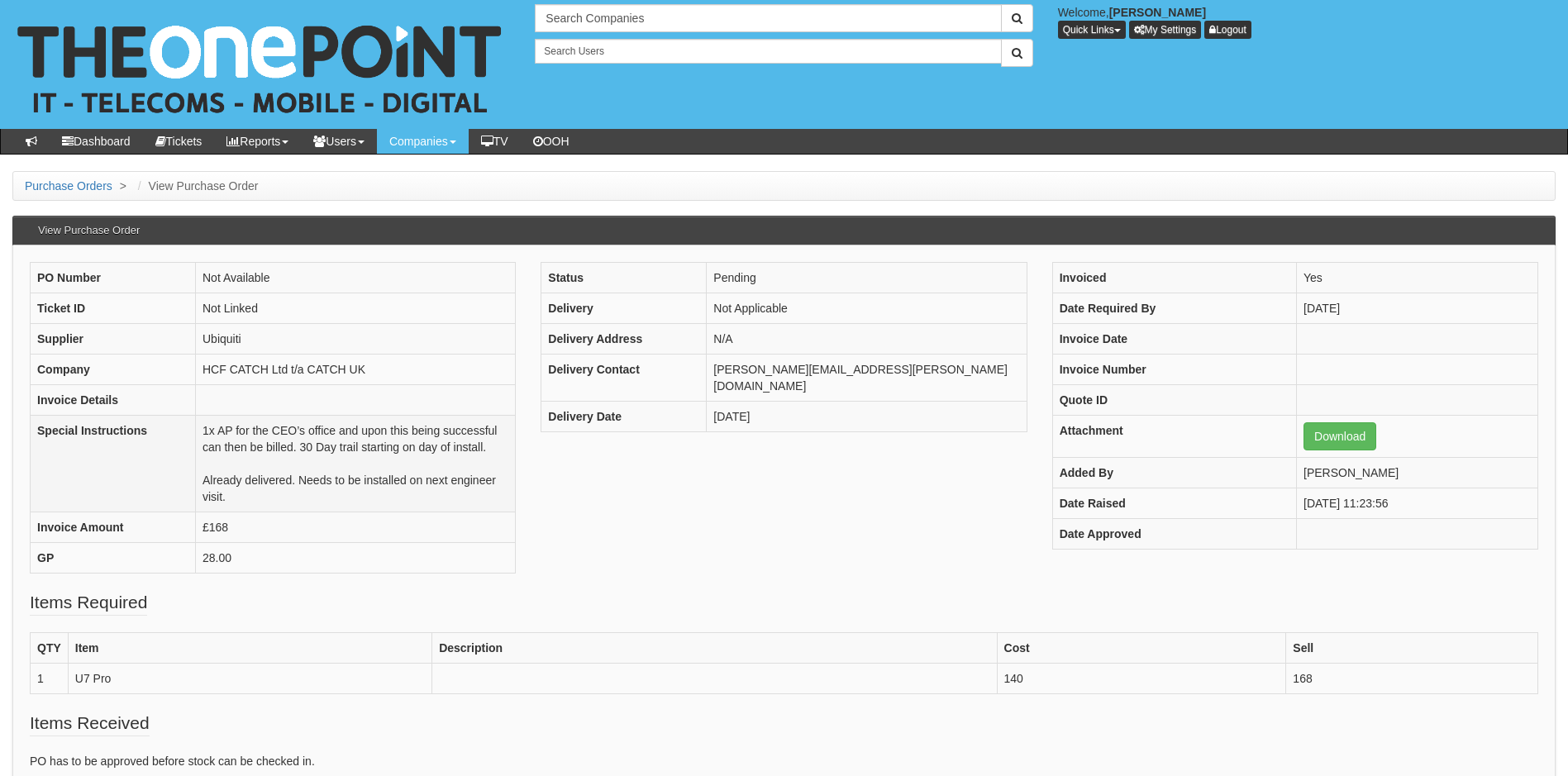
drag, startPoint x: 245, startPoint y: 500, endPoint x: 204, endPoint y: 437, distance: 75.2
click at [204, 437] on td "1x AP for the CEO’s office and upon this being successful can then be billed. 3…" at bounding box center [356, 464] width 320 height 97
copy td "1x AP for the CEO’s office and upon this being successful can then be billed. 3…"
